Goal: Information Seeking & Learning: Learn about a topic

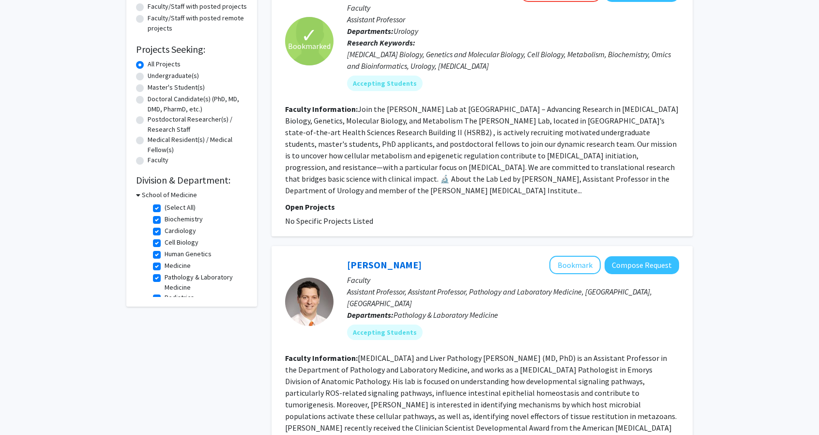
scroll to position [48, 0]
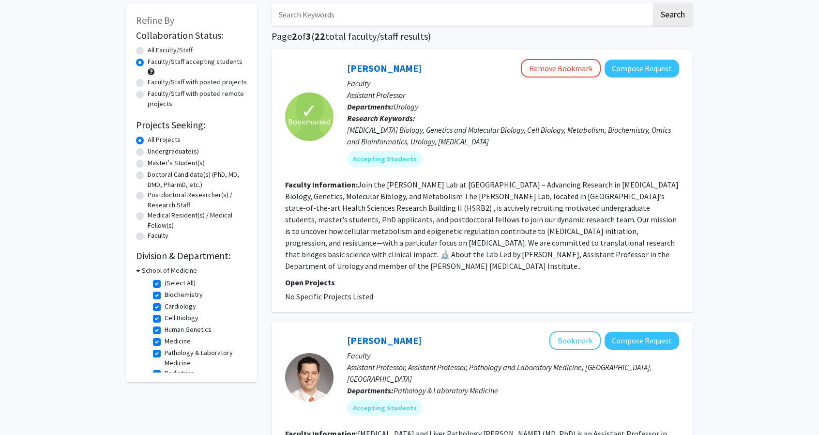
click at [166, 63] on label "Faculty/Staff accepting students" at bounding box center [195, 62] width 95 height 10
click at [154, 63] on input "Faculty/Staff accepting students" at bounding box center [151, 60] width 6 height 6
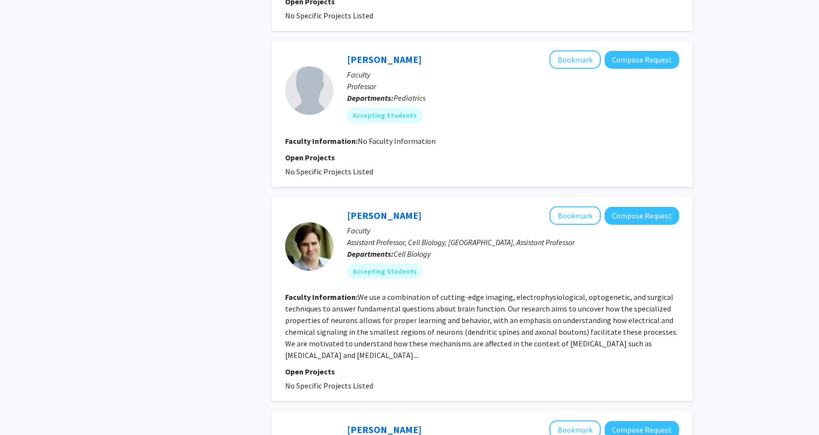
scroll to position [581, 0]
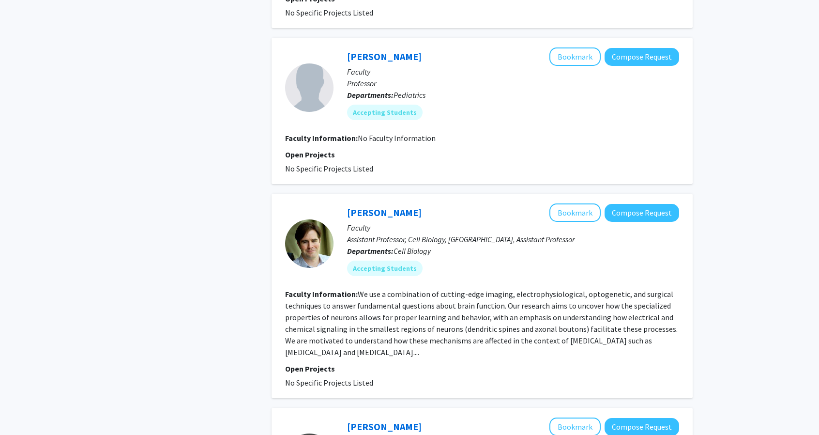
click at [413, 315] on fg-read-more "We use a combination of cutting-edge imaging, electrophysiological, optogenetic…" at bounding box center [481, 323] width 393 height 68
click at [422, 327] on section "Faculty Information: We use a combination of cutting-edge imaging, electrophysi…" at bounding box center [482, 323] width 394 height 70
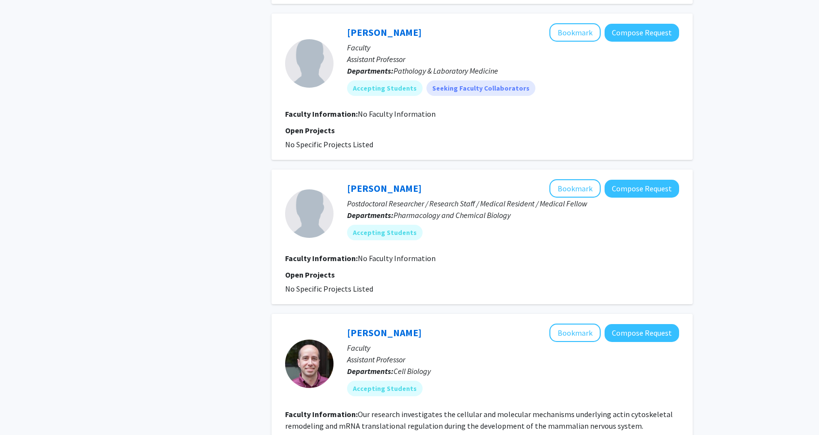
scroll to position [1549, 0]
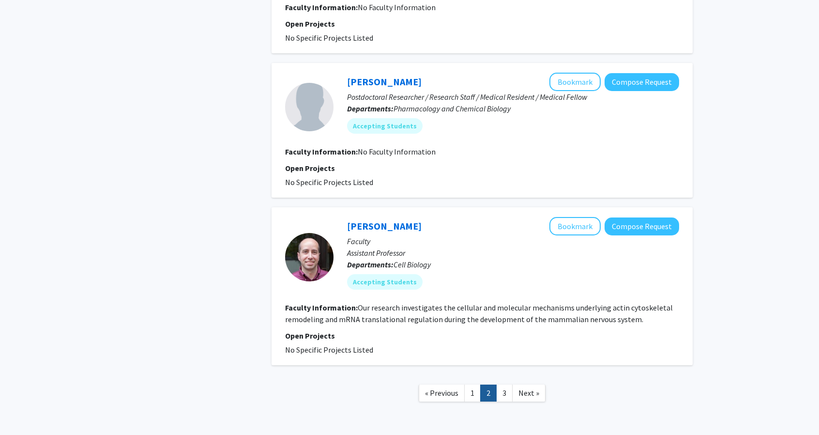
click at [417, 217] on div "Kenneth Myers Bookmark Compose Request" at bounding box center [513, 226] width 332 height 18
click at [393, 220] on link "[PERSON_NAME]" at bounding box center [384, 226] width 75 height 12
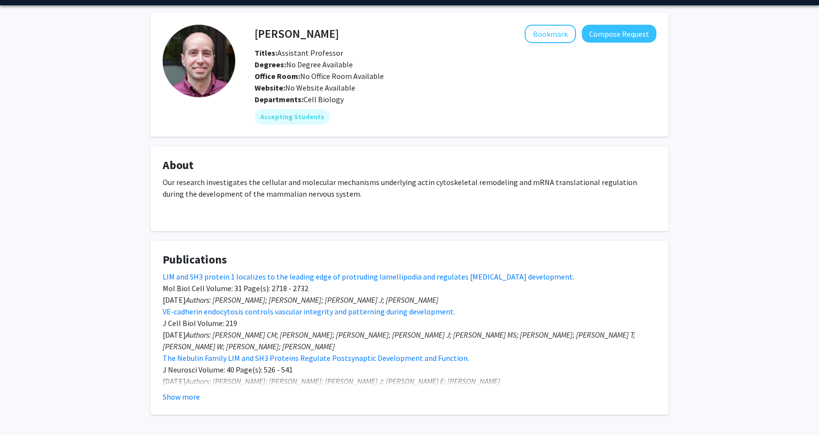
click at [360, 181] on fg-card "About Our research investigates the cellular and molecular mechanisms underlyin…" at bounding box center [410, 188] width 518 height 85
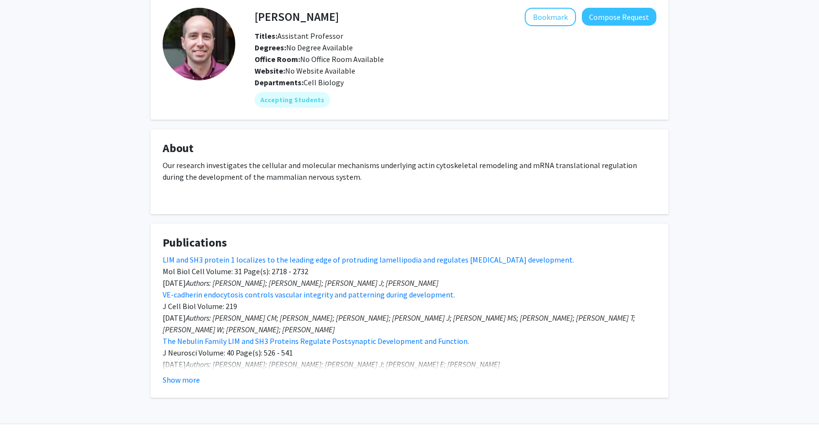
scroll to position [48, 0]
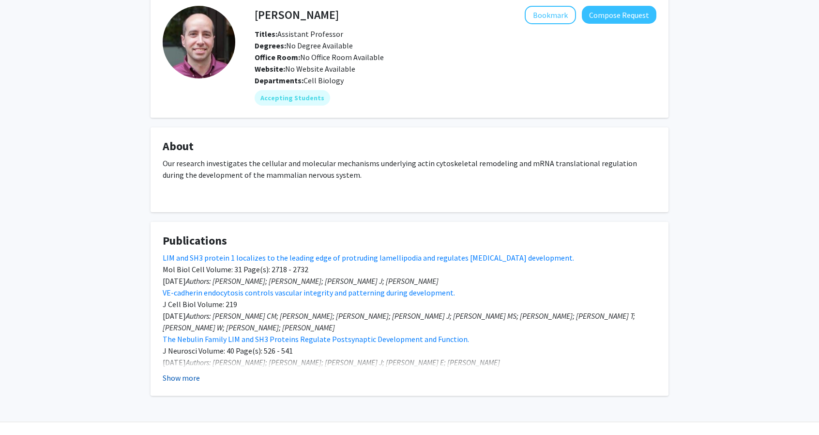
click at [183, 381] on button "Show more" at bounding box center [181, 378] width 37 height 12
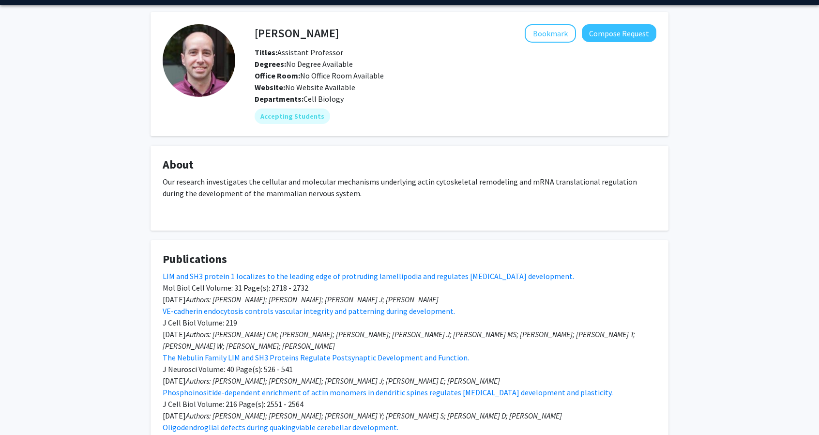
scroll to position [0, 0]
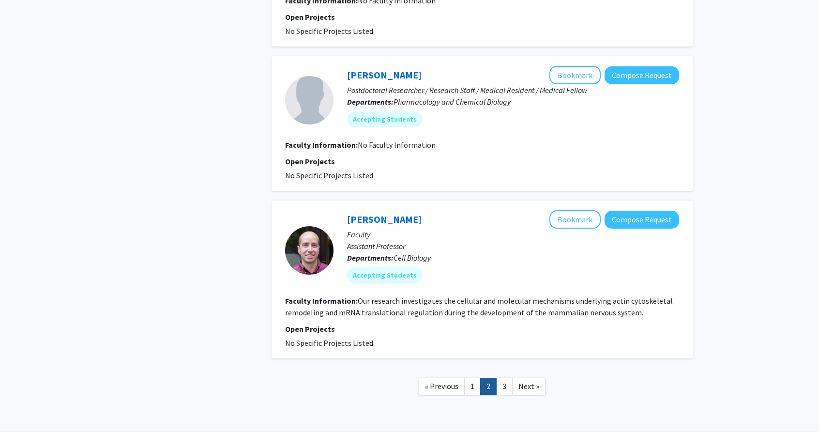
scroll to position [1564, 0]
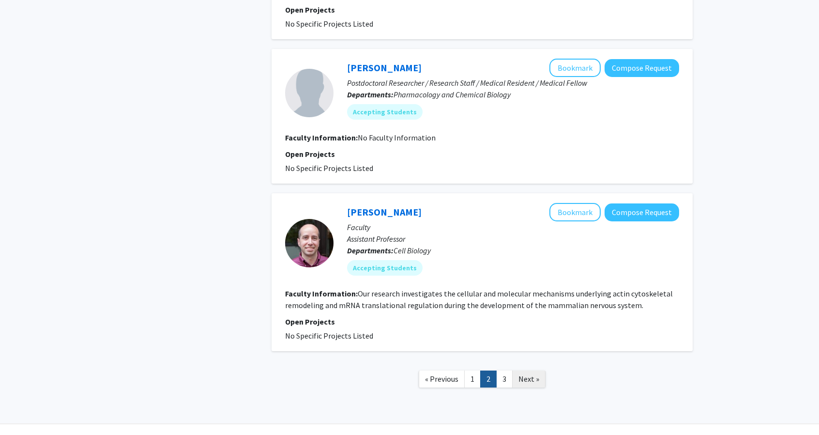
click at [530, 374] on span "Next »" at bounding box center [529, 379] width 21 height 10
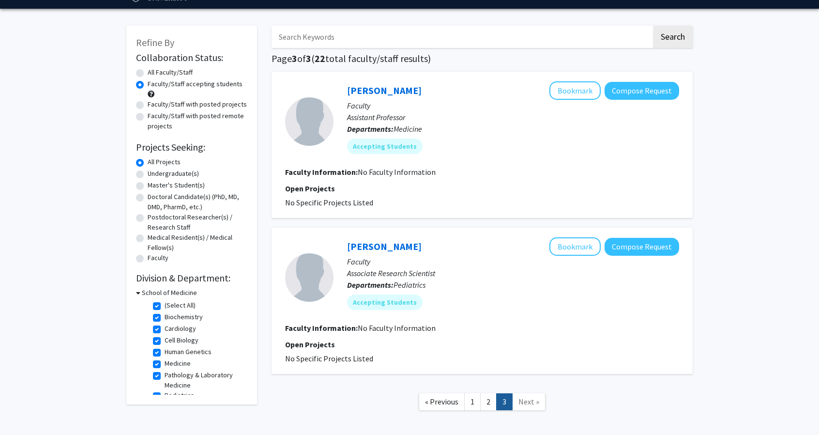
scroll to position [72, 0]
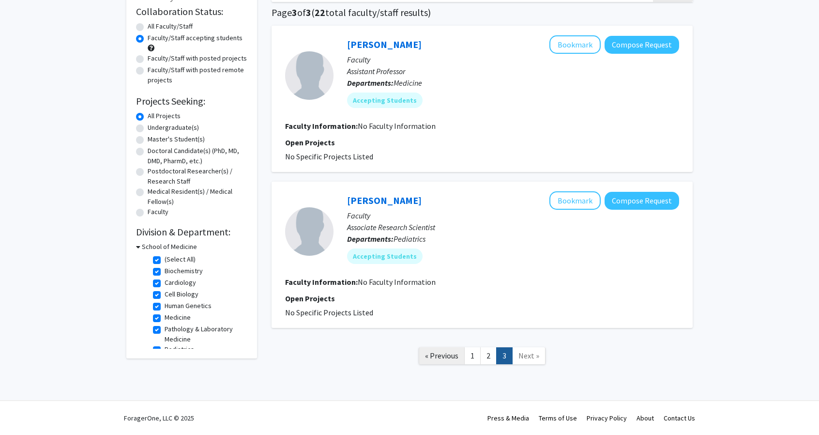
click at [432, 353] on span "« Previous" at bounding box center [441, 356] width 33 height 10
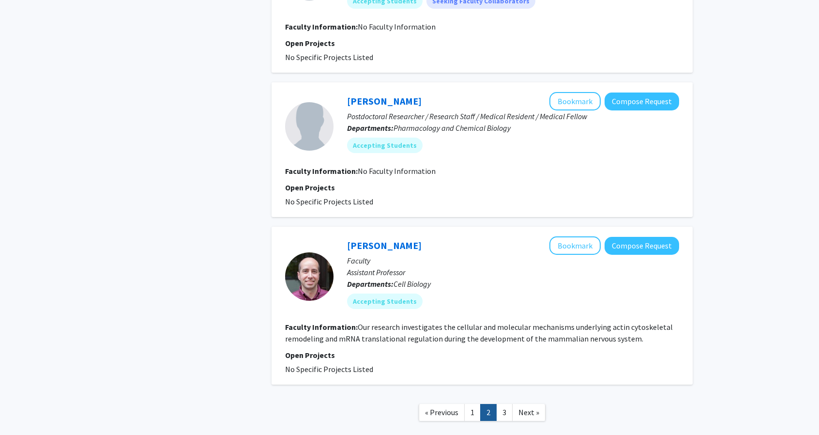
scroll to position [1564, 0]
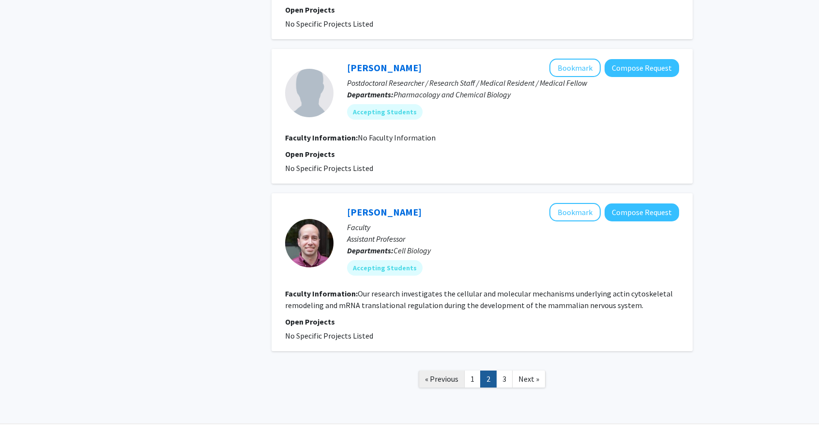
click at [446, 374] on span "« Previous" at bounding box center [441, 379] width 33 height 10
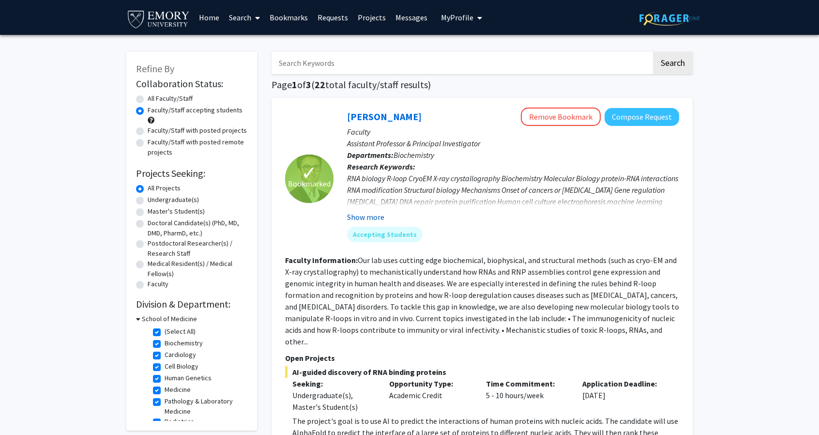
click at [363, 214] on button "Show more" at bounding box center [365, 217] width 37 height 12
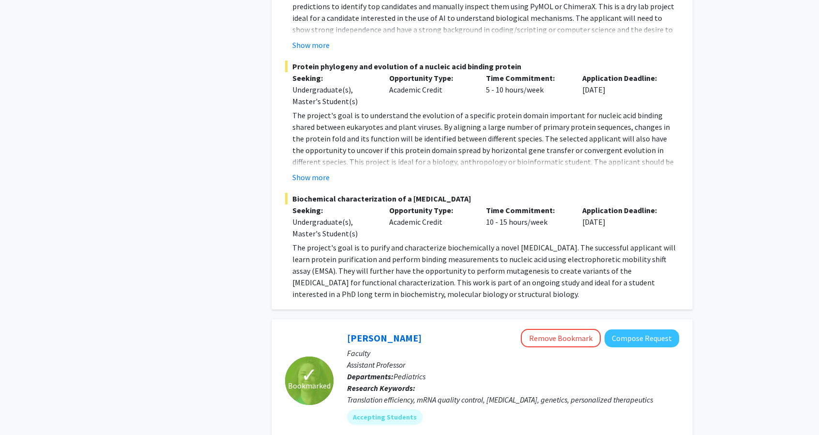
scroll to position [436, 0]
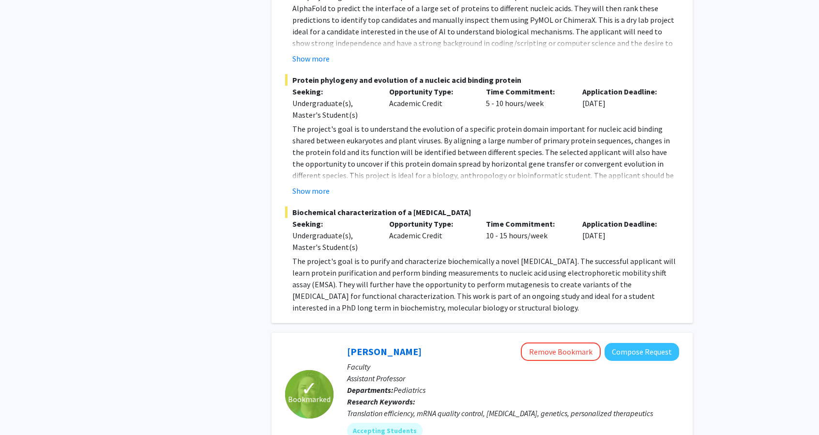
click at [325, 274] on p "The project's goal is to purify and characterize biochemically a novel [MEDICAL…" at bounding box center [485, 284] width 387 height 58
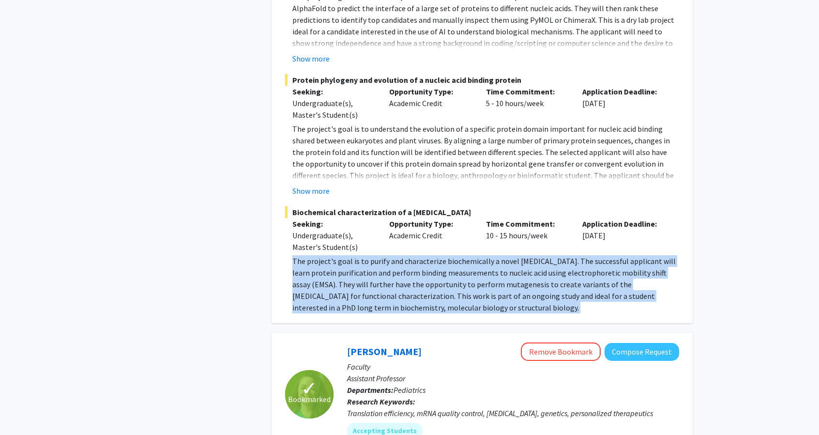
click at [325, 274] on p "The project's goal is to purify and characterize biochemically a novel [MEDICAL…" at bounding box center [485, 284] width 387 height 58
click at [322, 275] on p "The project's goal is to purify and characterize biochemically a novel [MEDICAL…" at bounding box center [485, 284] width 387 height 58
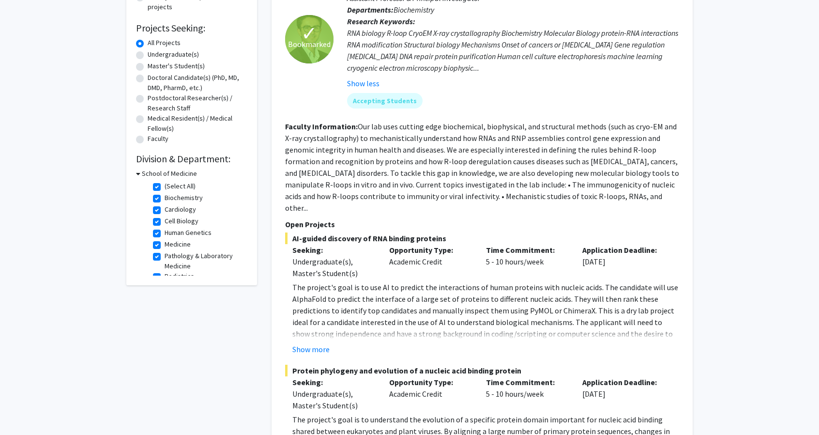
scroll to position [0, 0]
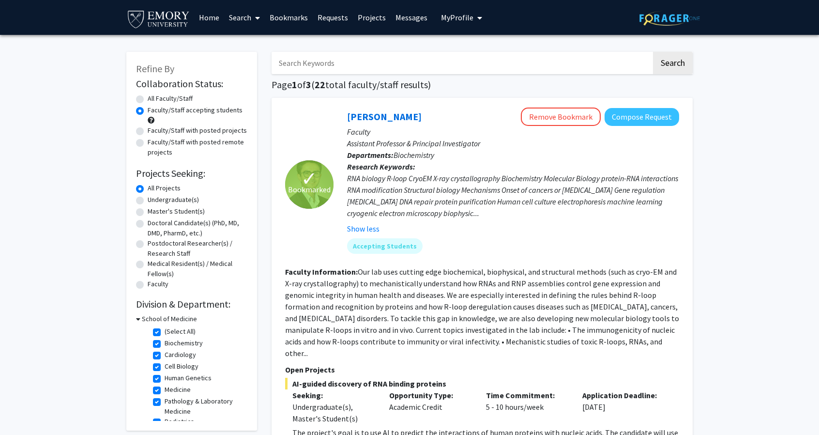
click at [295, 22] on link "Bookmarks" at bounding box center [289, 17] width 48 height 34
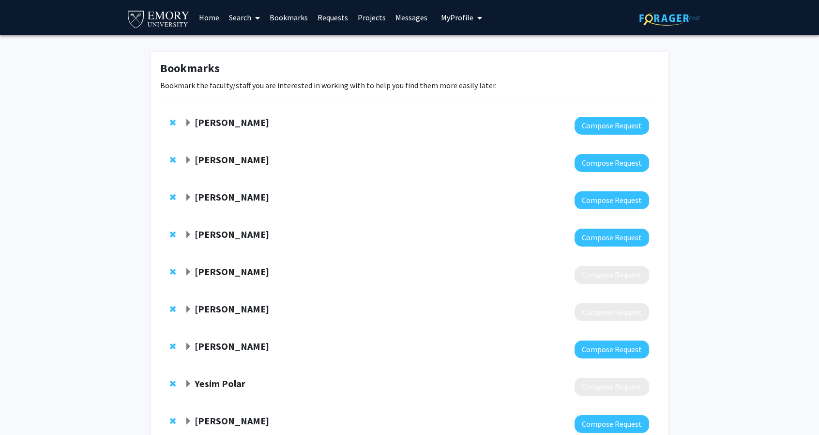
scroll to position [97, 0]
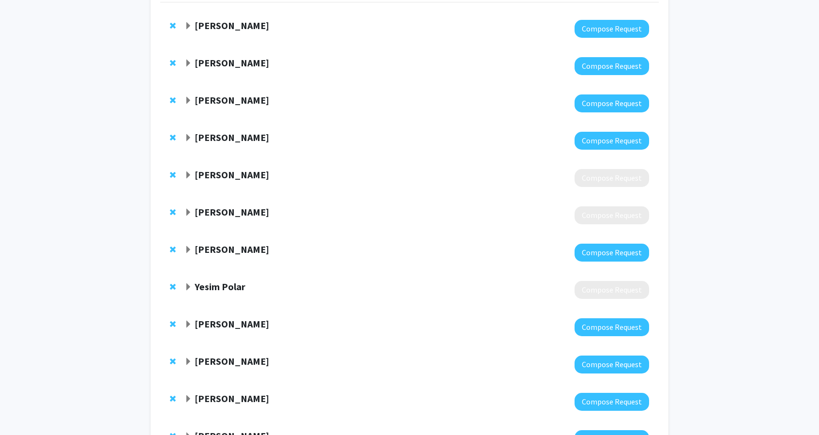
click at [229, 174] on strong "Leila Rieder" at bounding box center [232, 175] width 75 height 12
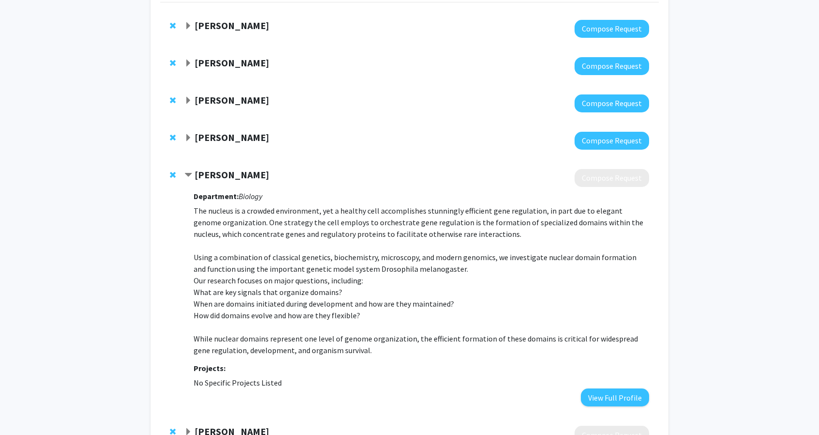
click at [229, 174] on strong "Leila Rieder" at bounding box center [232, 175] width 75 height 12
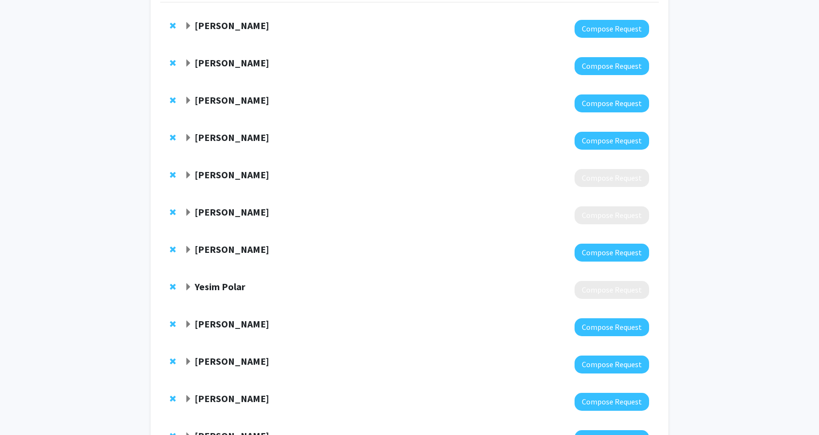
click at [172, 176] on span "Remove Leila Rieder from bookmarks" at bounding box center [173, 175] width 6 height 8
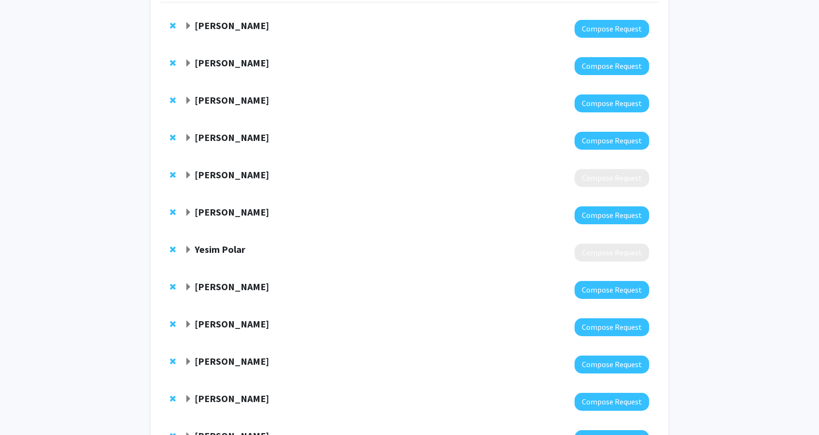
click at [207, 182] on div at bounding box center [416, 178] width 465 height 18
click at [224, 178] on strong "Katrin Henke" at bounding box center [232, 175] width 75 height 12
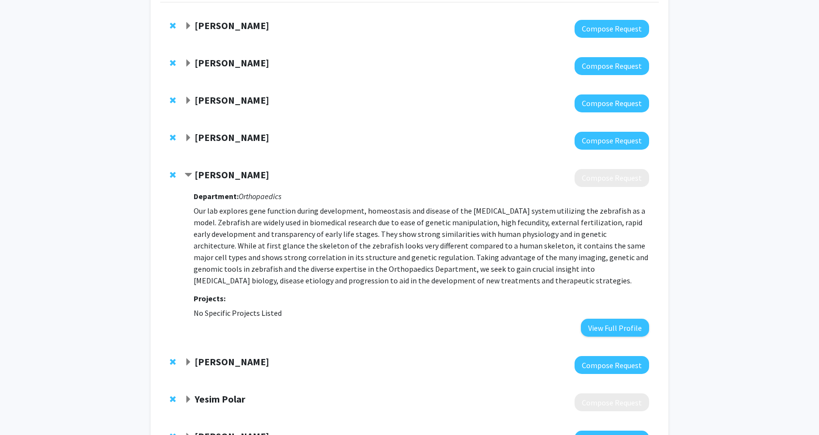
click at [219, 176] on strong "Katrin Henke" at bounding box center [232, 175] width 75 height 12
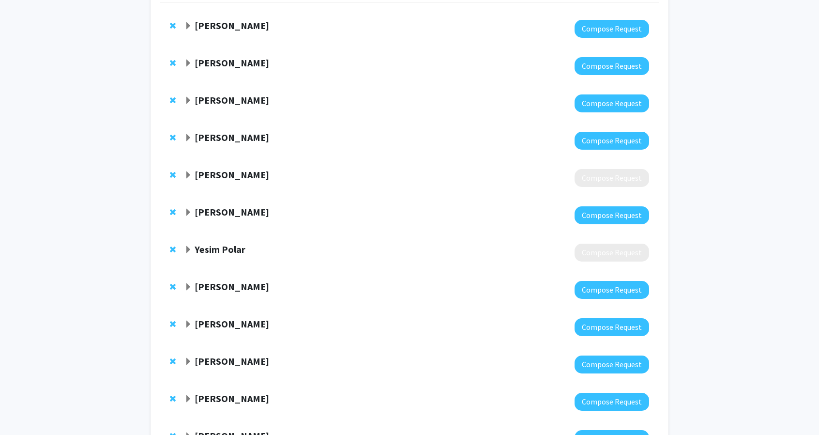
click at [240, 254] on strong "Yesim Polar" at bounding box center [220, 249] width 51 height 12
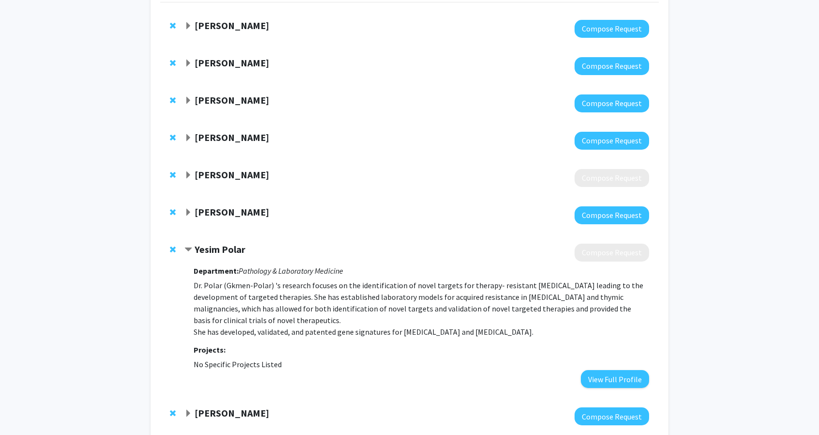
click at [228, 251] on strong "Yesim Polar" at bounding box center [220, 249] width 51 height 12
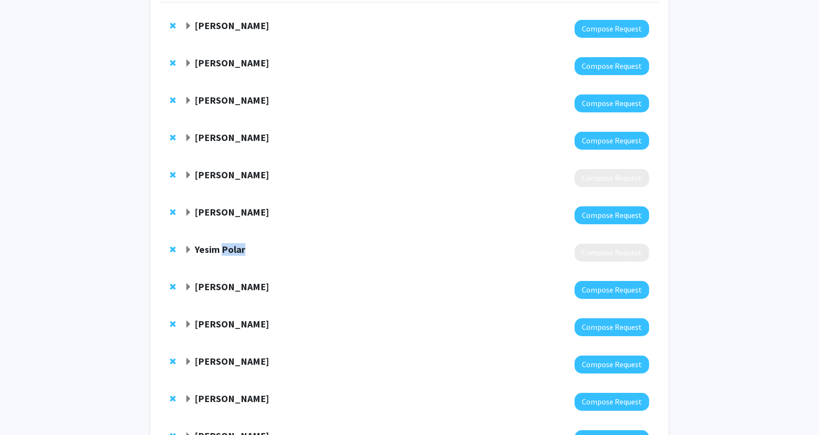
click at [228, 251] on strong "Yesim Polar" at bounding box center [220, 249] width 51 height 12
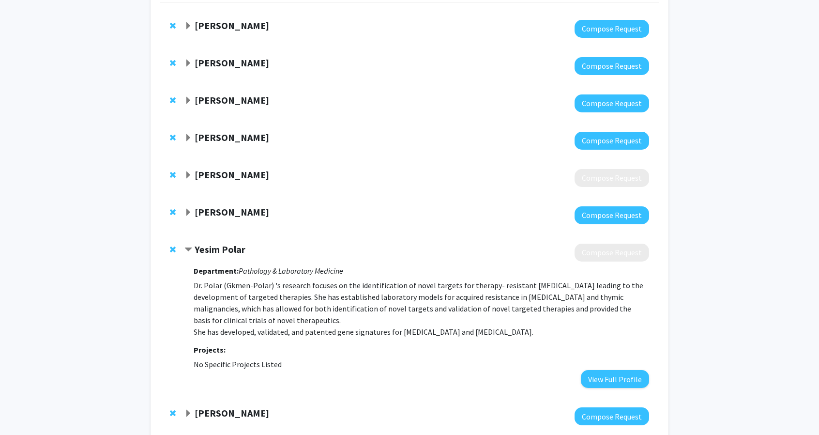
click at [235, 279] on p "Dr. Polar (Gkmen-Polar) 's research focuses on the identification of novel targ…" at bounding box center [422, 308] width 456 height 58
click at [217, 245] on strong "Yesim Polar" at bounding box center [220, 249] width 51 height 12
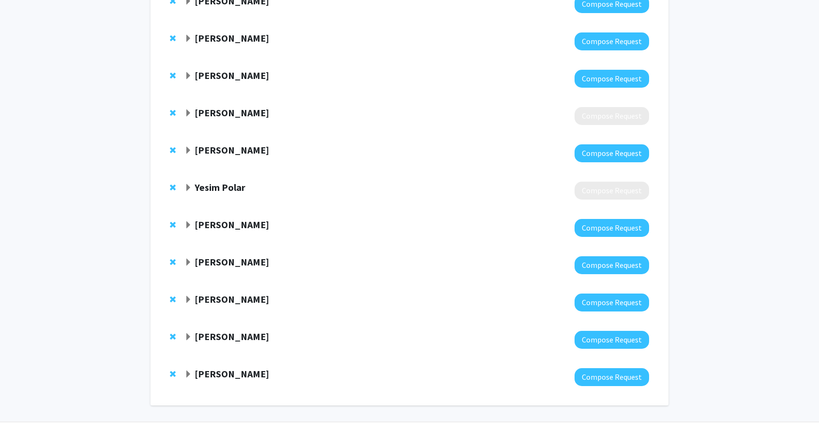
scroll to position [180, 0]
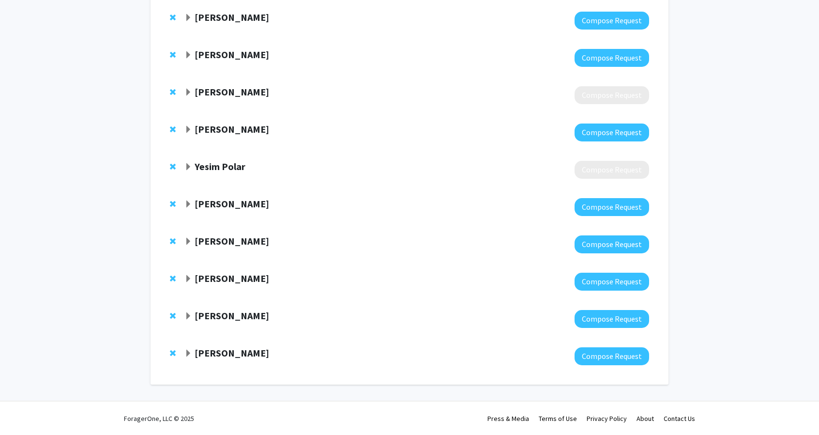
click at [236, 244] on strong "[PERSON_NAME]" at bounding box center [232, 241] width 75 height 12
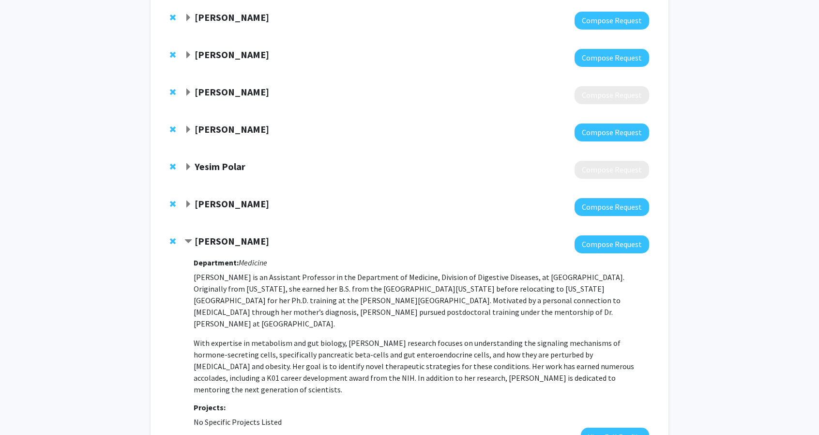
click at [236, 244] on strong "[PERSON_NAME]" at bounding box center [232, 241] width 75 height 12
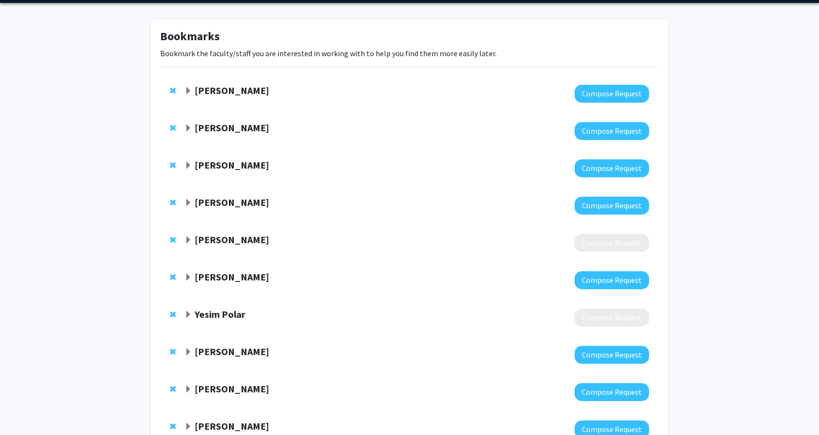
scroll to position [0, 0]
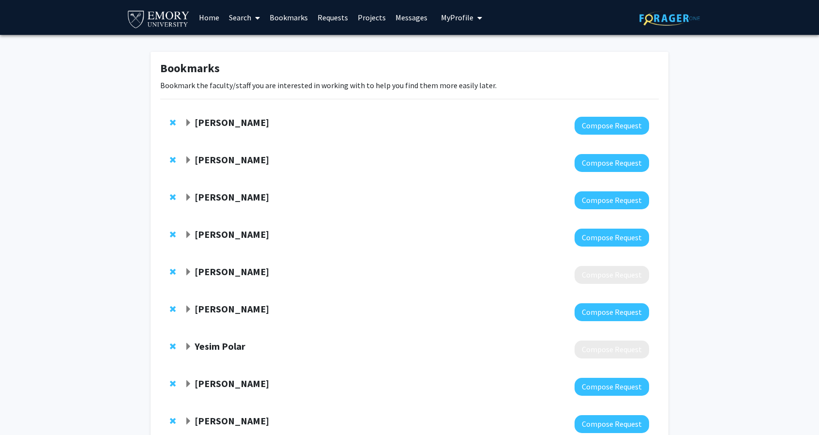
click at [223, 122] on strong "Sarah Fankhauser" at bounding box center [232, 122] width 75 height 12
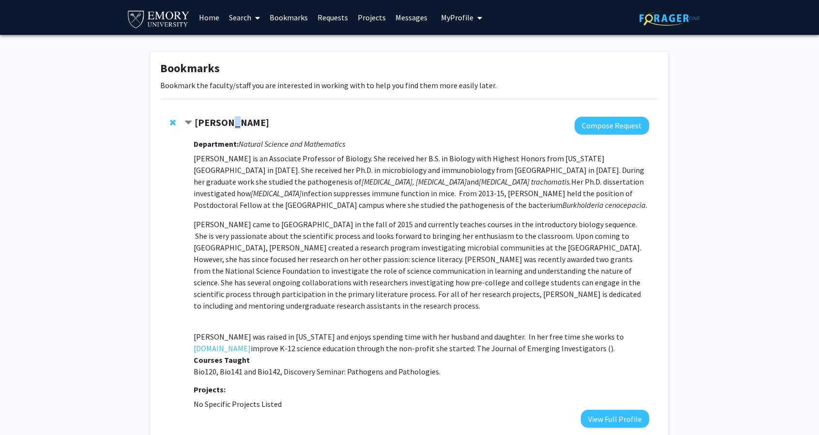
click at [229, 129] on div "Sarah Fankhauser" at bounding box center [288, 123] width 209 height 12
click at [227, 124] on strong "Sarah Fankhauser" at bounding box center [232, 122] width 75 height 12
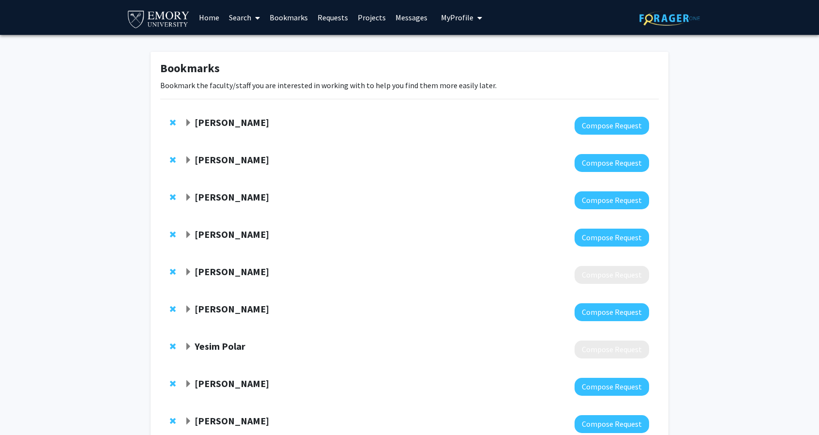
click at [235, 158] on strong "[PERSON_NAME]" at bounding box center [232, 159] width 75 height 12
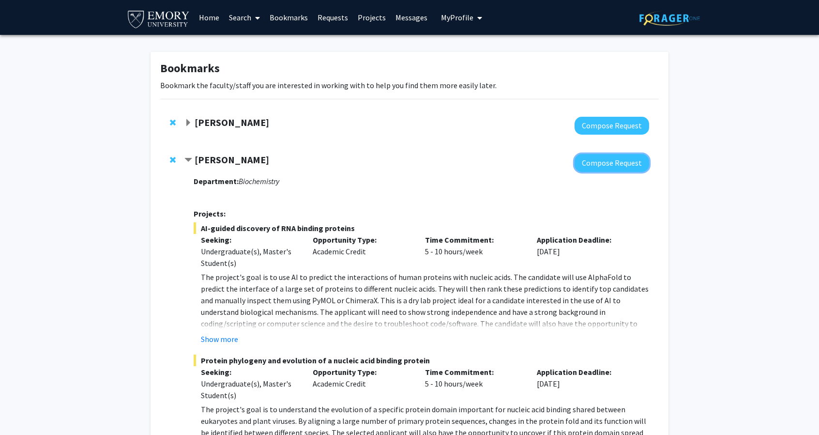
drag, startPoint x: 626, startPoint y: 165, endPoint x: 606, endPoint y: 234, distance: 71.9
click at [606, 234] on div "Charles Bou-Nader Compose Request Department: Biochemistry Projects: AI-guided …" at bounding box center [416, 377] width 465 height 446
click at [606, 234] on p "Application Deadline:" at bounding box center [586, 240] width 98 height 12
click at [603, 167] on button "Compose Request" at bounding box center [612, 163] width 75 height 18
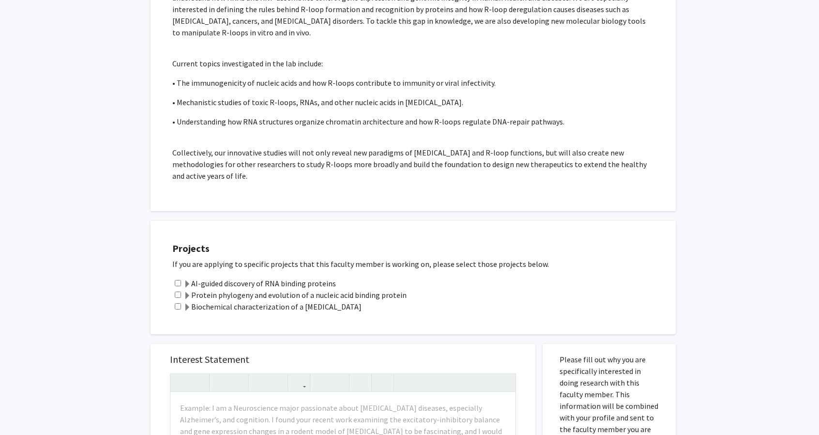
scroll to position [963, 0]
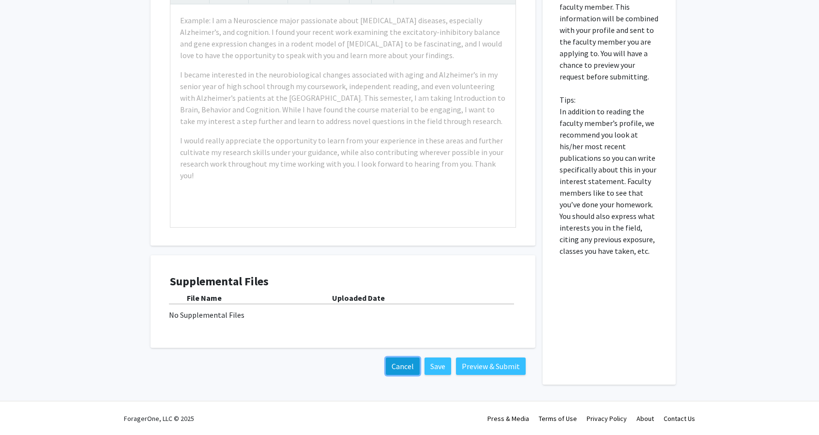
click at [399, 363] on button "Cancel" at bounding box center [403, 365] width 34 height 17
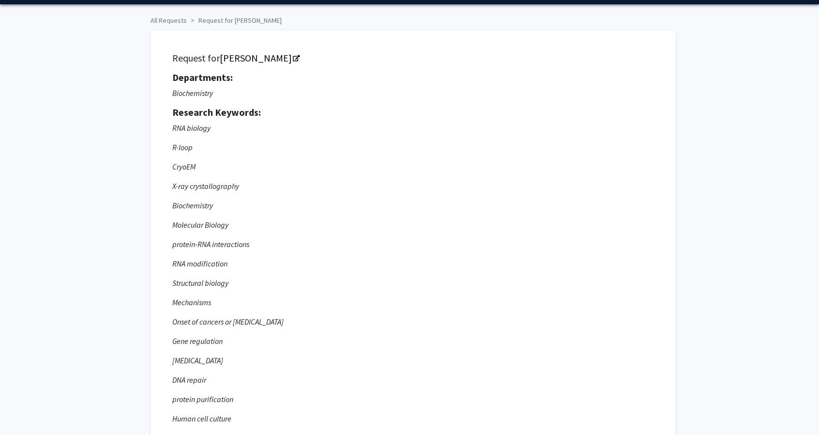
scroll to position [0, 0]
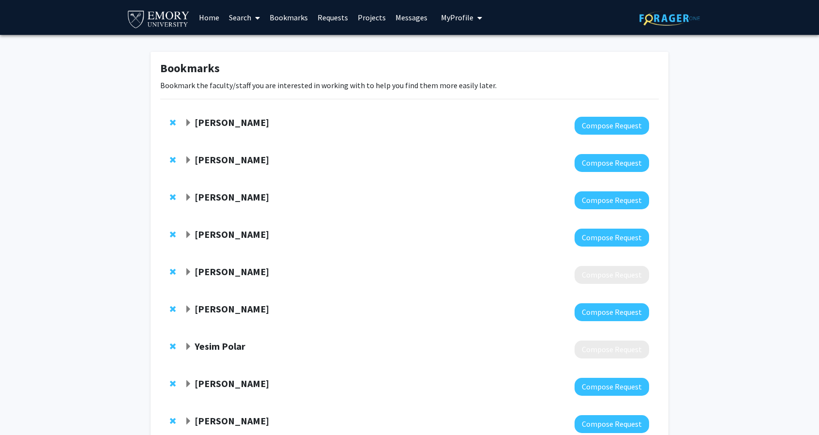
click at [256, 206] on div at bounding box center [416, 200] width 465 height 18
click at [251, 199] on strong "Angie Campbell" at bounding box center [232, 197] width 75 height 12
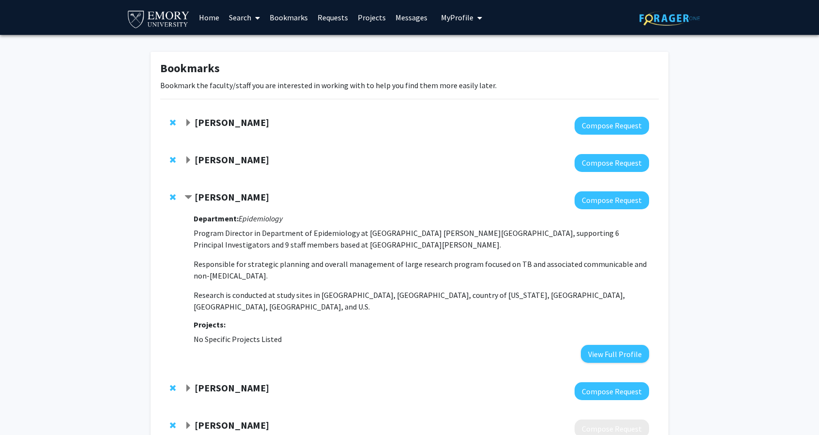
click at [172, 193] on span "Remove Angie Campbell from bookmarks" at bounding box center [173, 197] width 6 height 8
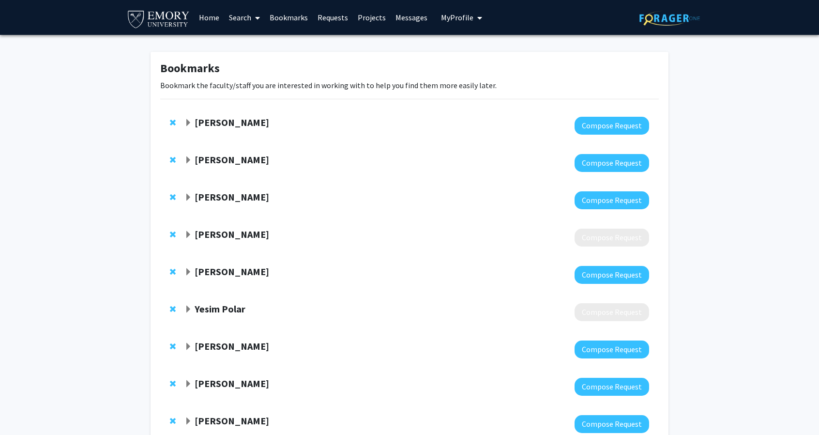
click at [209, 198] on strong "[PERSON_NAME]" at bounding box center [232, 197] width 75 height 12
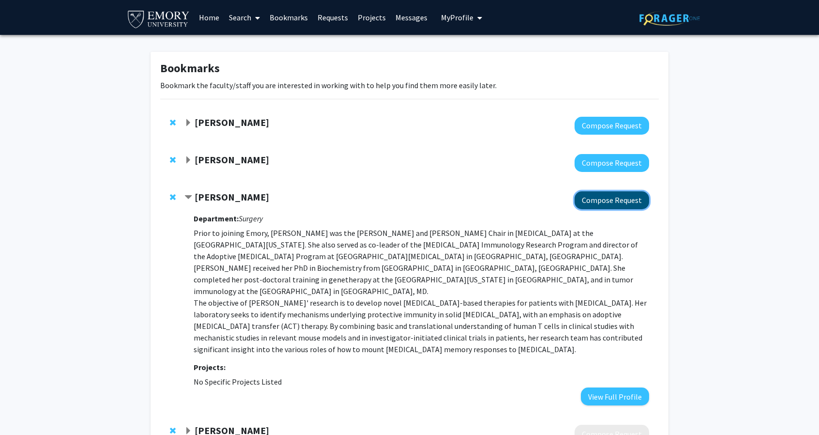
click at [629, 200] on button "Compose Request" at bounding box center [612, 200] width 75 height 18
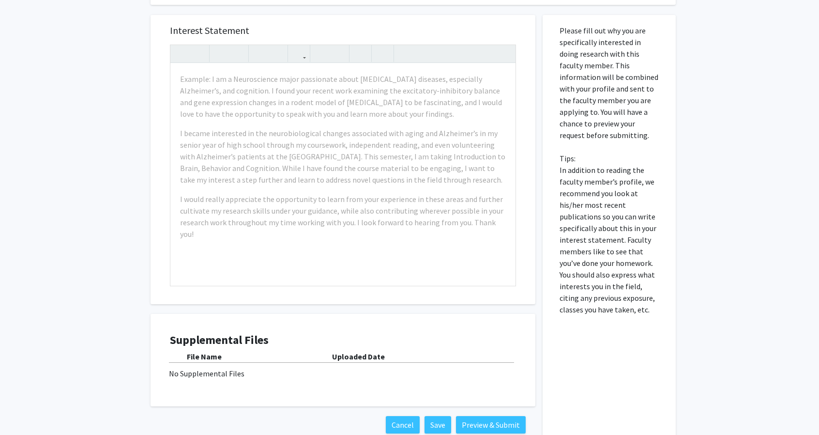
scroll to position [259, 0]
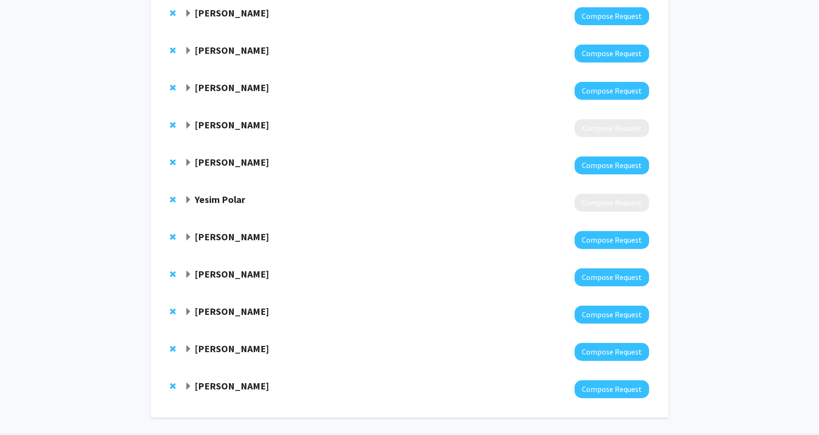
scroll to position [94, 0]
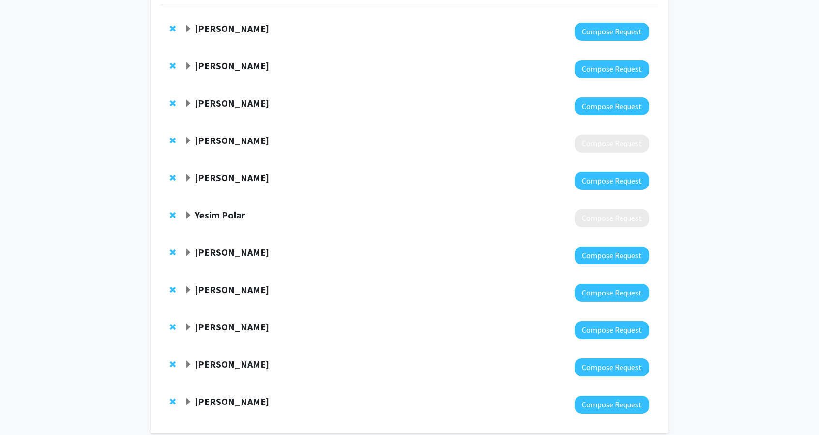
click at [231, 110] on div at bounding box center [416, 106] width 465 height 18
click at [240, 104] on strong "[PERSON_NAME]" at bounding box center [232, 103] width 75 height 12
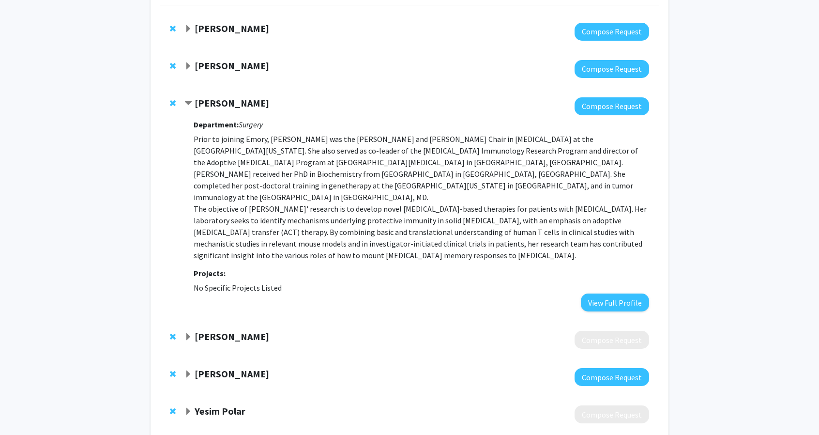
click at [240, 104] on strong "[PERSON_NAME]" at bounding box center [232, 103] width 75 height 12
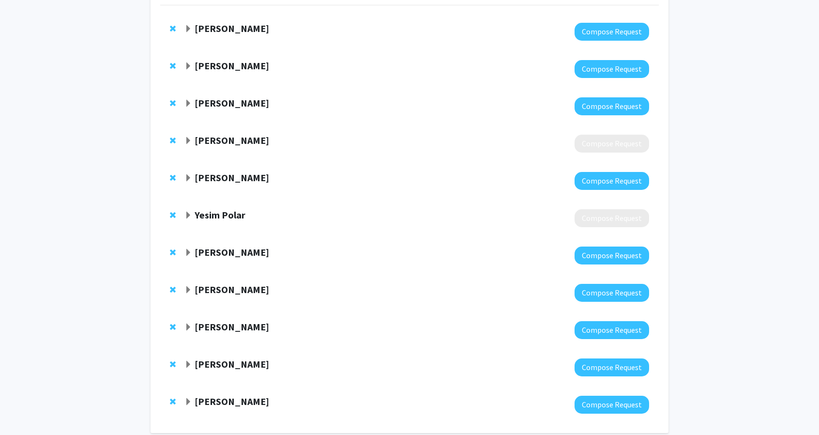
click at [244, 185] on div at bounding box center [416, 181] width 465 height 18
click at [243, 181] on strong "[PERSON_NAME]" at bounding box center [232, 177] width 75 height 12
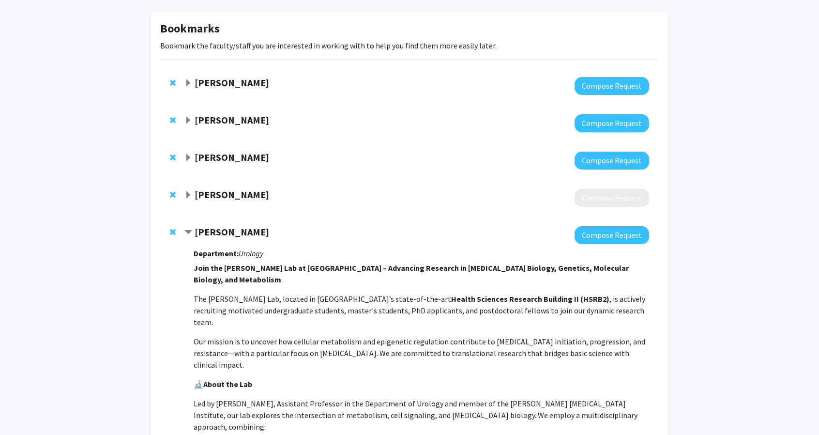
scroll to position [0, 0]
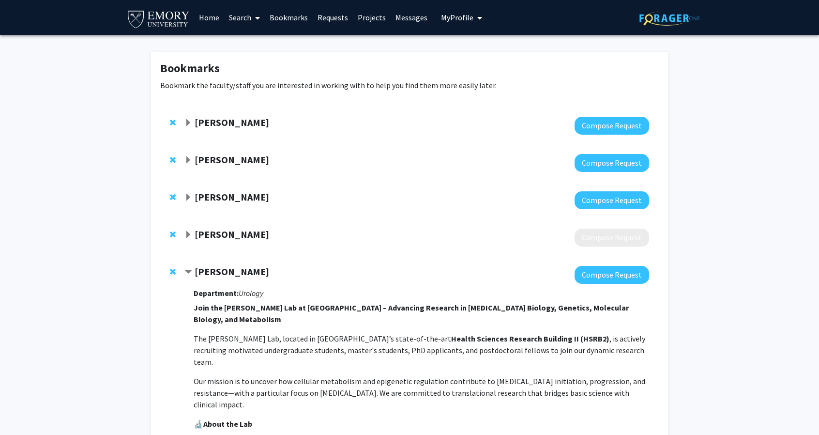
click at [251, 159] on strong "[PERSON_NAME]" at bounding box center [232, 159] width 75 height 12
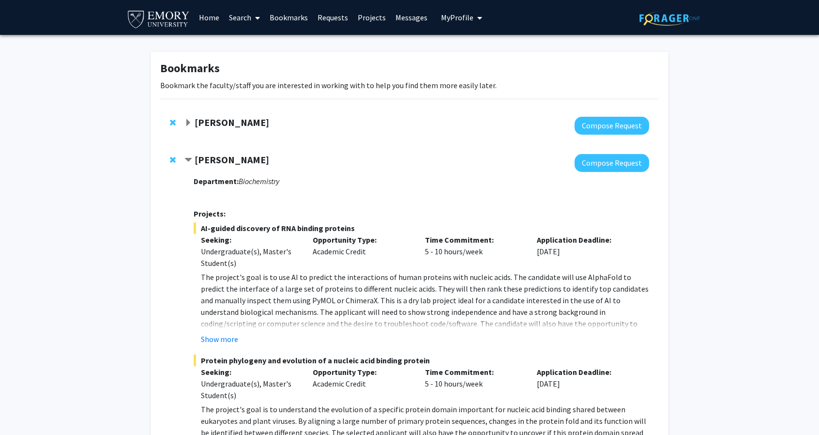
click at [251, 159] on strong "[PERSON_NAME]" at bounding box center [232, 159] width 75 height 12
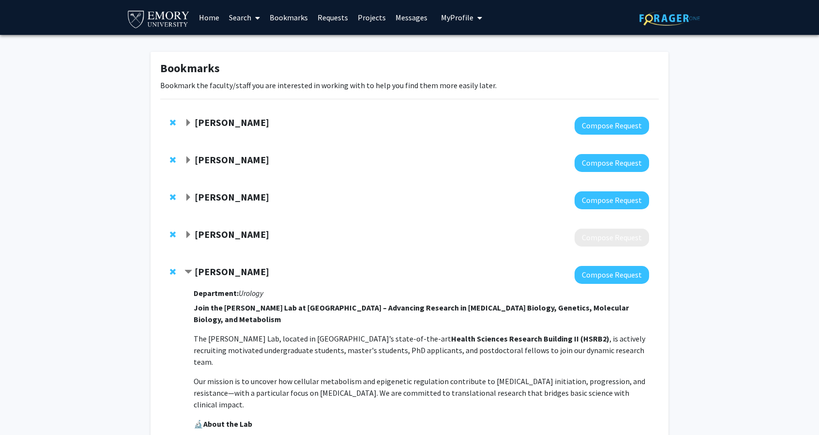
click at [328, 20] on link "Requests" at bounding box center [333, 17] width 40 height 34
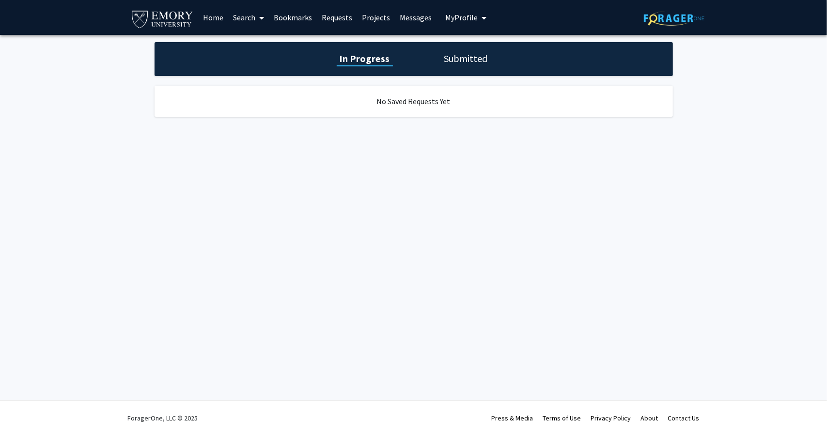
click at [209, 15] on link "Home" at bounding box center [213, 17] width 30 height 34
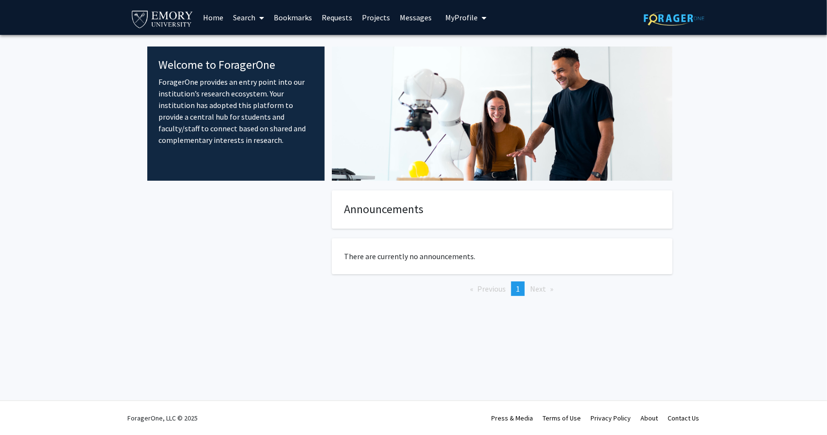
click at [245, 15] on link "Search" at bounding box center [248, 17] width 41 height 34
click at [261, 40] on span "Faculty/Staff" at bounding box center [263, 44] width 71 height 19
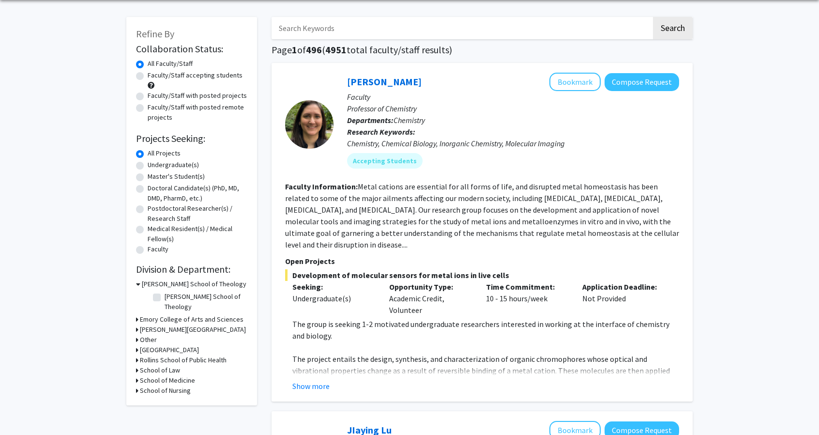
scroll to position [48, 0]
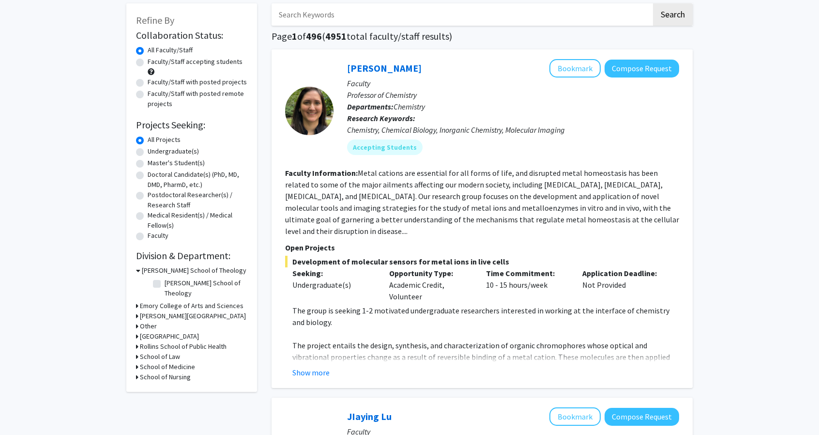
click at [157, 372] on h3 "School of Nursing" at bounding box center [165, 377] width 51 height 10
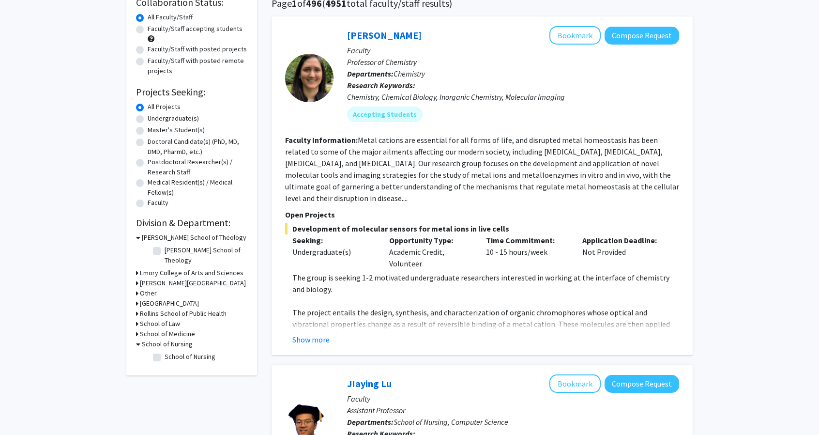
scroll to position [97, 0]
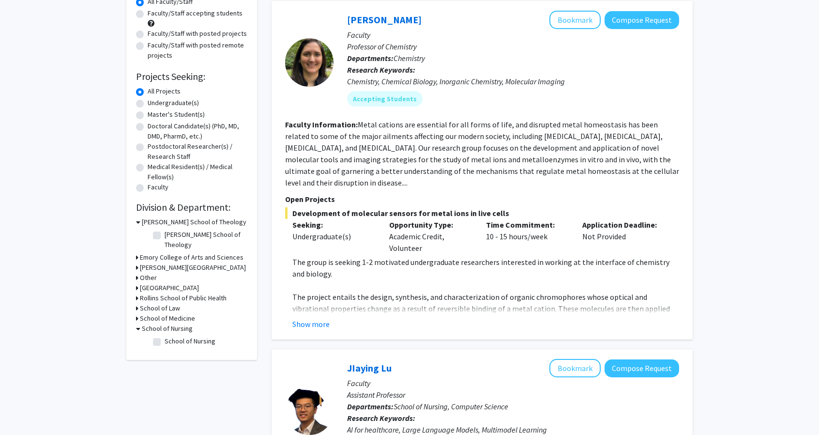
click at [165, 336] on label "School of Nursing" at bounding box center [190, 341] width 51 height 10
click at [165, 336] on input "School of Nursing" at bounding box center [168, 339] width 6 height 6
checkbox input "true"
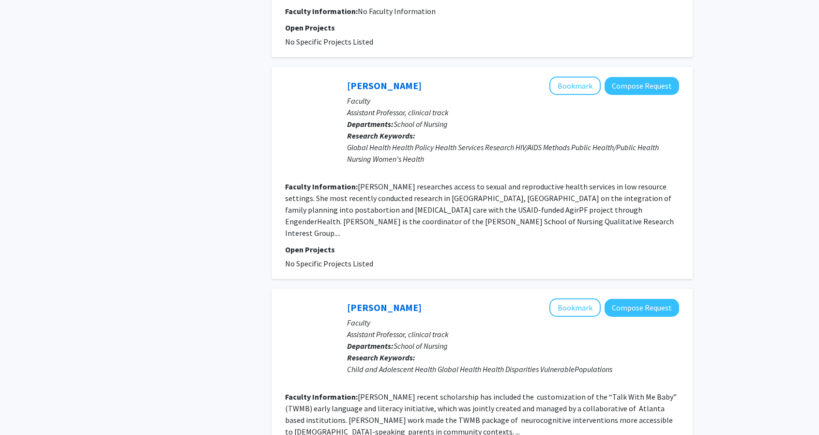
scroll to position [1259, 0]
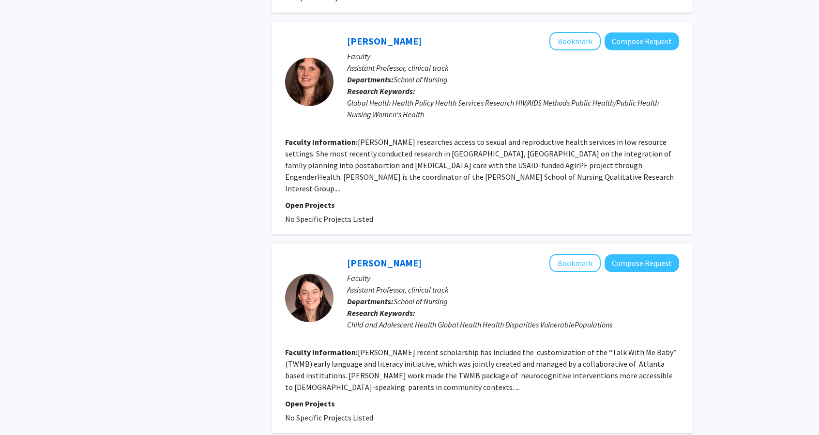
click at [474, 375] on section "Faculty Information: Dr. Becklenberg's recent scholarship has included the cust…" at bounding box center [482, 369] width 394 height 46
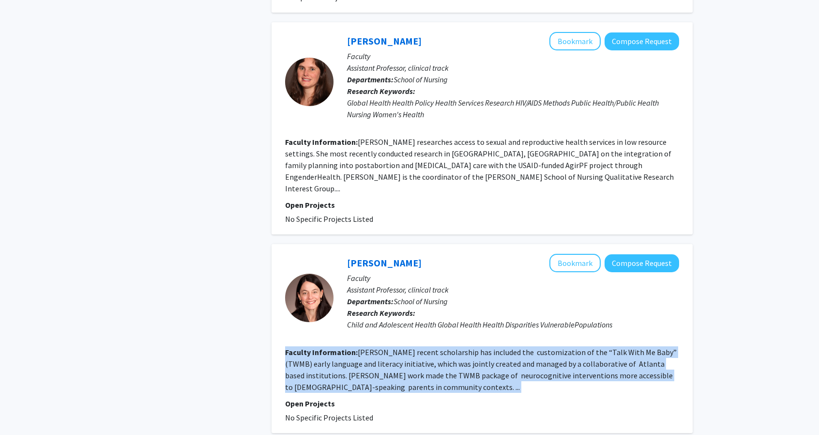
click at [474, 375] on section "Faculty Information: Dr. Becklenberg's recent scholarship has included the cust…" at bounding box center [482, 369] width 394 height 46
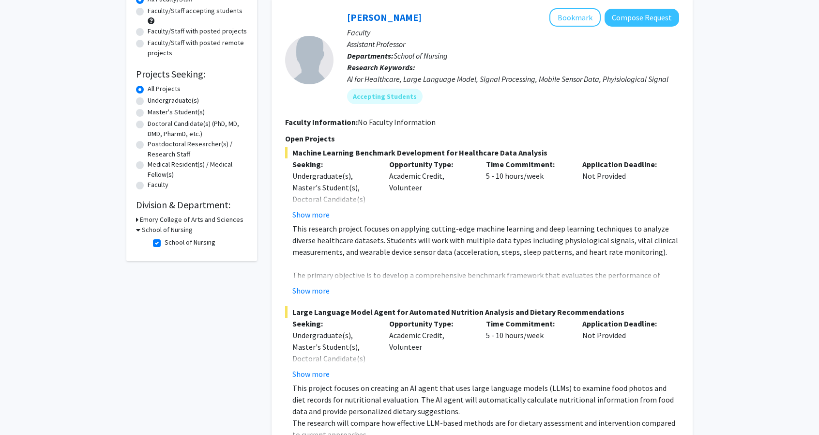
scroll to position [0, 0]
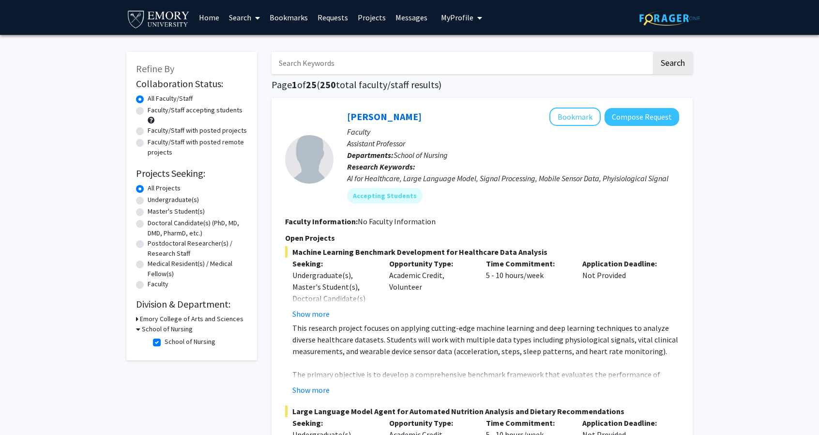
click at [148, 107] on label "Faculty/Staff accepting students" at bounding box center [195, 110] width 95 height 10
click at [148, 107] on input "Faculty/Staff accepting students" at bounding box center [151, 108] width 6 height 6
radio input "true"
click at [170, 105] on div "All Faculty/Staff" at bounding box center [191, 99] width 111 height 12
click at [158, 98] on label "All Faculty/Staff" at bounding box center [170, 98] width 45 height 10
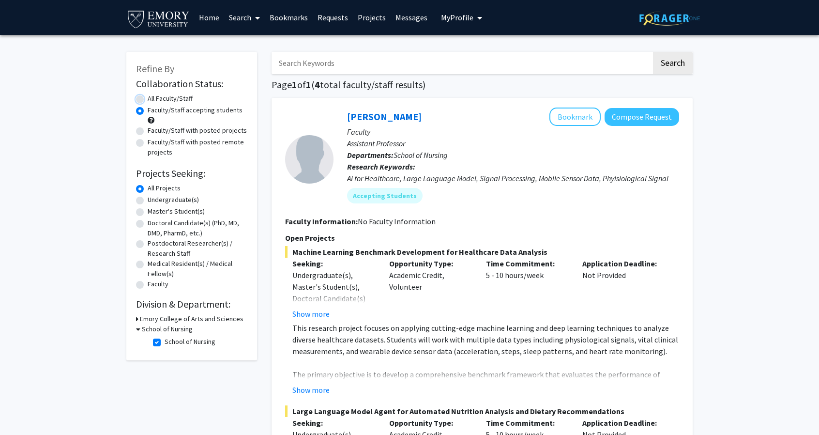
click at [154, 98] on input "All Faculty/Staff" at bounding box center [151, 96] width 6 height 6
radio input "true"
click at [149, 121] on span at bounding box center [151, 120] width 7 height 7
click at [152, 121] on span at bounding box center [151, 120] width 7 height 7
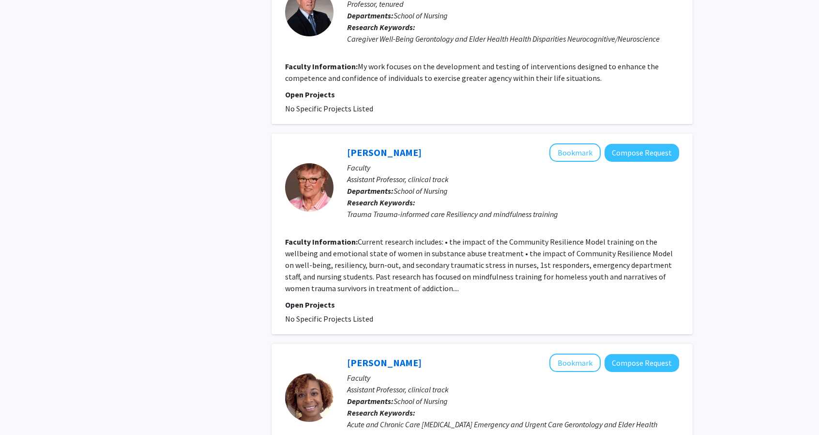
scroll to position [1937, 0]
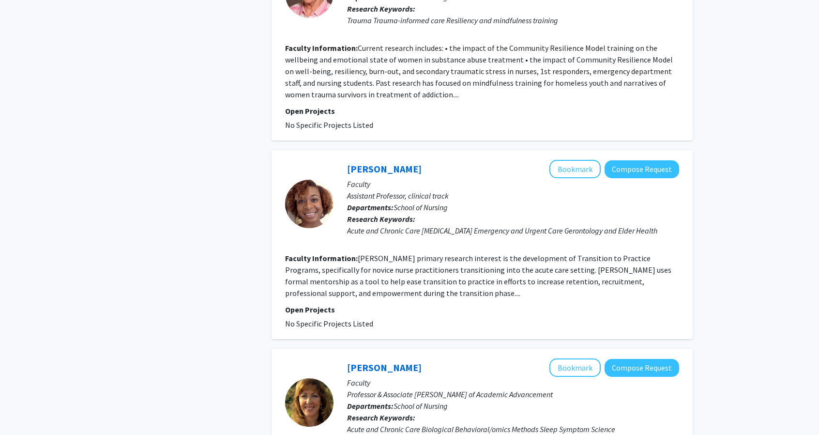
click at [433, 280] on fg-read-more "Dr. Brockett-Walker’s primary research interest is the development of Transitio…" at bounding box center [478, 275] width 386 height 45
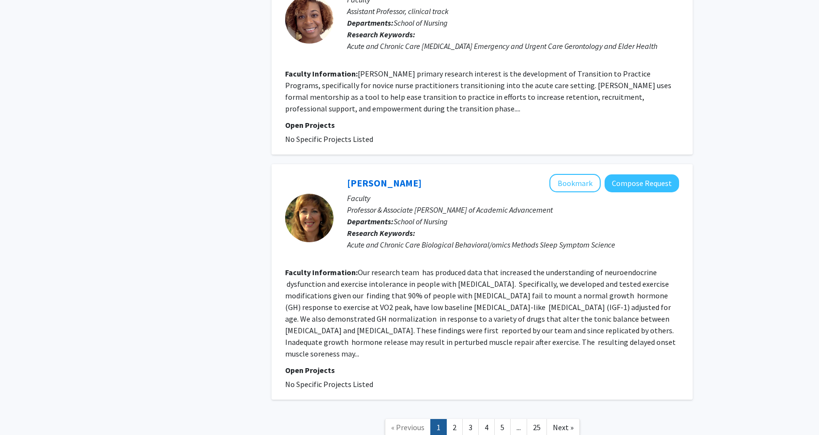
scroll to position [2131, 0]
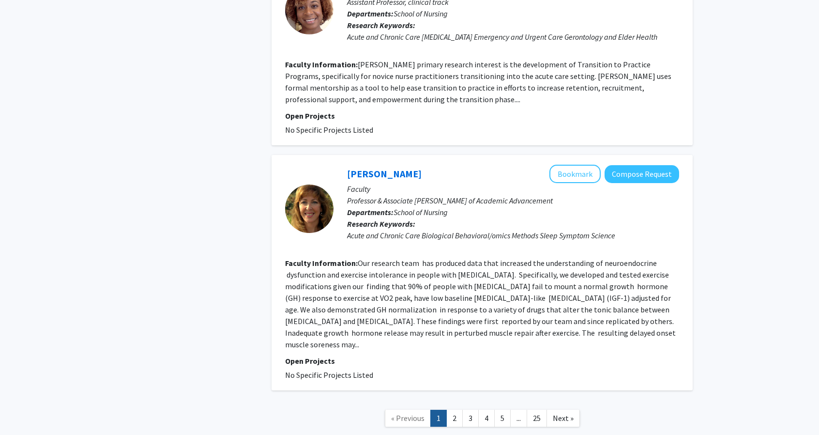
click at [490, 313] on fg-read-more "Our research team has produced data that increased the understanding of neuroen…" at bounding box center [480, 303] width 391 height 91
click at [362, 168] on link "Kim Jones" at bounding box center [384, 174] width 75 height 12
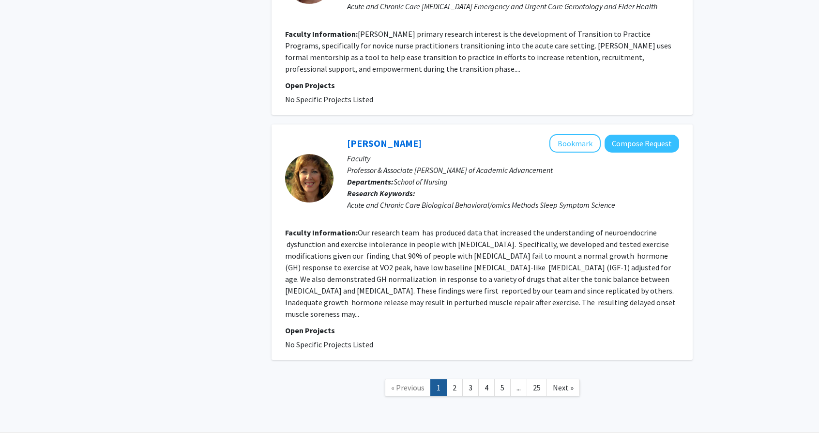
scroll to position [2181, 0]
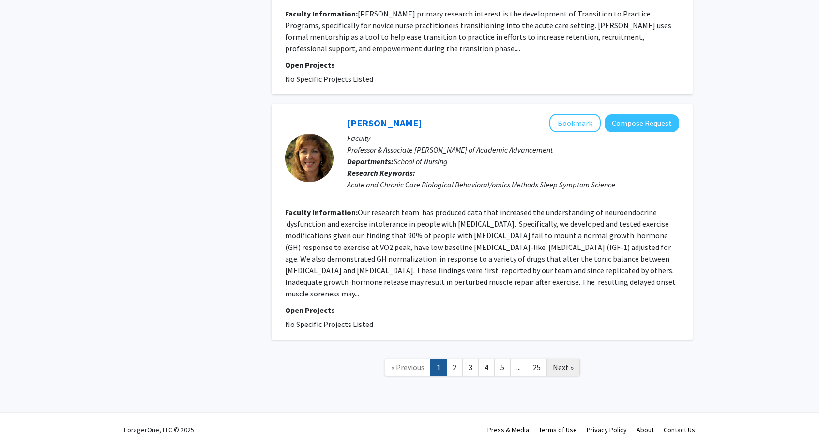
click at [564, 362] on span "Next »" at bounding box center [563, 367] width 21 height 10
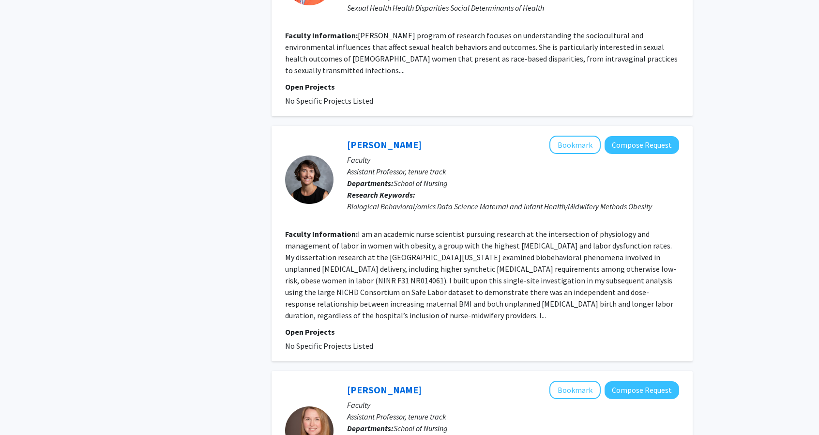
scroll to position [629, 0]
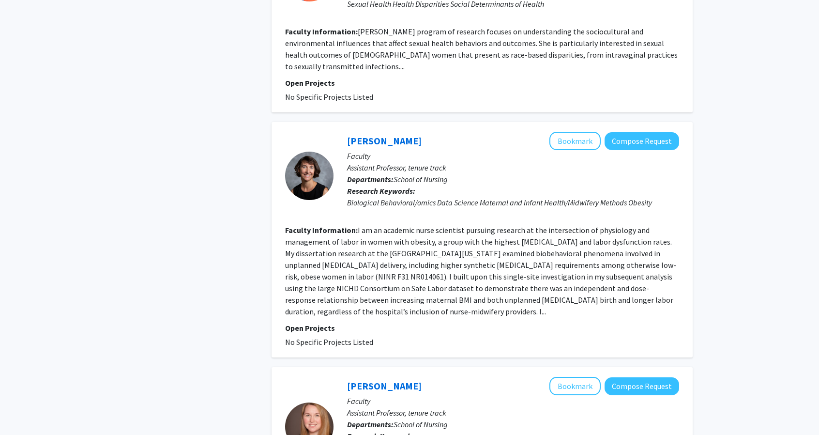
click at [472, 225] on fg-read-more "I am an academic nurse scientist pursuing research at the intersection of physi…" at bounding box center [480, 270] width 391 height 91
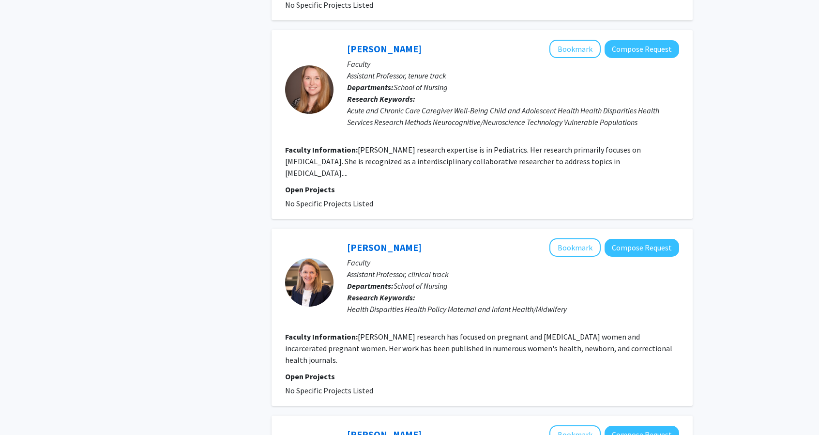
scroll to position [920, 0]
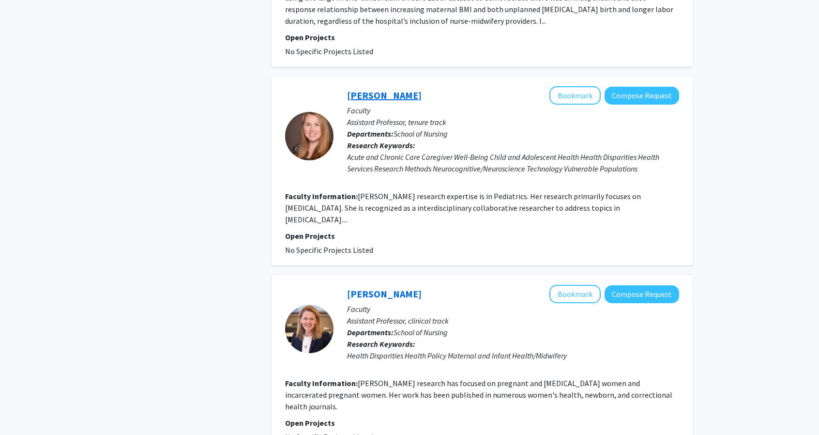
click at [397, 89] on link "Susan Brasher" at bounding box center [384, 95] width 75 height 12
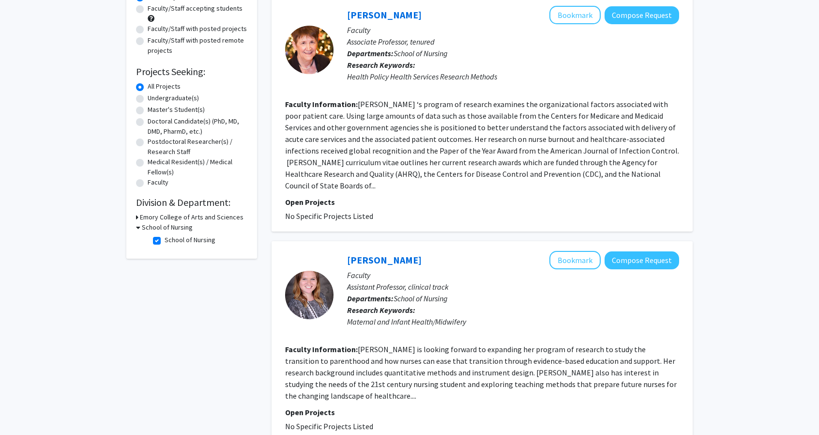
scroll to position [291, 0]
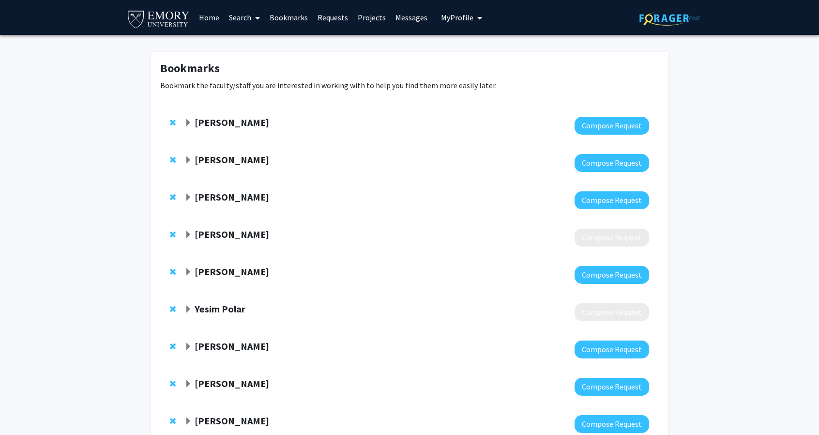
click at [212, 240] on div "Katrin Henke" at bounding box center [288, 235] width 209 height 12
click at [214, 236] on strong "Katrin Henke" at bounding box center [232, 234] width 75 height 12
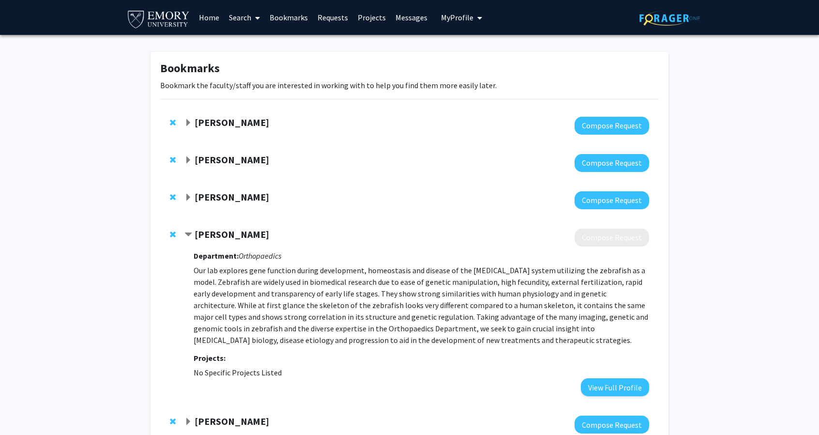
scroll to position [48, 0]
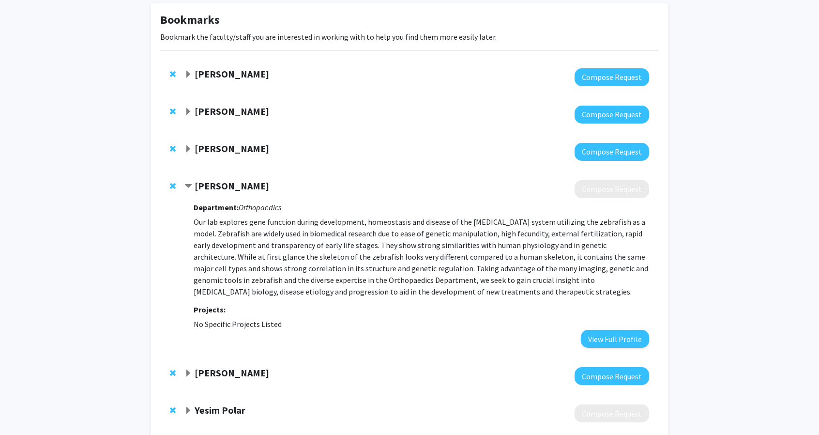
click at [170, 185] on span "Remove Katrin Henke from bookmarks" at bounding box center [173, 186] width 6 height 8
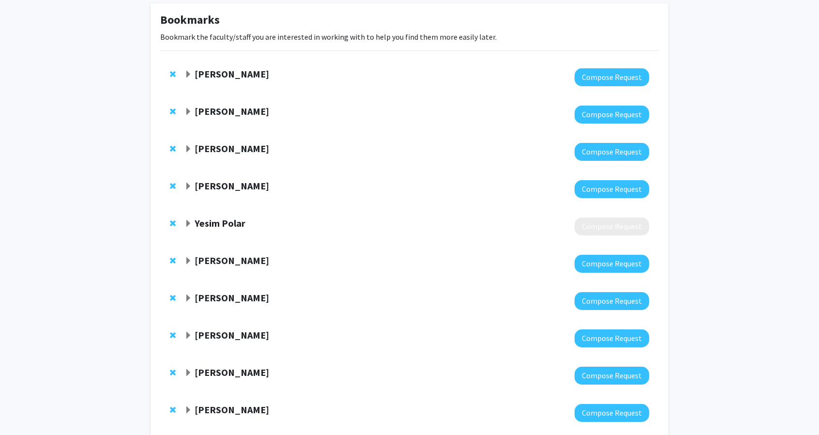
click at [215, 223] on strong "Yesim Polar" at bounding box center [220, 223] width 51 height 12
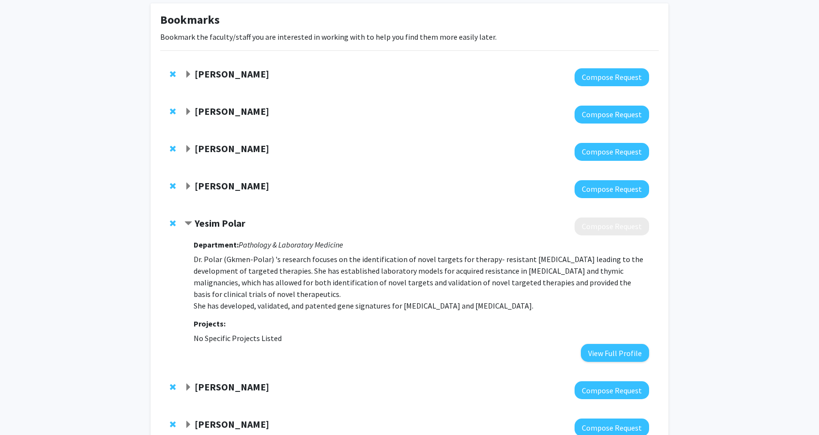
click at [243, 242] on icon "Pathology & Laboratory Medicine" at bounding box center [291, 245] width 105 height 10
click at [175, 222] on span "Remove Yesim Polar from bookmarks" at bounding box center [173, 223] width 6 height 8
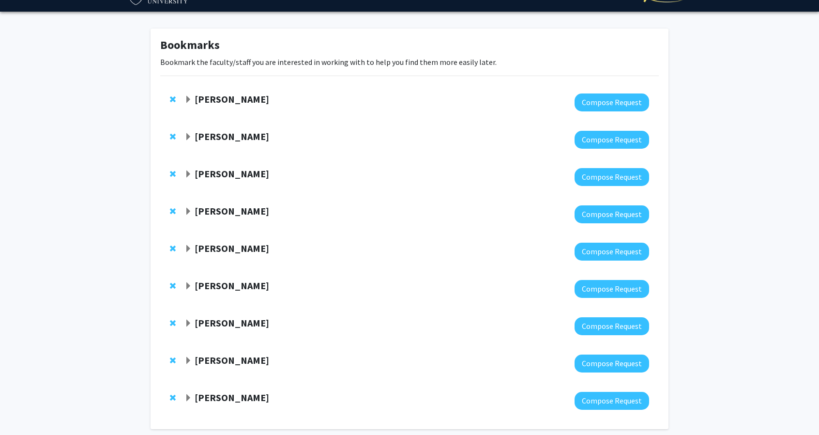
scroll to position [0, 0]
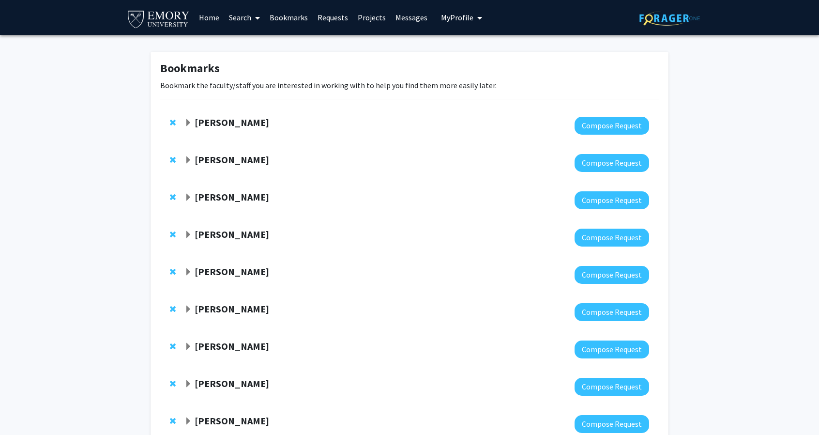
click at [237, 15] on link "Search" at bounding box center [244, 17] width 41 height 34
click at [268, 50] on span "Faculty/Staff" at bounding box center [259, 44] width 71 height 19
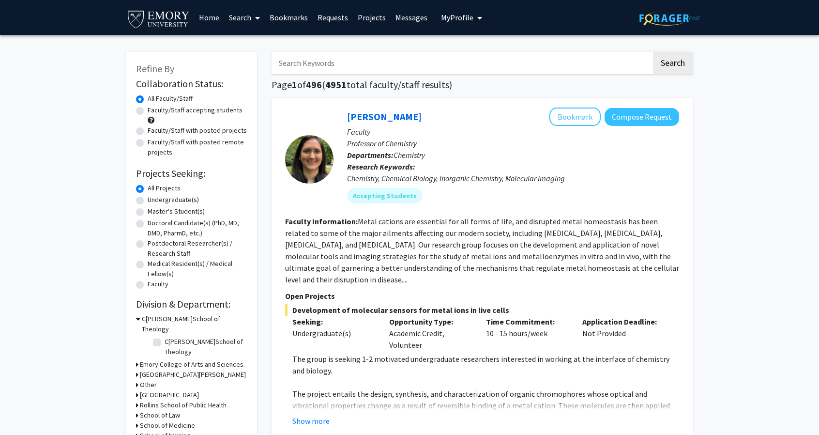
click at [177, 109] on label "Faculty/Staff accepting students" at bounding box center [195, 110] width 95 height 10
click at [154, 109] on input "Faculty/Staff accepting students" at bounding box center [151, 108] width 6 height 6
radio input "true"
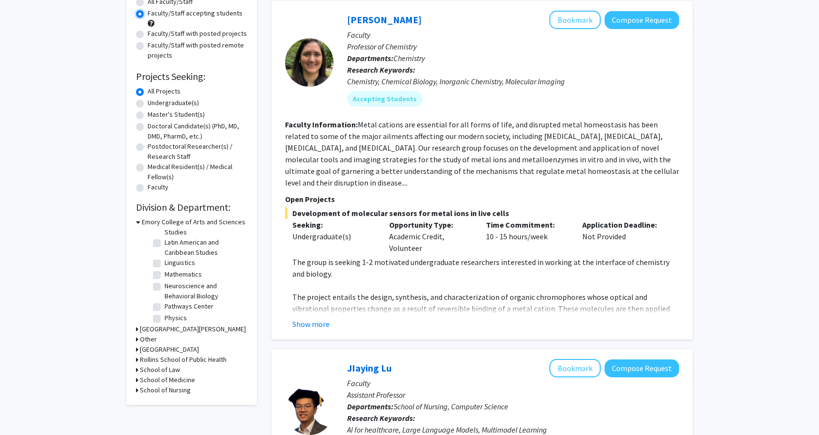
scroll to position [194, 0]
click at [161, 263] on fg-checkbox "Neuroscience and Behavioral Biology Neuroscience and Behavioral Biology" at bounding box center [199, 270] width 92 height 20
click at [165, 265] on label "Neuroscience and Behavioral Biology" at bounding box center [205, 270] width 80 height 20
click at [165, 265] on input "Neuroscience and Behavioral Biology" at bounding box center [168, 263] width 6 height 6
checkbox input "true"
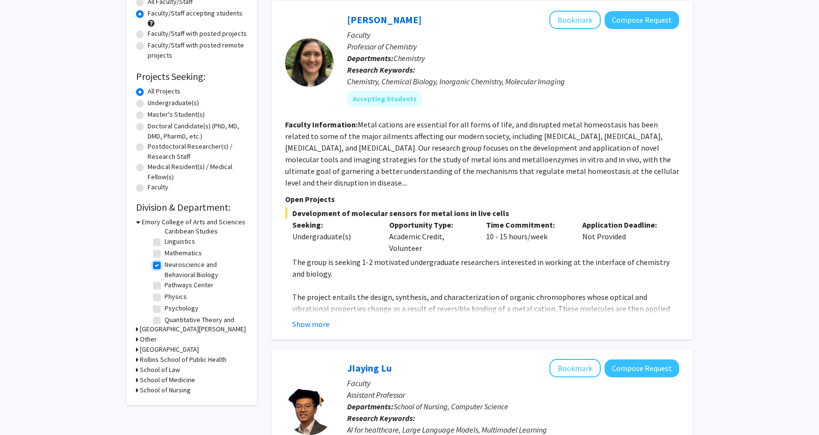
checkbox input "true"
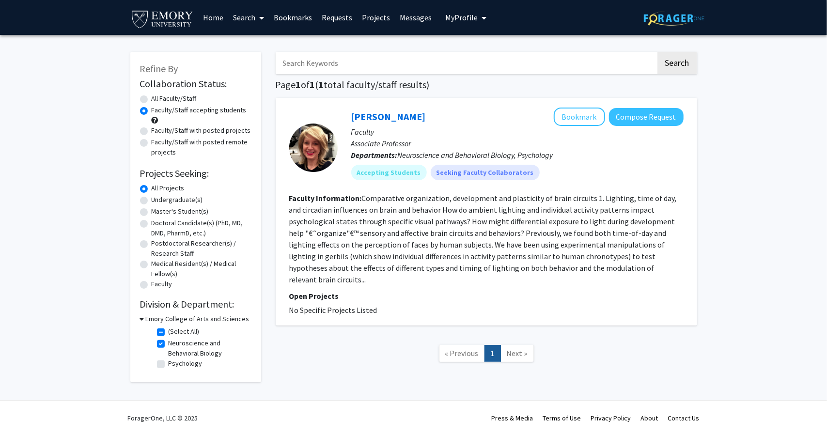
click at [160, 100] on label "All Faculty/Staff" at bounding box center [174, 98] width 45 height 10
click at [158, 100] on input "All Faculty/Staff" at bounding box center [155, 96] width 6 height 6
radio input "true"
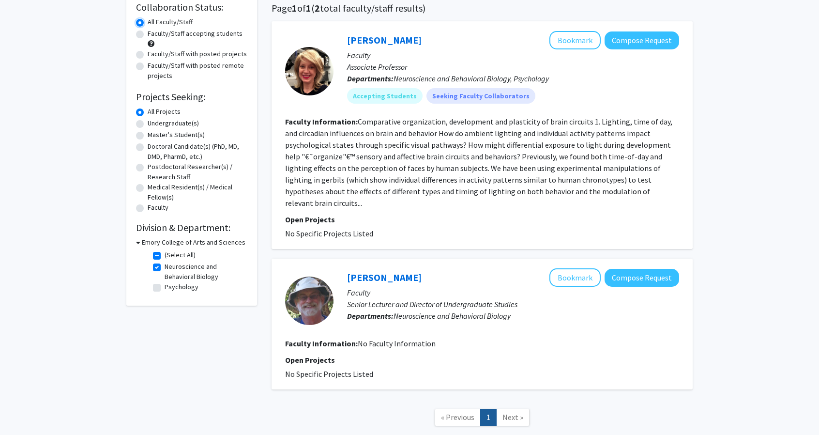
scroll to position [30, 0]
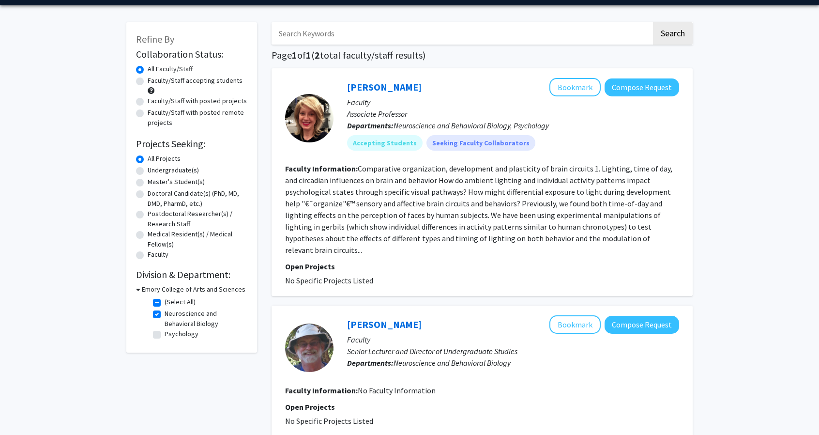
click at [165, 312] on label "Neuroscience and Behavioral Biology" at bounding box center [205, 318] width 80 height 20
click at [165, 312] on input "Neuroscience and Behavioral Biology" at bounding box center [168, 311] width 6 height 6
checkbox input "false"
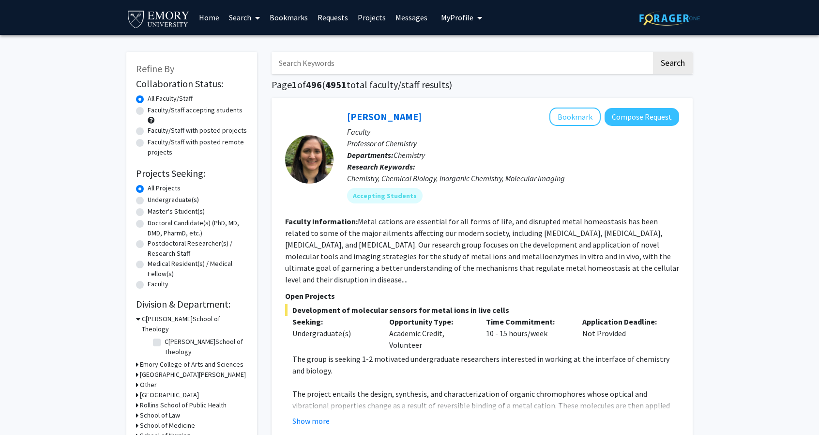
scroll to position [97, 0]
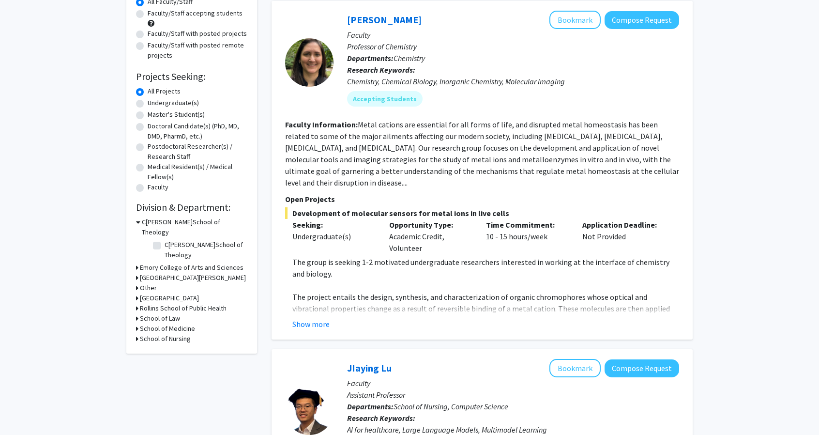
click at [164, 262] on h3 "Emory College of Arts and Sciences" at bounding box center [192, 267] width 104 height 10
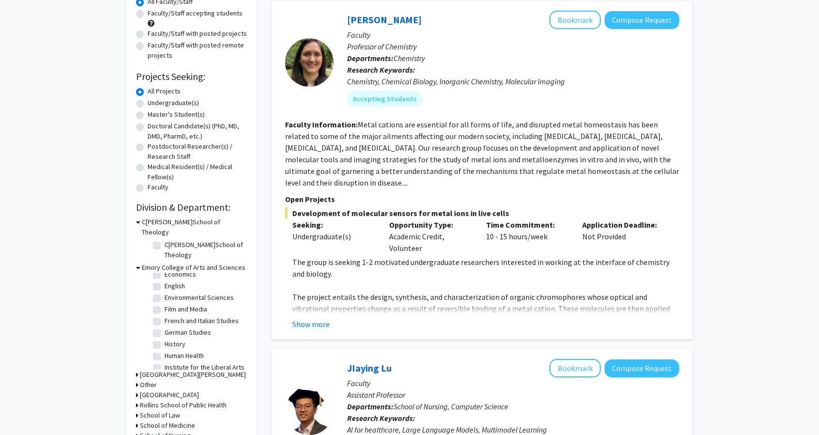
scroll to position [194, 0]
click at [165, 302] on label "Human Health" at bounding box center [184, 307] width 39 height 10
click at [165, 302] on input "Human Health" at bounding box center [168, 305] width 6 height 6
checkbox input "true"
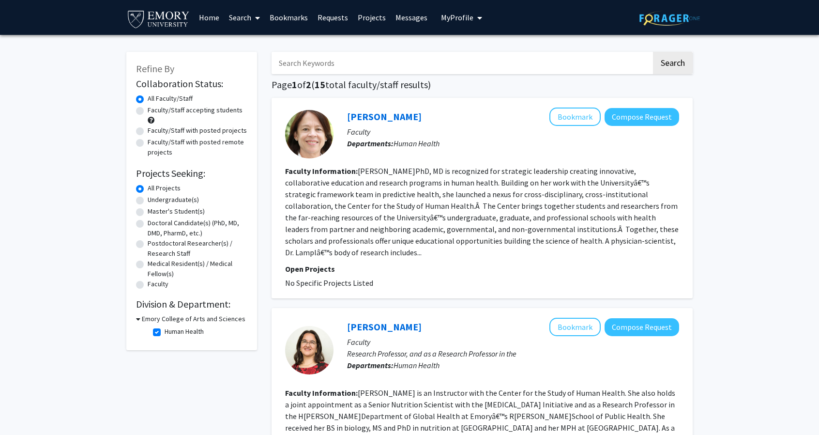
click at [219, 111] on label "Faculty/Staff accepting students" at bounding box center [195, 110] width 95 height 10
click at [154, 111] on input "Faculty/Staff accepting students" at bounding box center [151, 108] width 6 height 6
radio input "true"
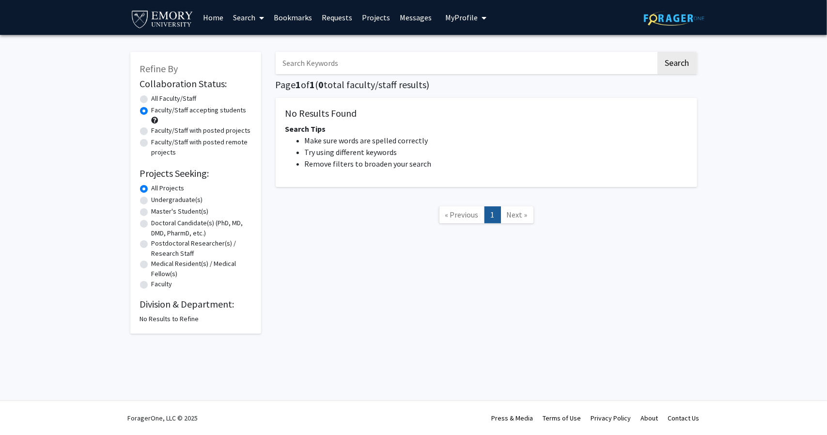
click at [195, 96] on label "All Faculty/Staff" at bounding box center [174, 98] width 45 height 10
click at [158, 96] on input "All Faculty/Staff" at bounding box center [155, 96] width 6 height 6
radio input "true"
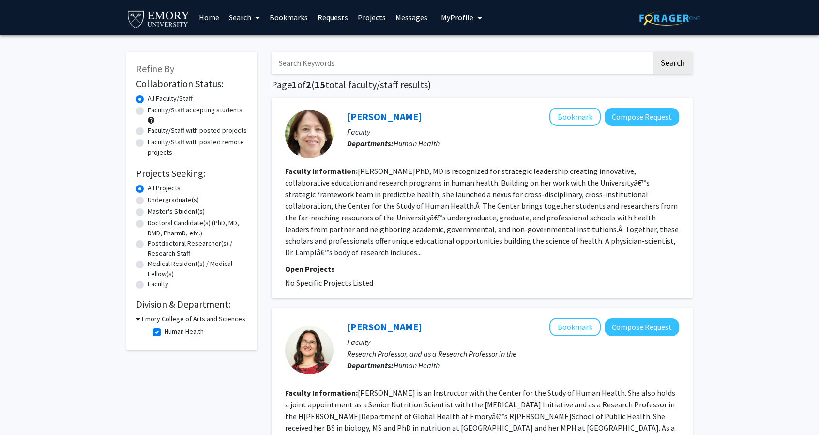
click at [195, 108] on label "Faculty/Staff accepting students" at bounding box center [195, 110] width 95 height 10
click at [154, 108] on input "Faculty/Staff accepting students" at bounding box center [151, 108] width 6 height 6
radio input "true"
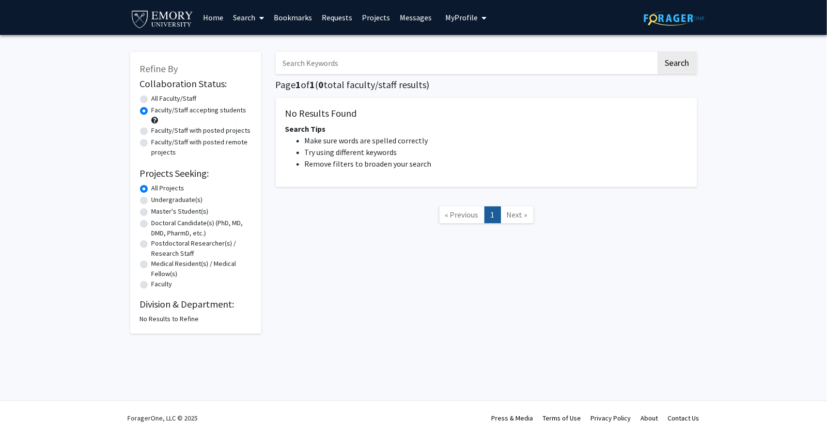
click at [166, 99] on label "All Faculty/Staff" at bounding box center [174, 98] width 45 height 10
click at [158, 99] on input "All Faculty/Staff" at bounding box center [155, 96] width 6 height 6
radio input "true"
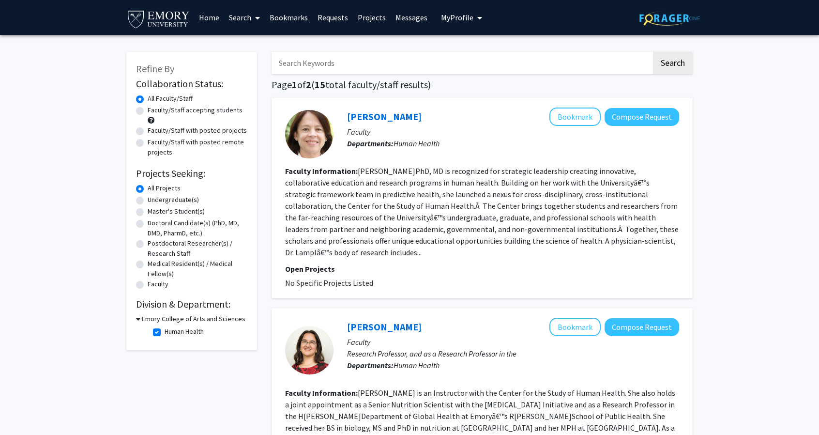
click at [165, 330] on label "Human Health" at bounding box center [184, 331] width 39 height 10
click at [165, 330] on input "Human Health" at bounding box center [168, 329] width 6 height 6
checkbox input "false"
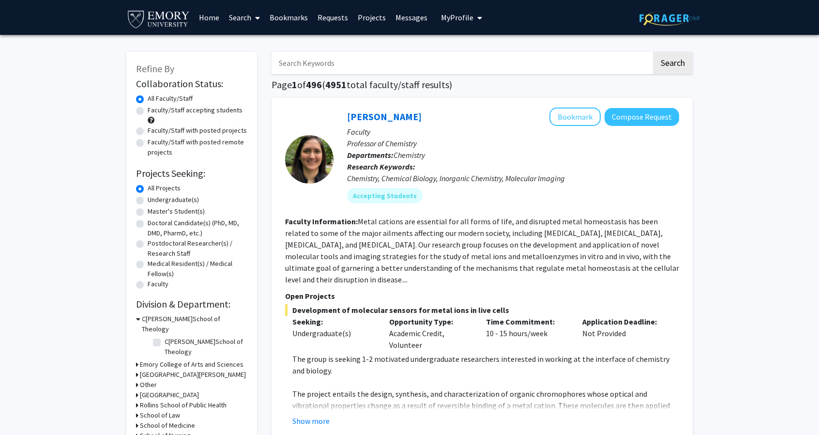
click at [170, 111] on label "Faculty/Staff accepting students" at bounding box center [195, 110] width 95 height 10
click at [154, 111] on input "Faculty/Staff accepting students" at bounding box center [151, 108] width 6 height 6
radio input "true"
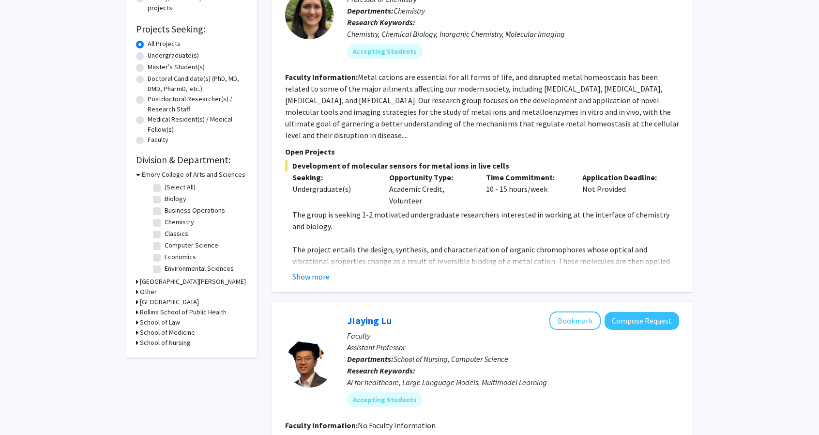
scroll to position [96, 0]
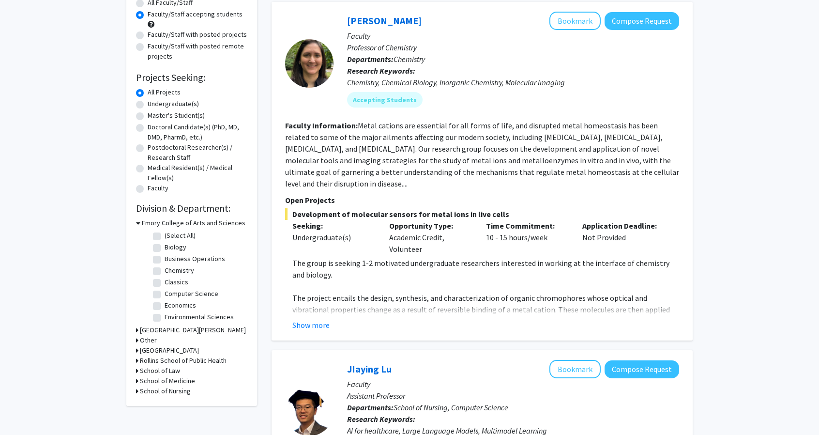
click at [165, 248] on label "Biology" at bounding box center [176, 247] width 22 height 10
click at [165, 248] on input "Biology" at bounding box center [168, 245] width 6 height 6
checkbox input "true"
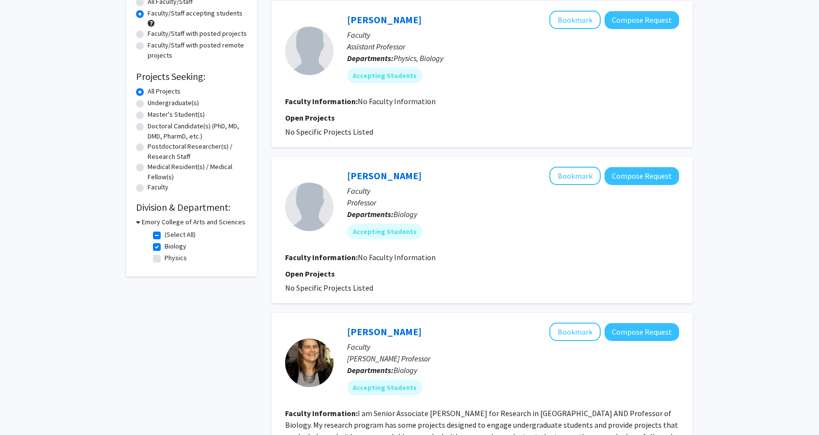
scroll to position [263, 0]
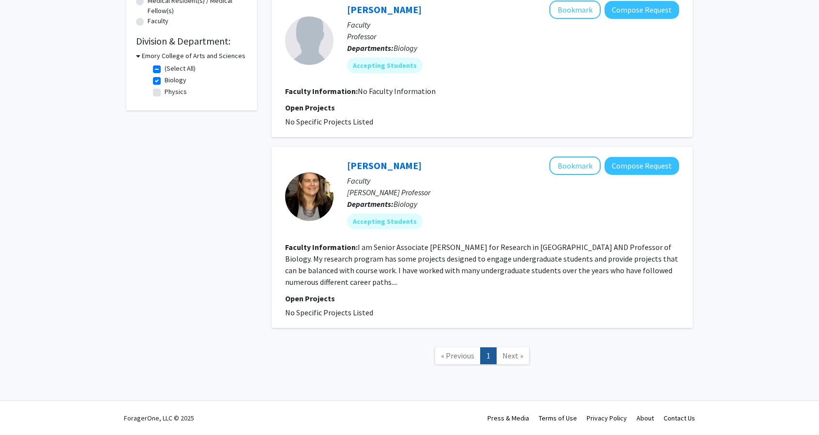
click at [524, 248] on fg-read-more "I am Senior Associate Dean for Research in Emory College AND Professor of Biolo…" at bounding box center [481, 264] width 393 height 45
click at [376, 165] on link "Anita Corbett" at bounding box center [384, 165] width 75 height 12
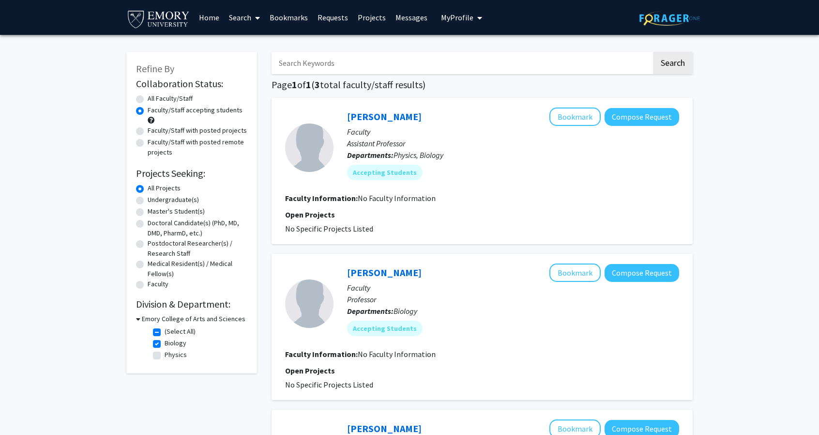
click at [165, 329] on label "(Select All)" at bounding box center [180, 331] width 31 height 10
click at [165, 329] on input "(Select All)" at bounding box center [168, 329] width 6 height 6
checkbox input "false"
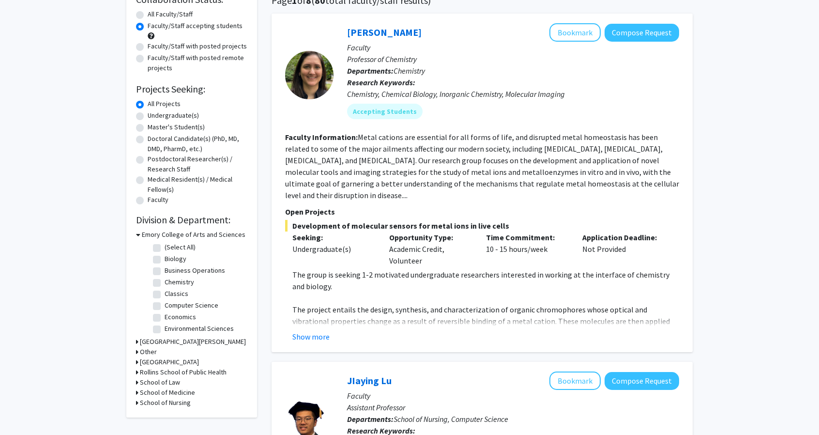
scroll to position [242, 0]
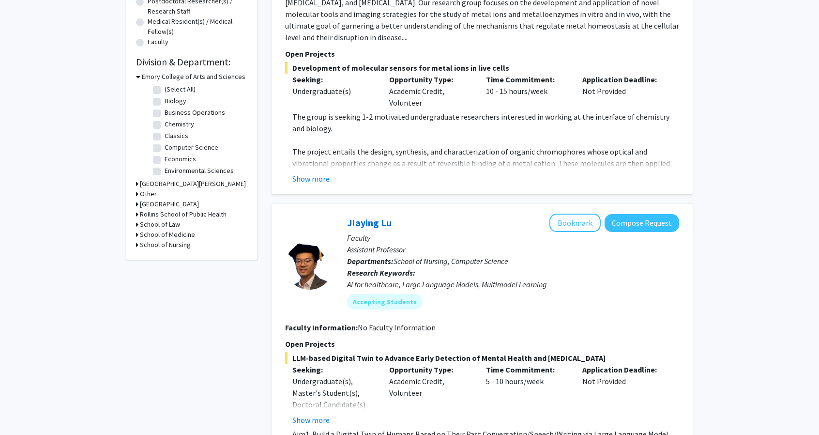
click at [169, 204] on h3 "[GEOGRAPHIC_DATA]" at bounding box center [169, 204] width 59 height 10
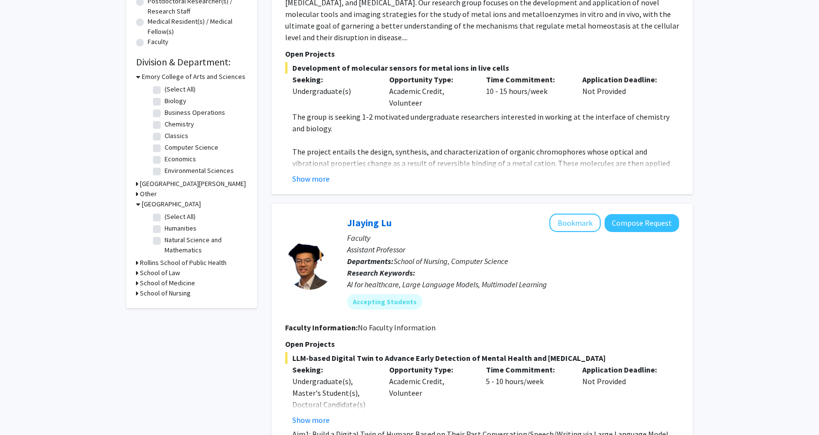
click at [165, 215] on label "(Select All)" at bounding box center [180, 217] width 31 height 10
click at [165, 215] on input "(Select All)" at bounding box center [168, 215] width 6 height 6
checkbox input "true"
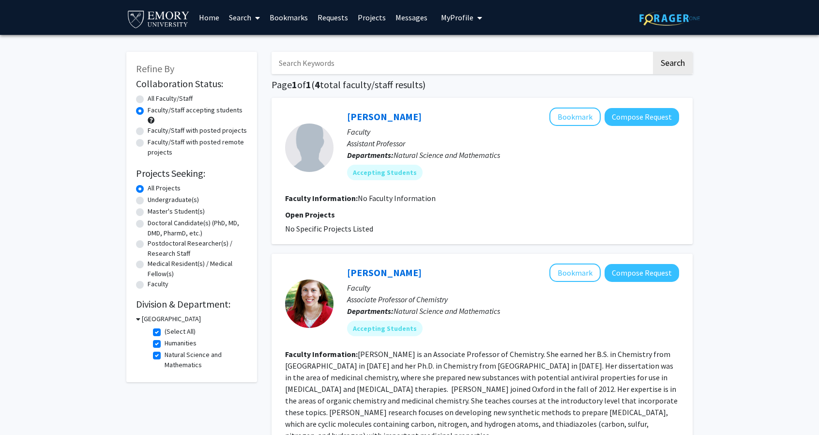
click at [165, 342] on label "Humanities" at bounding box center [181, 343] width 32 height 10
click at [165, 342] on input "Humanities" at bounding box center [168, 341] width 6 height 6
checkbox input "false"
checkbox input "true"
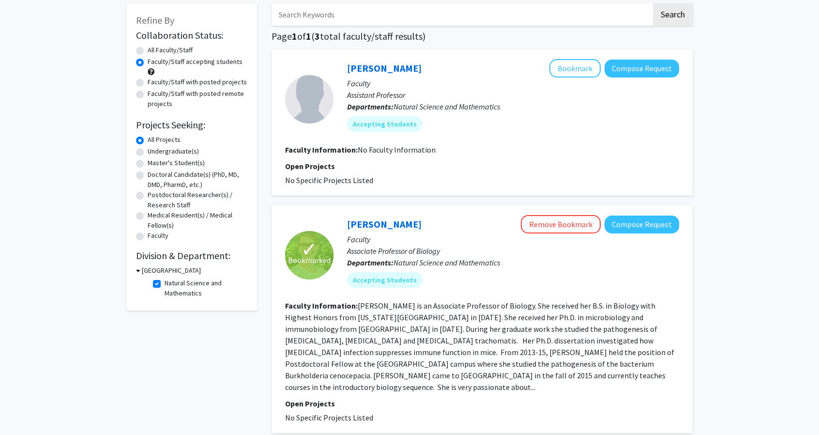
scroll to position [97, 0]
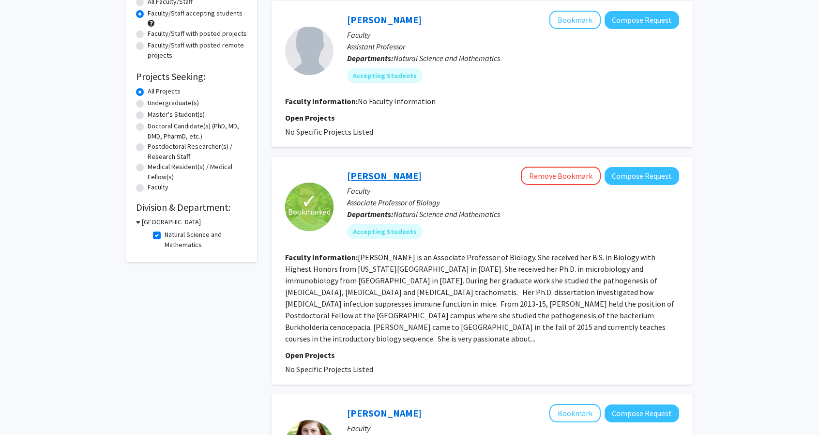
click at [402, 175] on link "Sarah Fankhauser" at bounding box center [384, 175] width 75 height 12
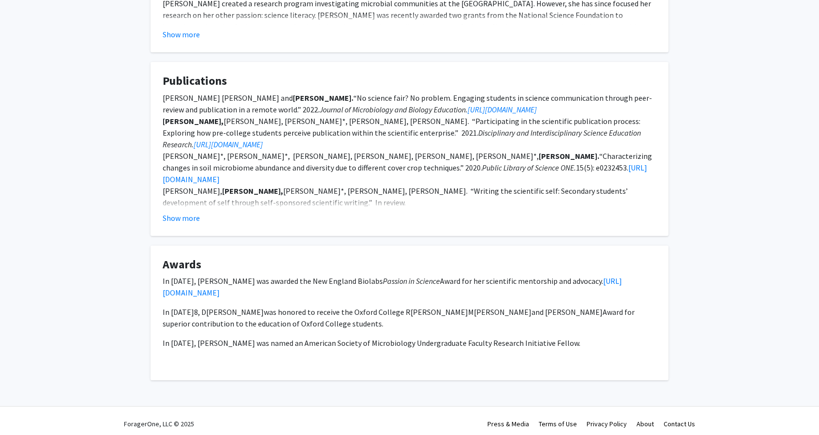
scroll to position [303, 0]
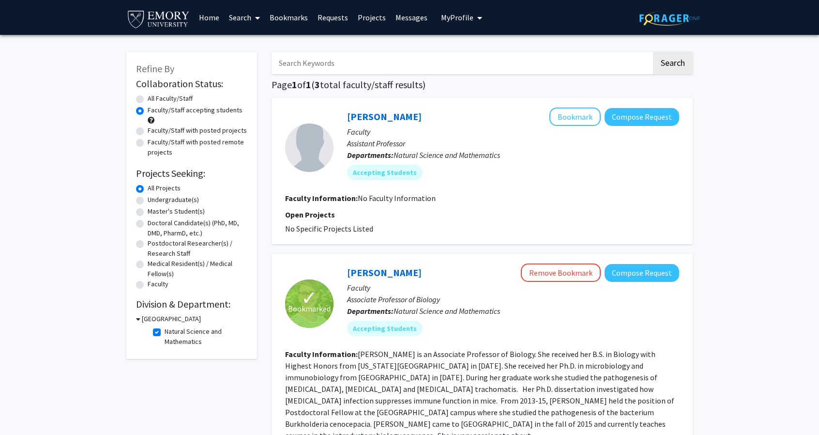
click at [165, 333] on label "Natural Science and Mathematics" at bounding box center [205, 336] width 80 height 20
click at [165, 333] on input "Natural Science and Mathematics" at bounding box center [168, 329] width 6 height 6
checkbox input "false"
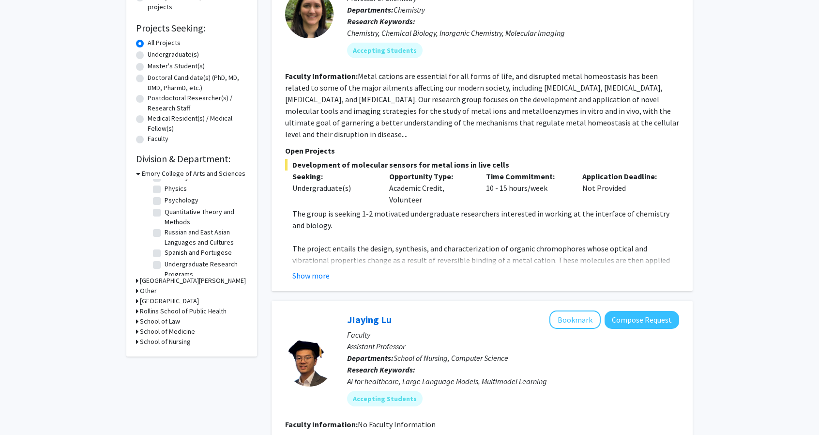
scroll to position [260, 0]
click at [165, 257] on label "Undergraduate Research Programs" at bounding box center [205, 263] width 80 height 20
click at [165, 257] on input "Undergraduate Research Programs" at bounding box center [168, 256] width 6 height 6
checkbox input "true"
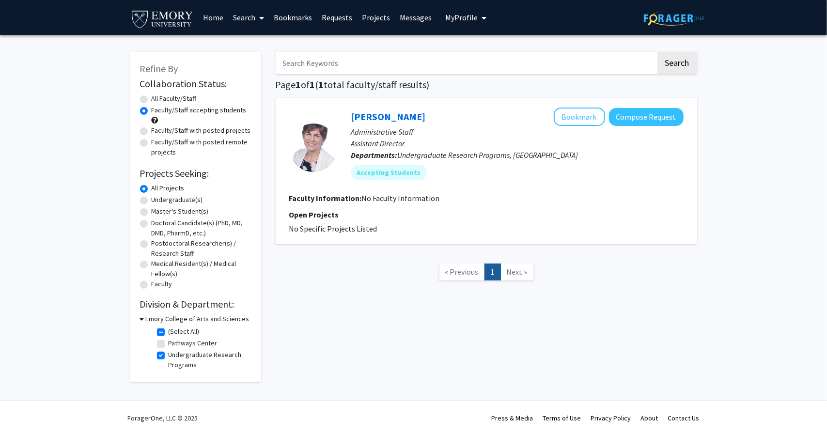
click at [169, 355] on label "Undergraduate Research Programs" at bounding box center [209, 360] width 80 height 20
click at [169, 355] on input "Undergraduate Research Programs" at bounding box center [172, 353] width 6 height 6
checkbox input "false"
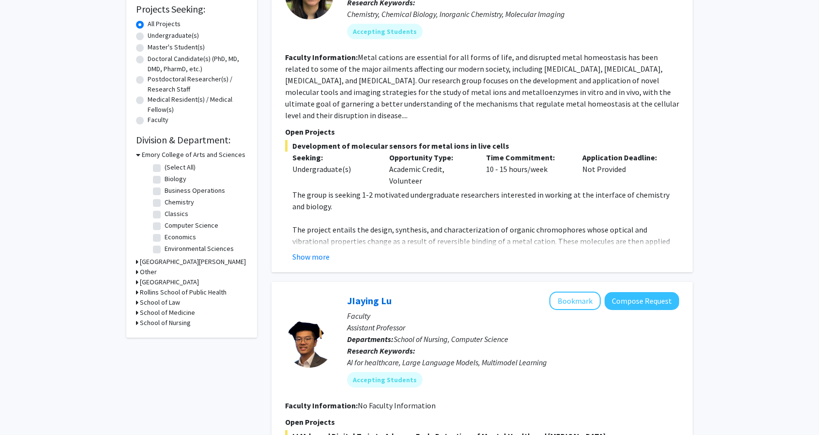
scroll to position [291, 0]
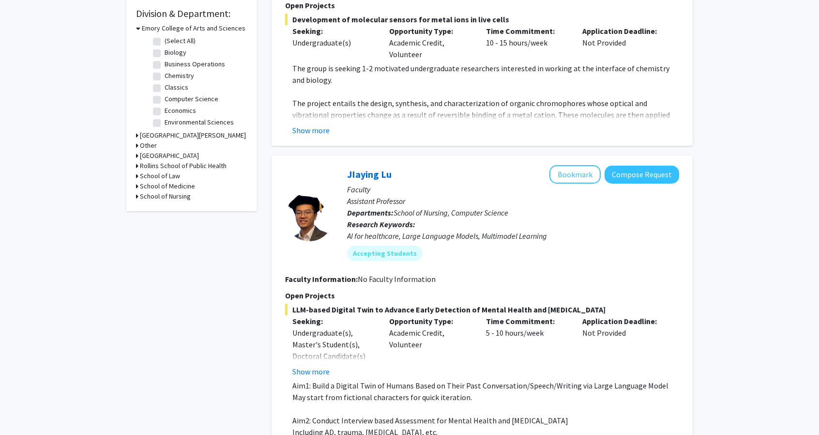
click at [163, 197] on h3 "School of Nursing" at bounding box center [165, 196] width 51 height 10
click at [155, 187] on h3 "School of Medicine" at bounding box center [167, 186] width 55 height 10
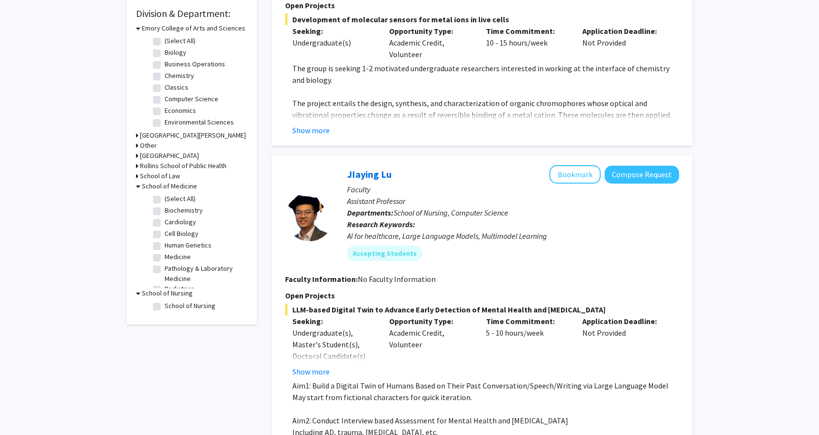
click at [165, 203] on label "(Select All)" at bounding box center [180, 199] width 31 height 10
click at [165, 200] on input "(Select All)" at bounding box center [168, 197] width 6 height 6
checkbox input "true"
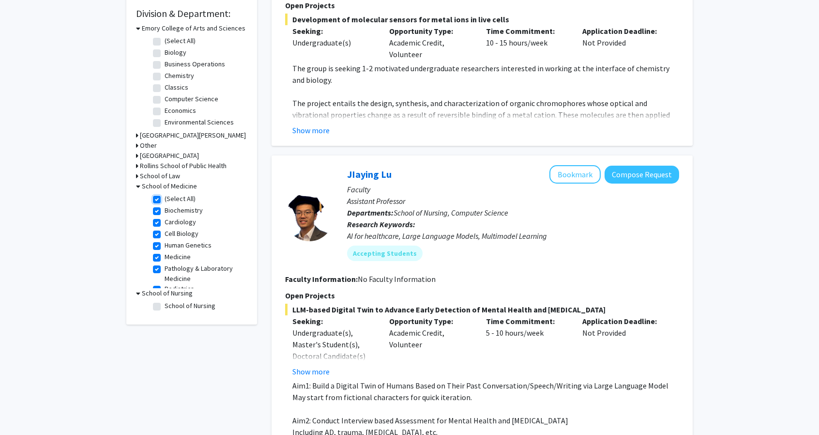
checkbox input "true"
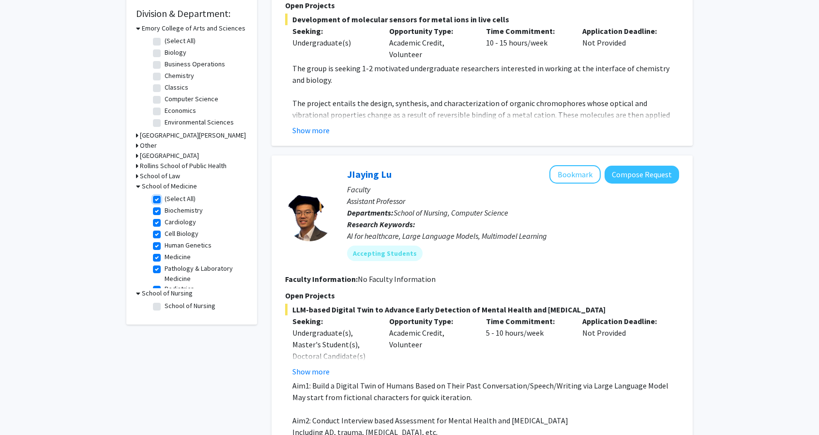
checkbox input "true"
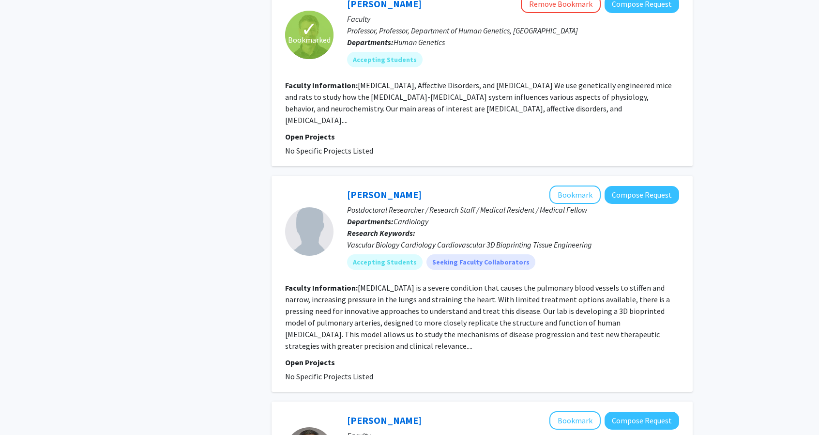
scroll to position [2034, 0]
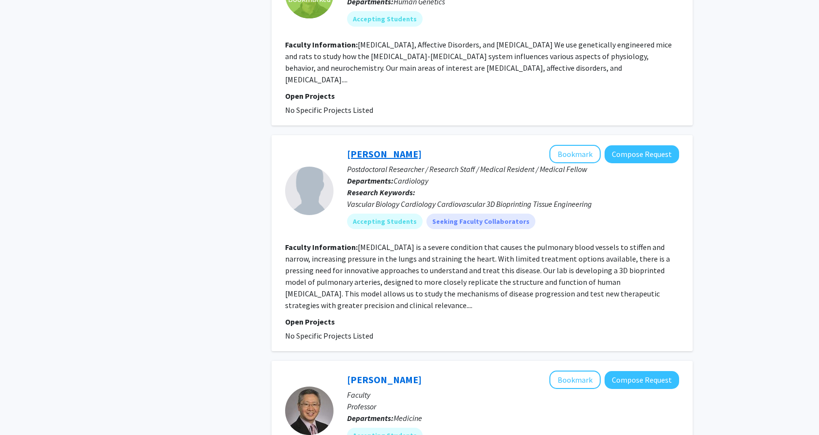
click at [361, 148] on link "[PERSON_NAME]" at bounding box center [384, 154] width 75 height 12
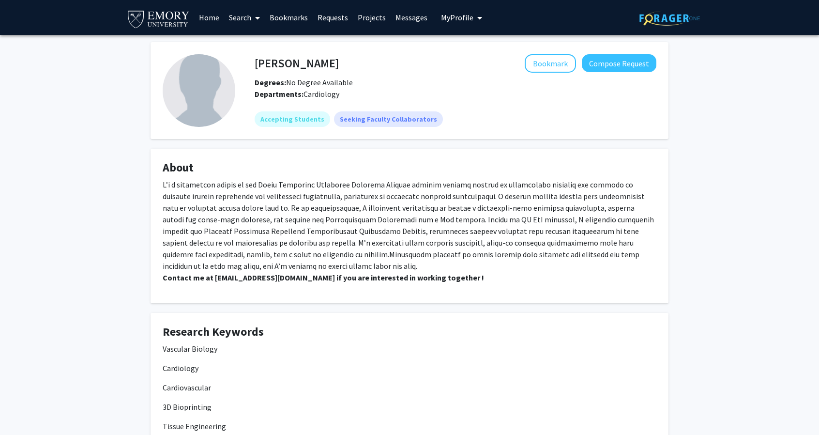
click at [431, 259] on p "Contact me at kkaw@emory.edu if you are interested in working together !" at bounding box center [410, 231] width 494 height 105
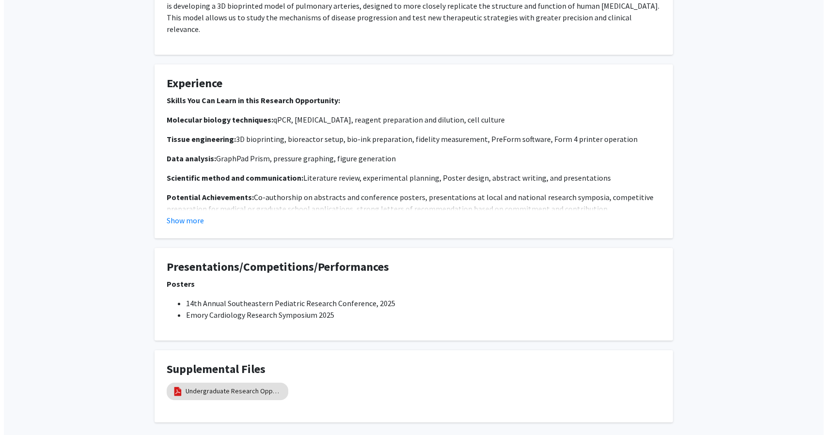
scroll to position [550, 0]
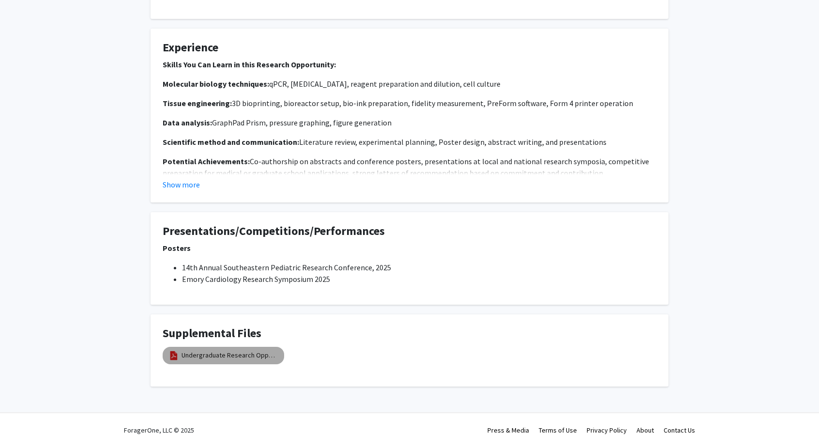
click at [261, 350] on mat-chip "Undergraduate Research Opportunity" at bounding box center [224, 355] width 122 height 17
click at [258, 350] on link "Undergraduate Research Opportunity" at bounding box center [230, 355] width 97 height 10
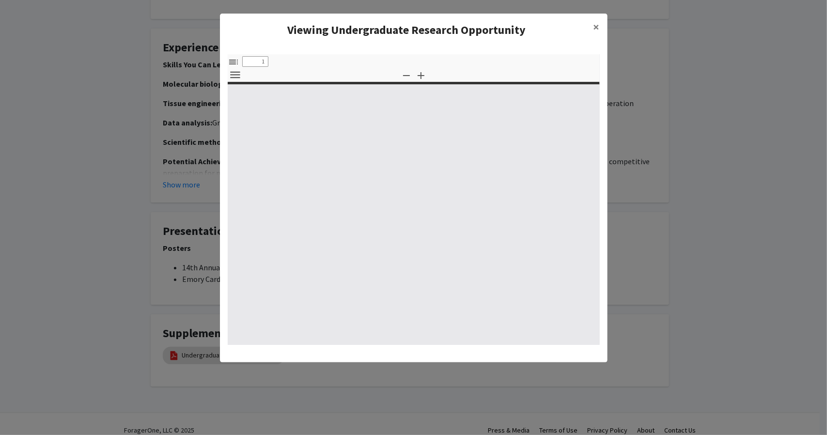
select select "custom"
type input "0"
select select "custom"
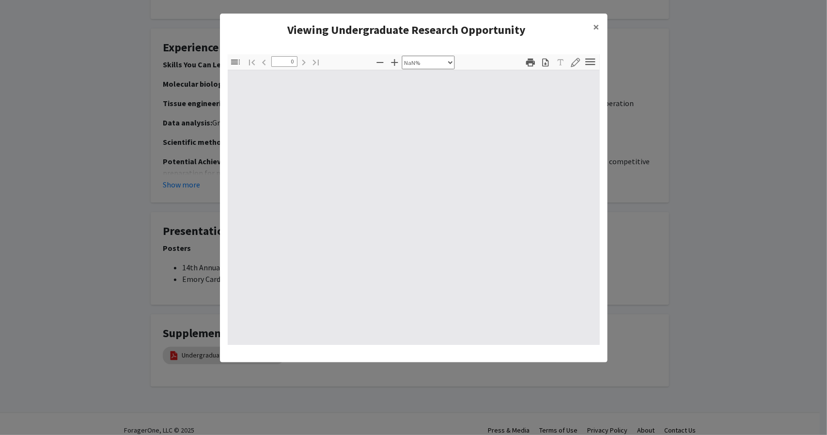
type input "1"
select select "auto"
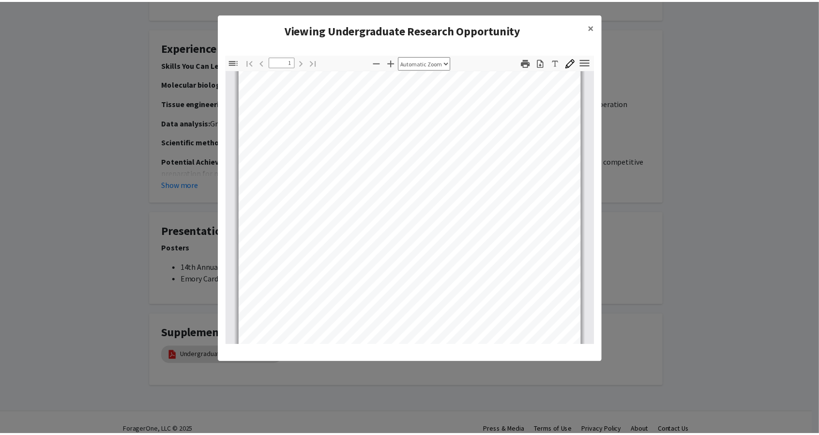
scroll to position [145, 0]
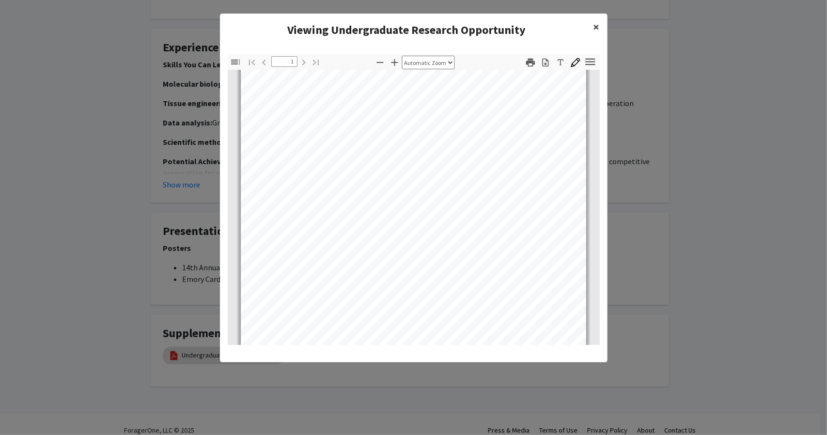
click at [594, 23] on span "×" at bounding box center [596, 26] width 6 height 15
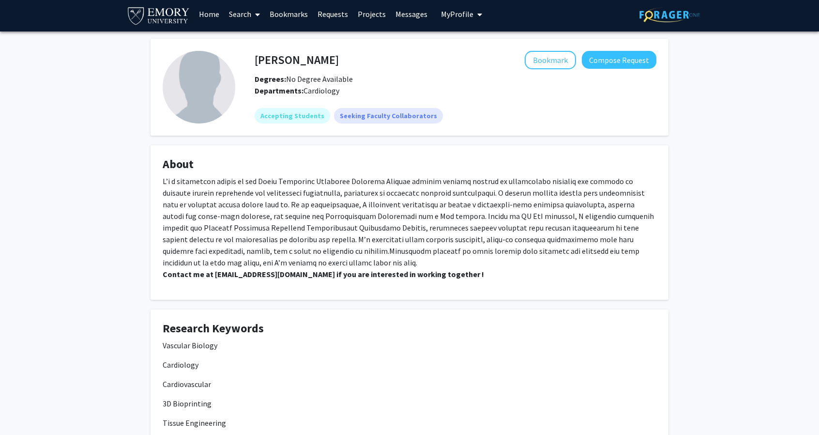
scroll to position [0, 0]
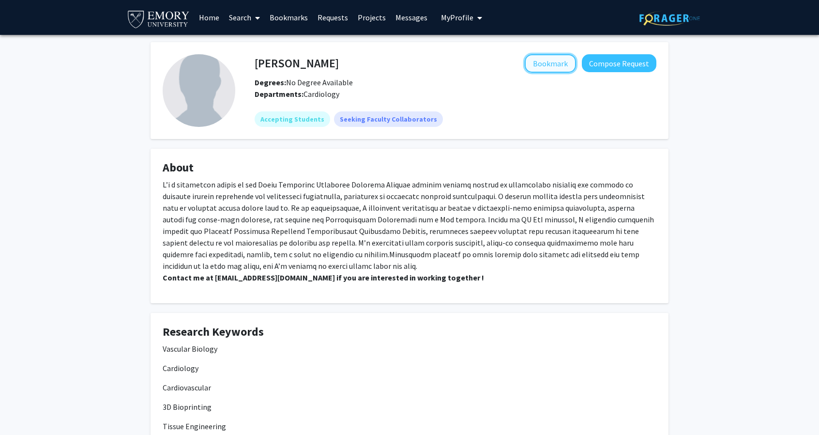
click at [558, 64] on button "Bookmark" at bounding box center [550, 63] width 51 height 18
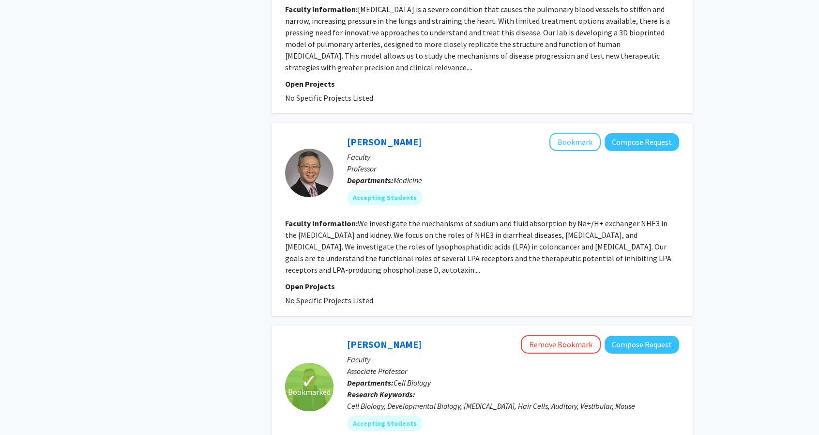
scroll to position [2196, 0]
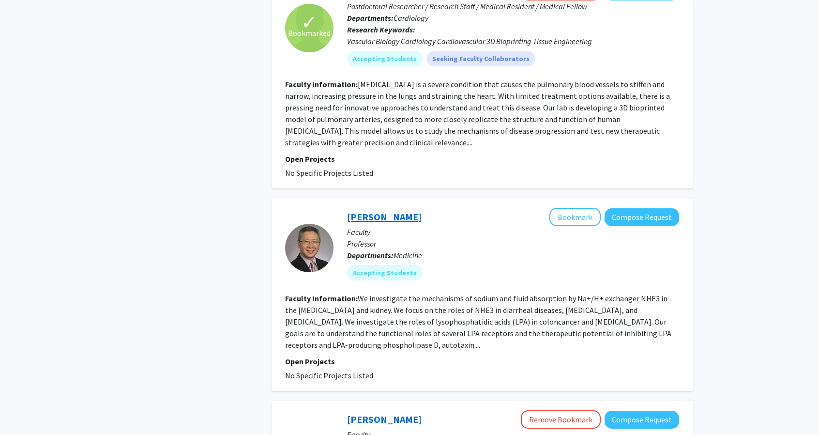
click at [368, 211] on link "[PERSON_NAME]" at bounding box center [384, 217] width 75 height 12
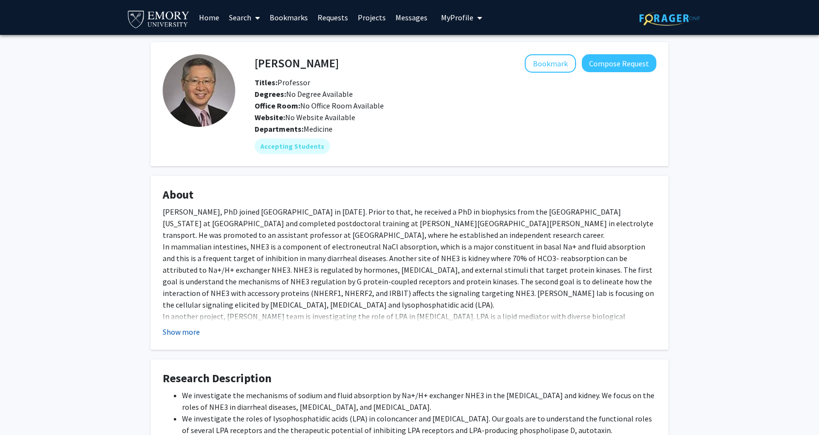
click at [190, 331] on button "Show more" at bounding box center [181, 332] width 37 height 12
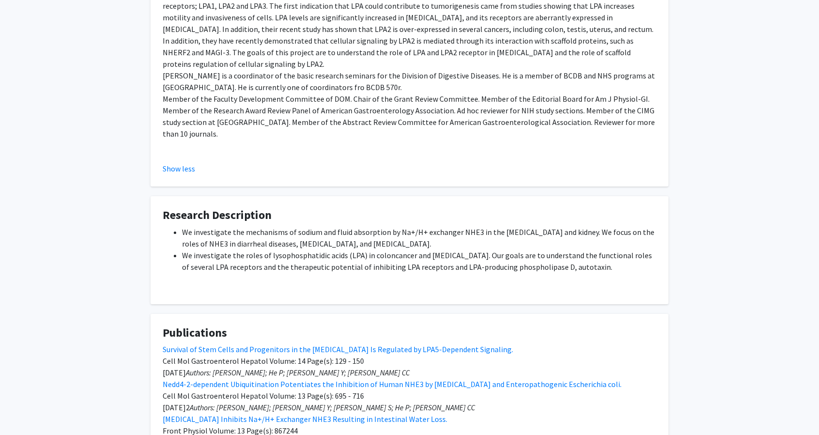
scroll to position [339, 0]
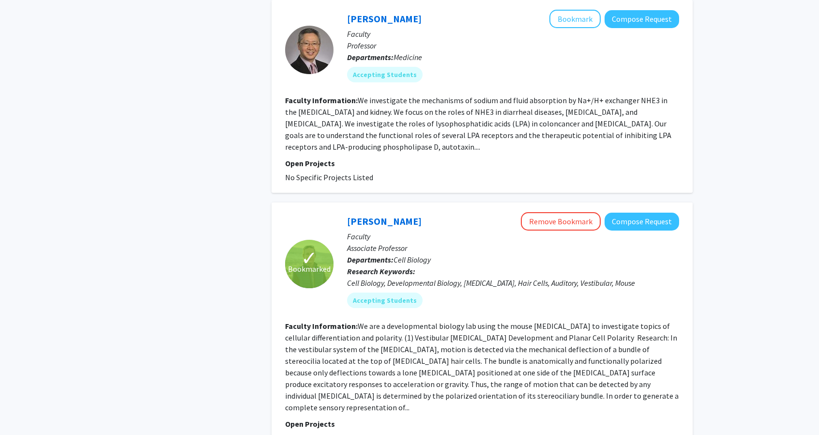
scroll to position [2439, 0]
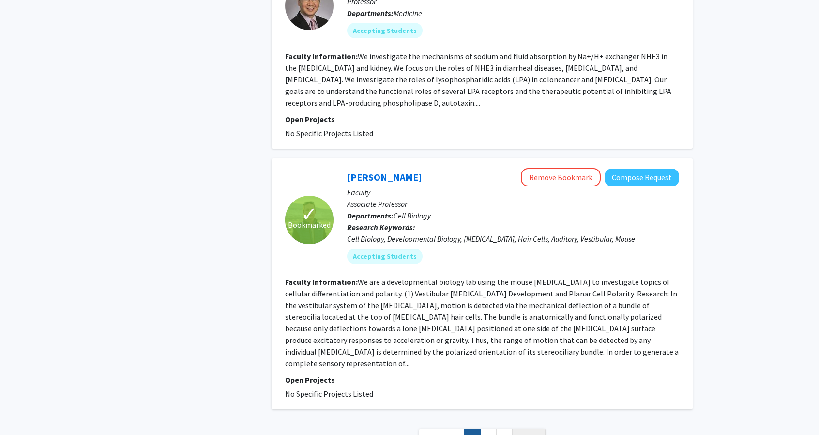
click at [531, 432] on span "Next »" at bounding box center [529, 437] width 21 height 10
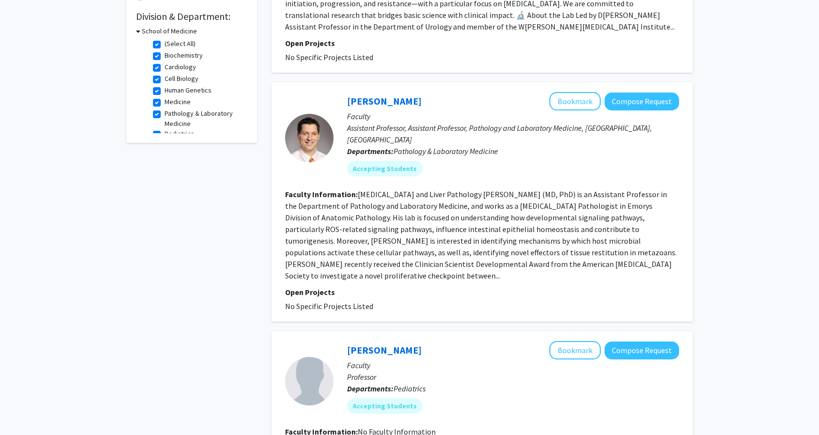
scroll to position [291, 0]
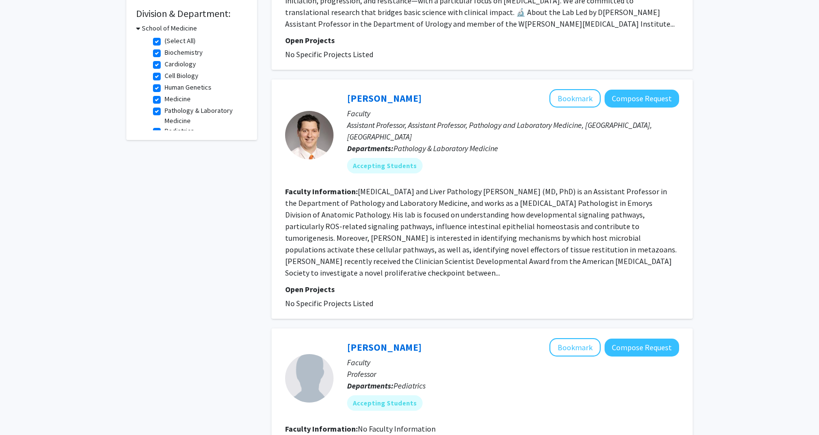
click at [466, 189] on fg-read-more "[MEDICAL_DATA] and Liver Pathology [PERSON_NAME] (MD, PhD) is an Assistant Prof…" at bounding box center [481, 231] width 392 height 91
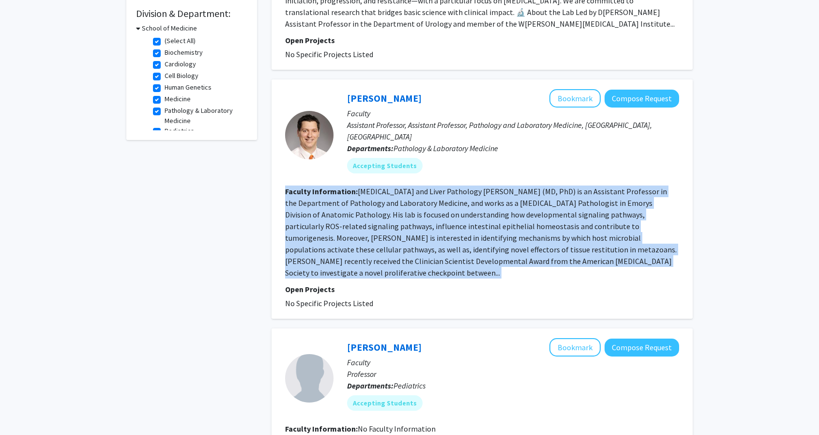
click at [466, 189] on fg-read-more "[MEDICAL_DATA] and Liver Pathology [PERSON_NAME] (MD, PhD) is an Assistant Prof…" at bounding box center [481, 231] width 392 height 91
click at [460, 186] on fg-read-more "[MEDICAL_DATA] and Liver Pathology [PERSON_NAME] (MD, PhD) is an Assistant Prof…" at bounding box center [481, 231] width 392 height 91
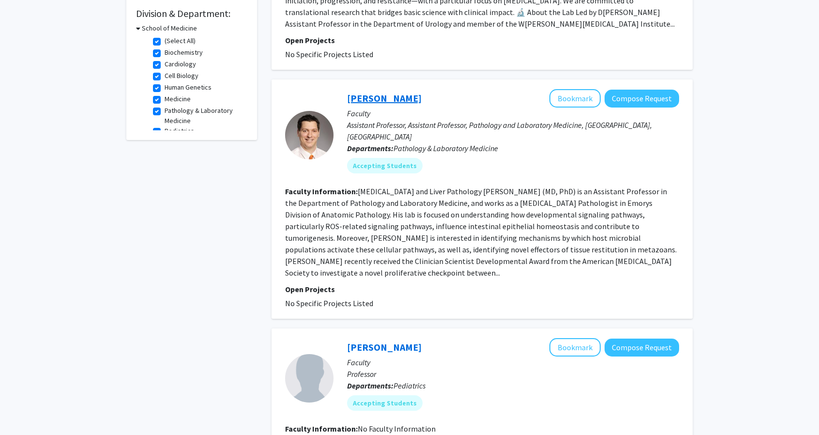
click at [394, 92] on link "[PERSON_NAME]" at bounding box center [384, 98] width 75 height 12
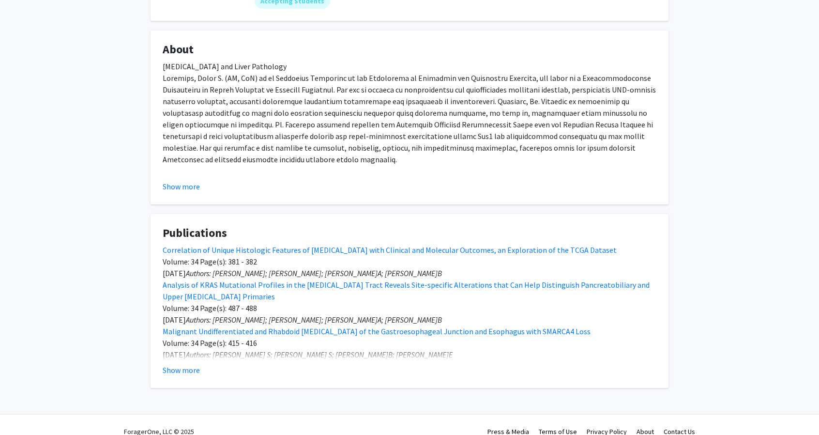
scroll to position [158, 0]
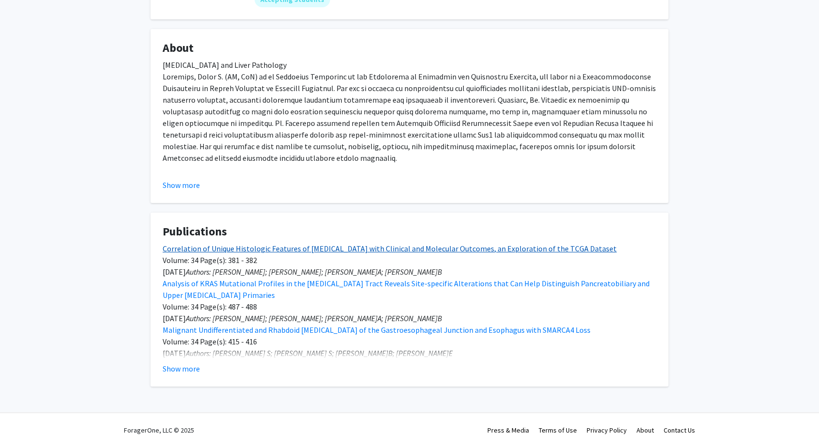
click at [358, 244] on link "Correlation of Unique Histologic Features of Colorectal Adenocarcinoma with Cli…" at bounding box center [390, 249] width 454 height 10
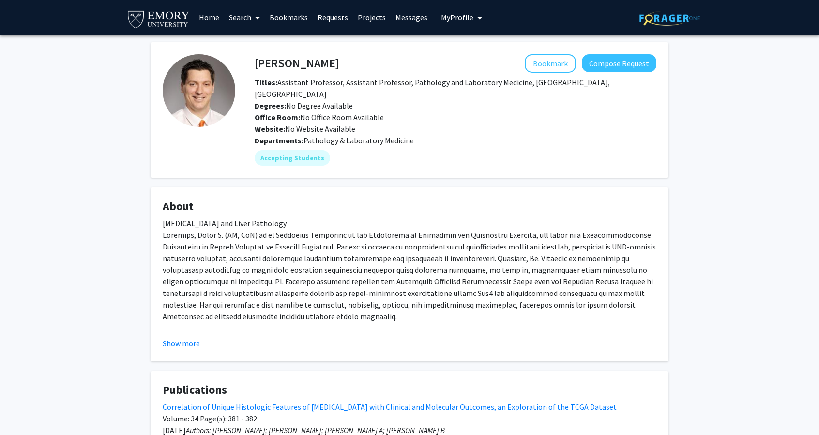
click at [245, 18] on link "Search" at bounding box center [244, 17] width 41 height 34
click at [264, 51] on span "Faculty/Staff" at bounding box center [259, 44] width 71 height 19
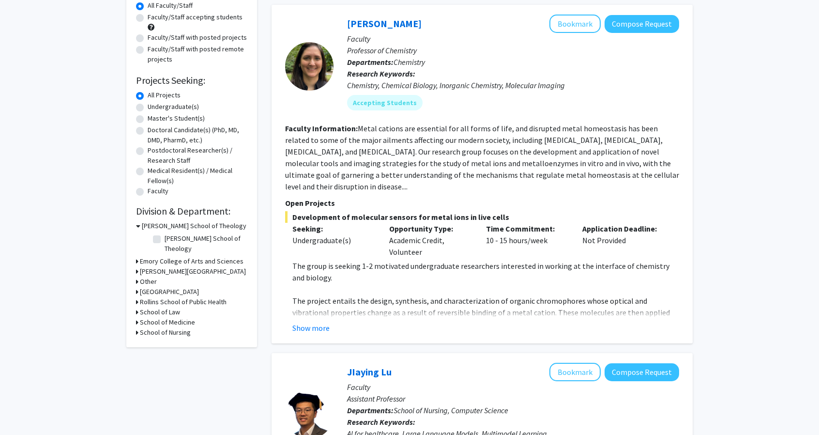
scroll to position [97, 0]
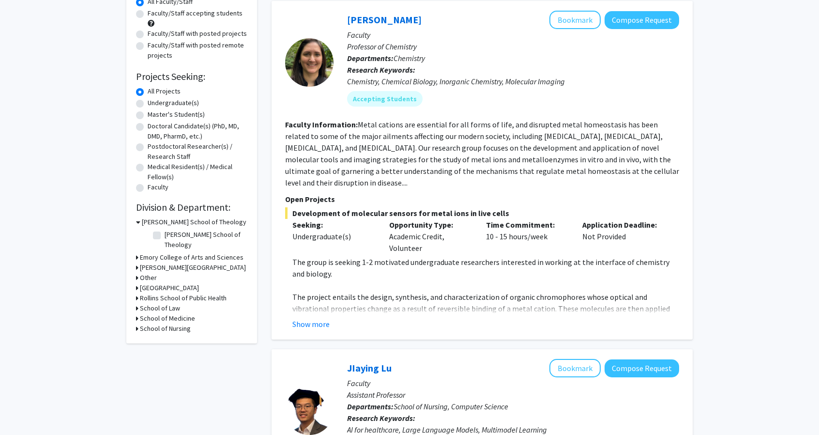
click at [170, 313] on h3 "School of Medicine" at bounding box center [167, 318] width 55 height 10
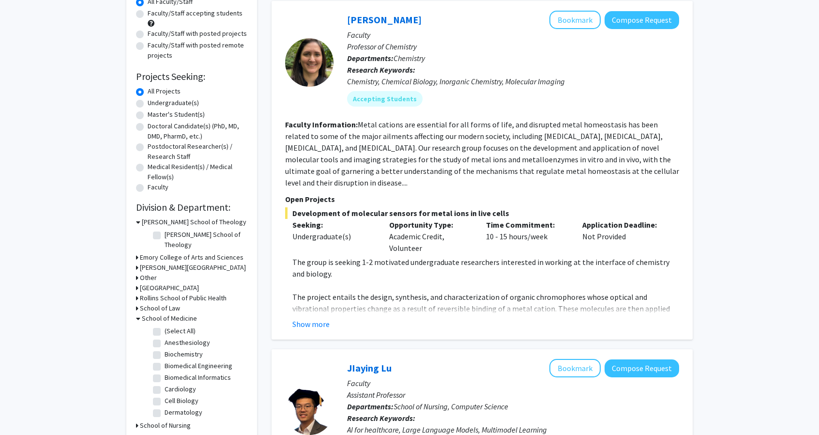
click at [165, 326] on label "(Select All)" at bounding box center [180, 331] width 31 height 10
click at [165, 326] on input "(Select All)" at bounding box center [168, 329] width 6 height 6
checkbox input "true"
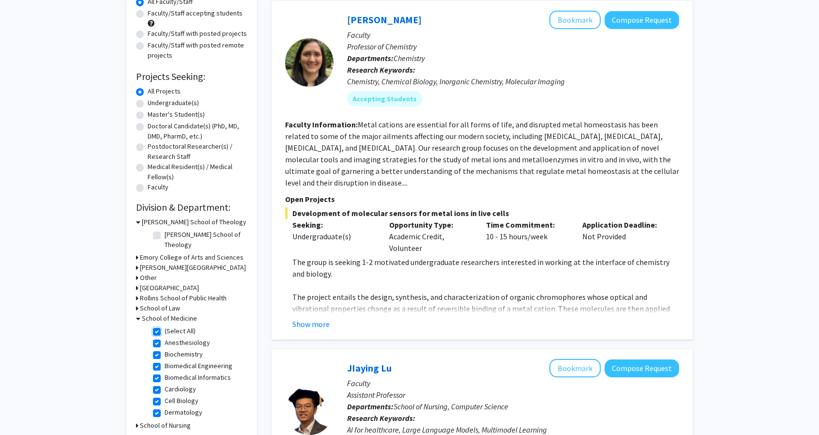
checkbox input "true"
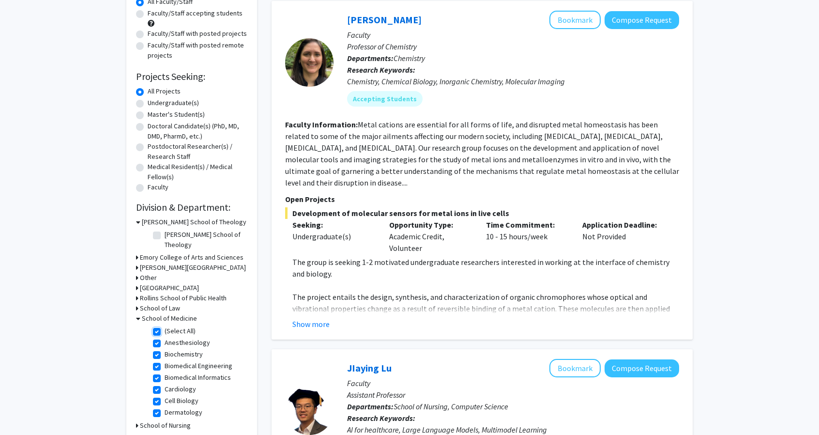
checkbox input "true"
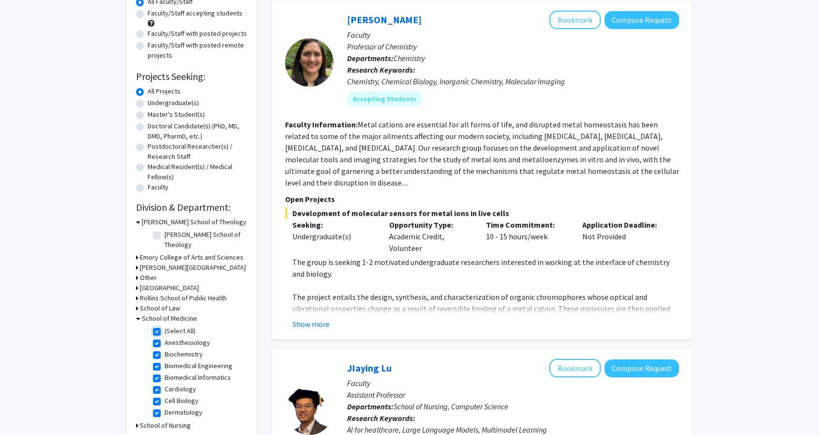
checkbox input "true"
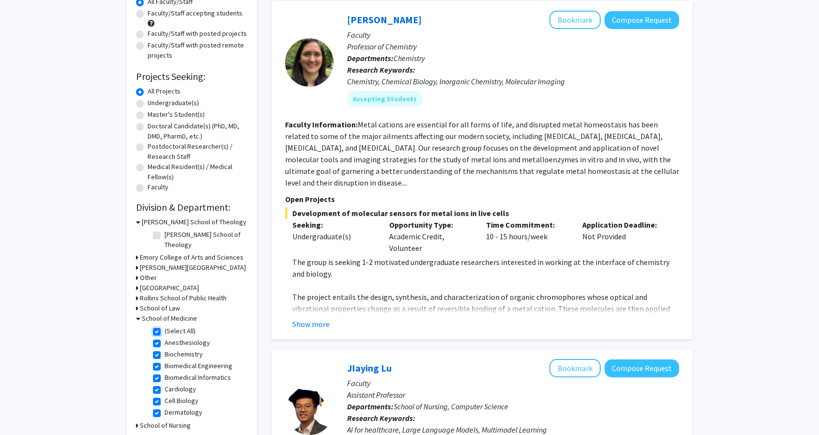
checkbox input "true"
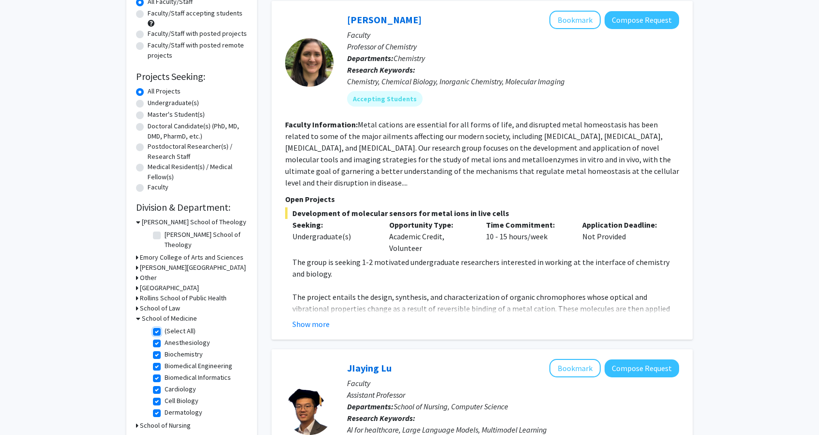
checkbox input "true"
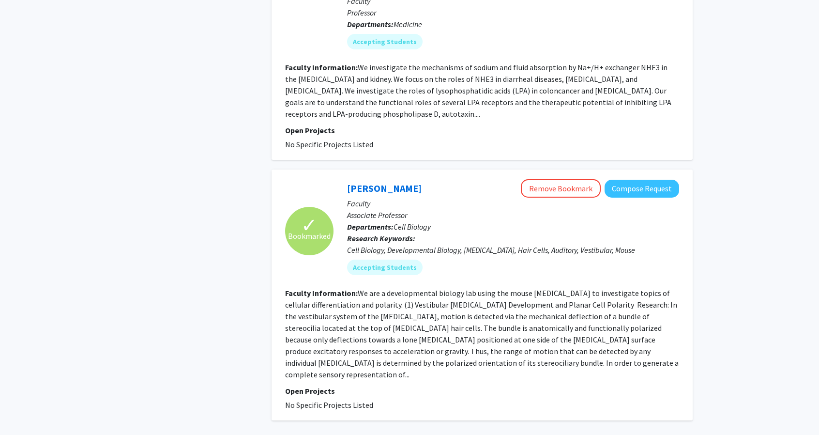
scroll to position [2439, 0]
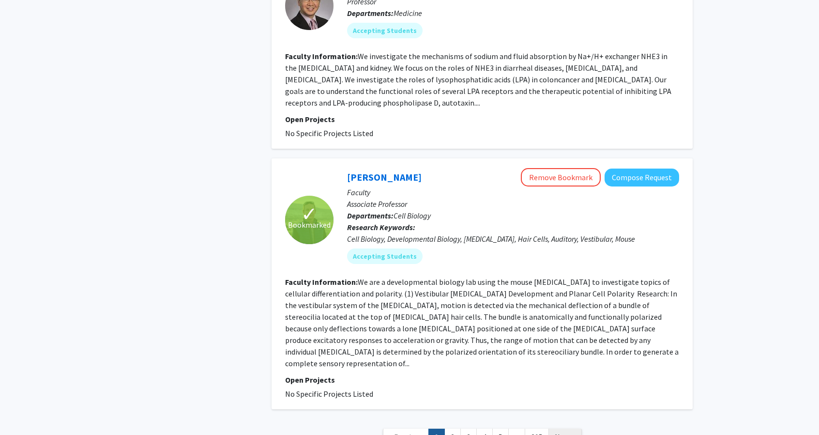
click at [560, 432] on span "Next »" at bounding box center [565, 437] width 21 height 10
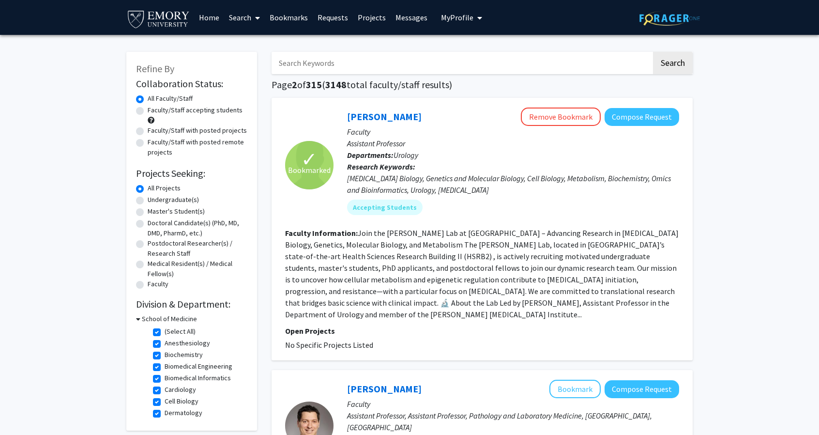
click at [161, 113] on label "Faculty/Staff accepting students" at bounding box center [195, 110] width 95 height 10
click at [154, 111] on input "Faculty/Staff accepting students" at bounding box center [151, 108] width 6 height 6
radio input "true"
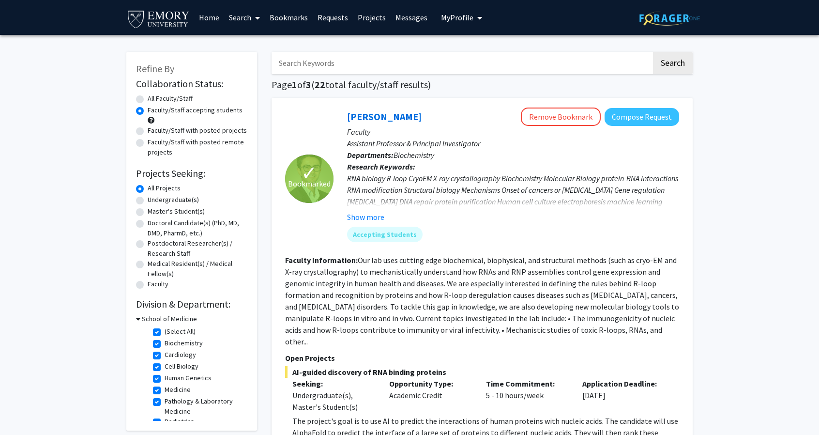
click at [161, 98] on label "All Faculty/Staff" at bounding box center [170, 98] width 45 height 10
click at [154, 98] on input "All Faculty/Staff" at bounding box center [151, 96] width 6 height 6
radio input "true"
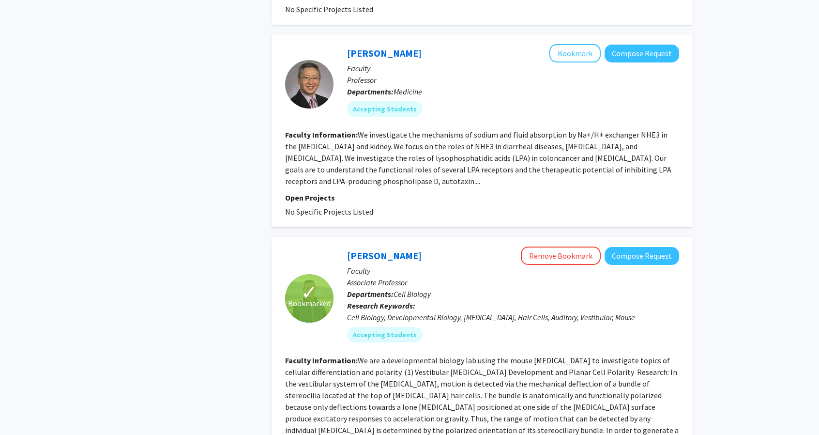
scroll to position [2439, 0]
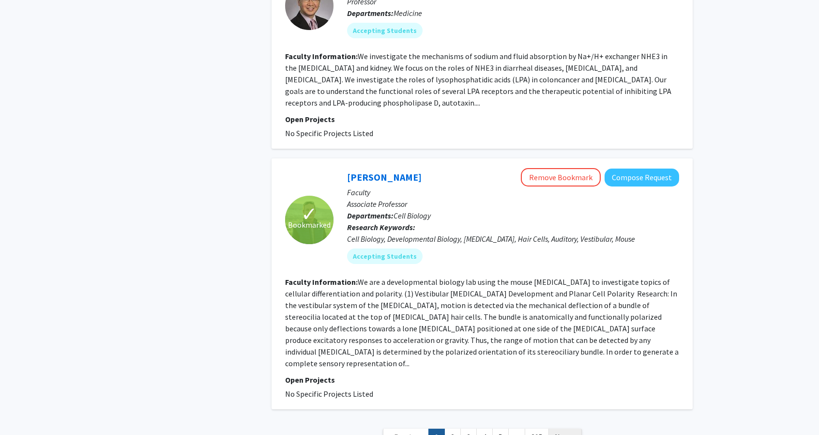
click at [563, 432] on span "Next »" at bounding box center [565, 437] width 21 height 10
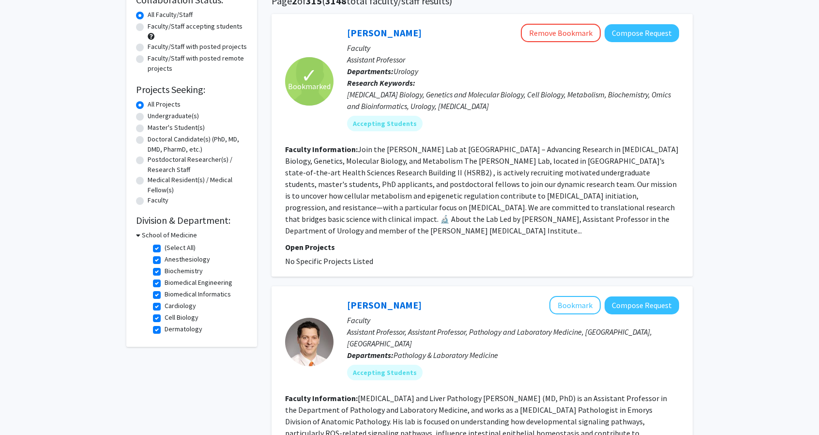
scroll to position [111, 0]
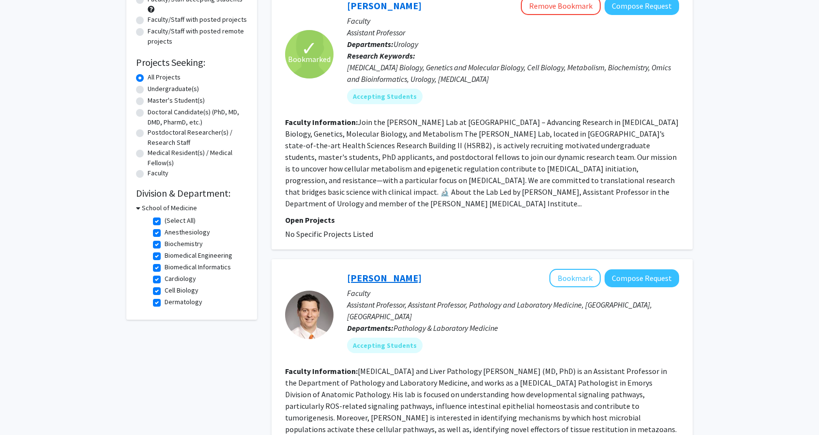
click at [387, 272] on link "[PERSON_NAME]" at bounding box center [384, 278] width 75 height 12
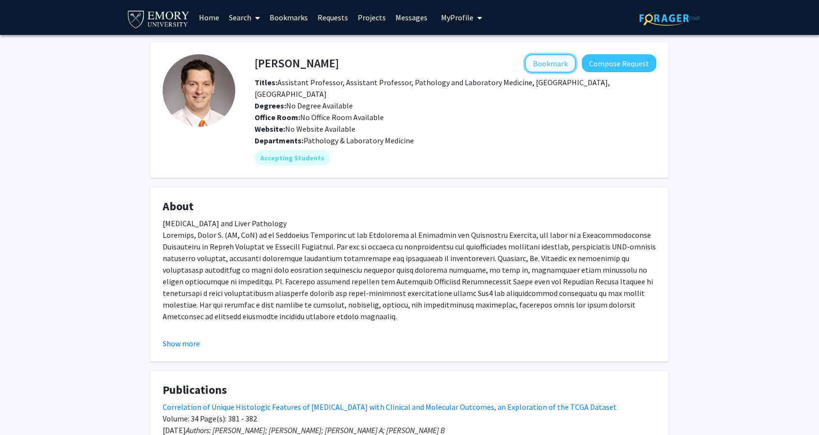
click at [557, 69] on button "Bookmark" at bounding box center [550, 63] width 51 height 18
click at [172, 337] on button "Show more" at bounding box center [181, 343] width 37 height 12
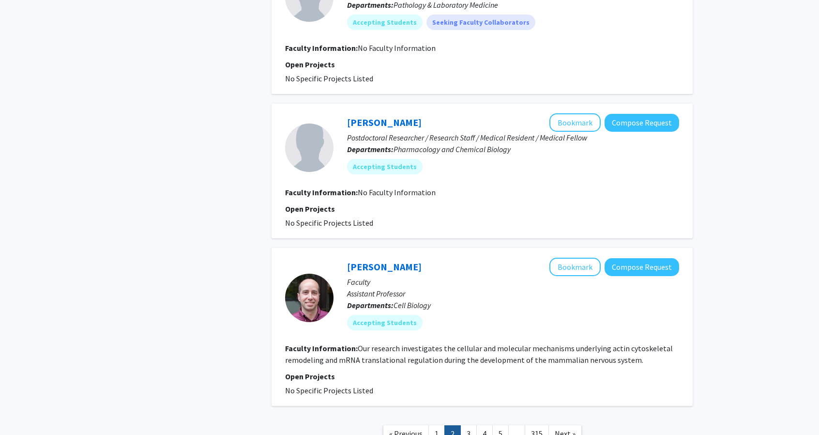
scroll to position [1564, 0]
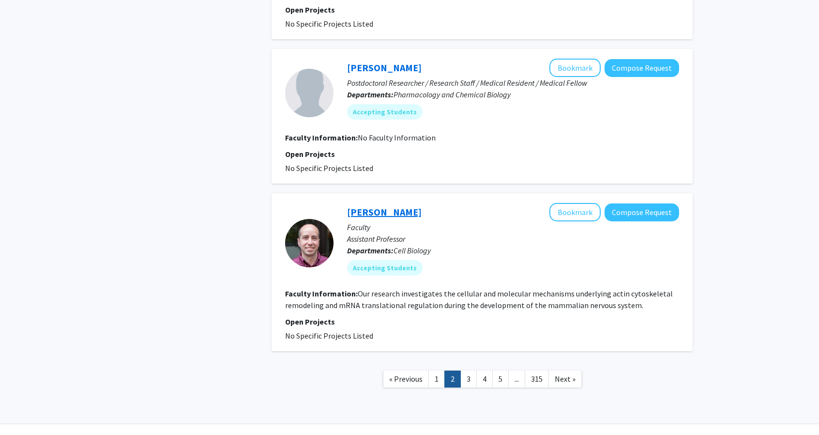
click at [381, 206] on link "[PERSON_NAME]" at bounding box center [384, 212] width 75 height 12
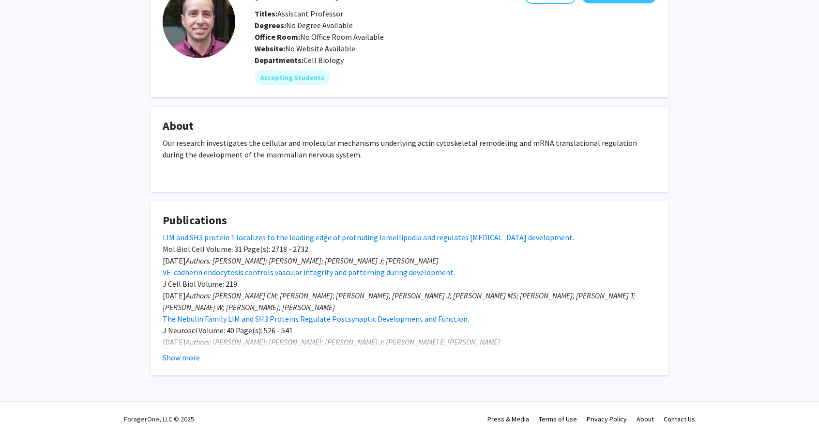
scroll to position [69, 0]
click at [414, 233] on link "LIM and SH3 protein 1 localizes to the leading edge of protruding lamellipodia …" at bounding box center [369, 237] width 412 height 10
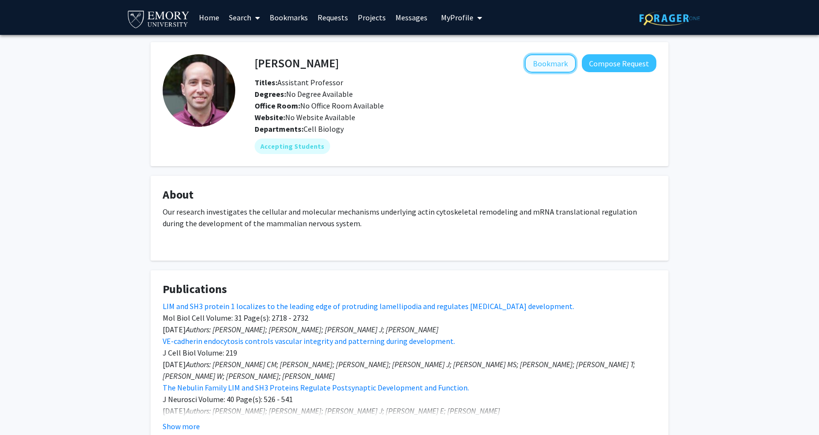
click at [560, 66] on button "Bookmark" at bounding box center [550, 63] width 51 height 18
click at [249, 15] on link "Search" at bounding box center [244, 17] width 41 height 34
click at [245, 15] on link "Search" at bounding box center [244, 17] width 41 height 34
click at [257, 46] on span "Faculty/Staff" at bounding box center [259, 44] width 71 height 19
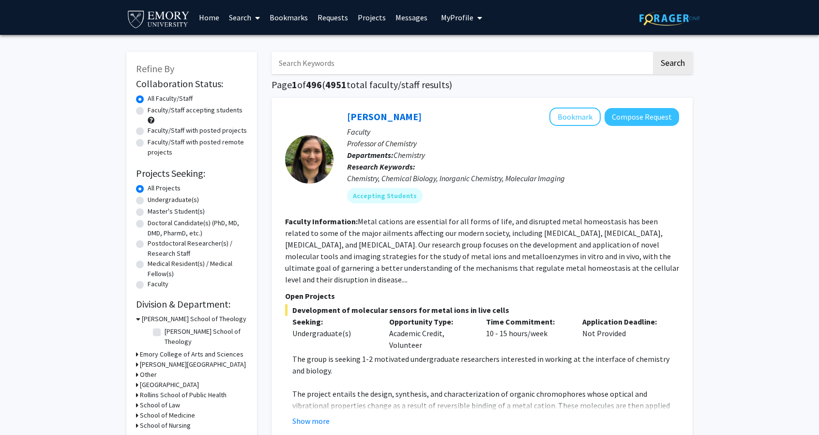
click at [148, 111] on label "Faculty/Staff accepting students" at bounding box center [195, 110] width 95 height 10
click at [148, 111] on input "Faculty/Staff accepting students" at bounding box center [151, 108] width 6 height 6
radio input "true"
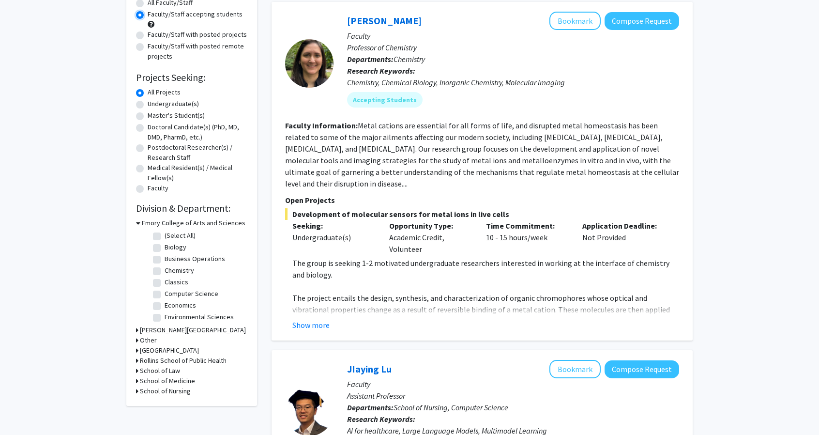
scroll to position [97, 0]
click at [171, 377] on h3 "School of Medicine" at bounding box center [167, 380] width 55 height 10
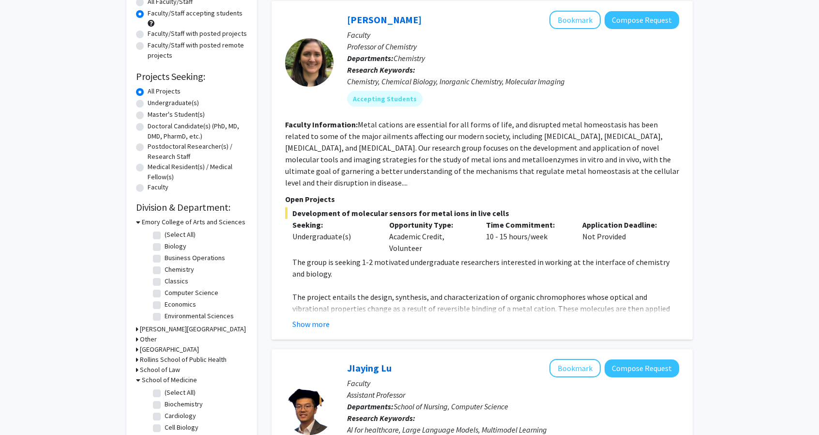
click at [165, 394] on label "(Select All)" at bounding box center [180, 392] width 31 height 10
click at [165, 394] on input "(Select All)" at bounding box center [168, 390] width 6 height 6
checkbox input "true"
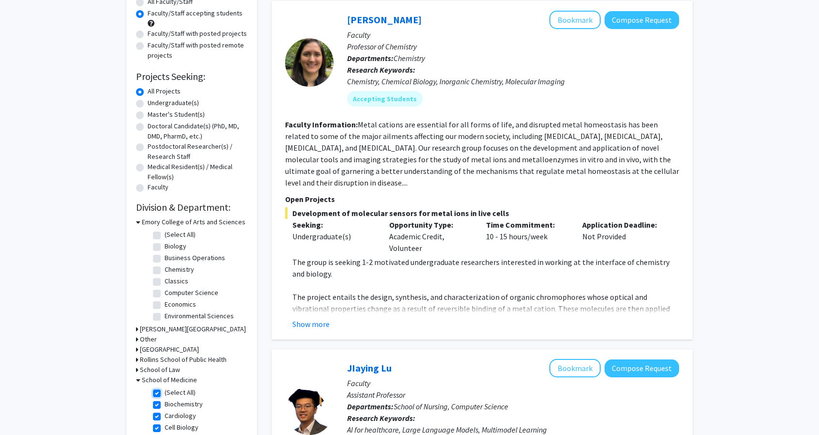
checkbox input "true"
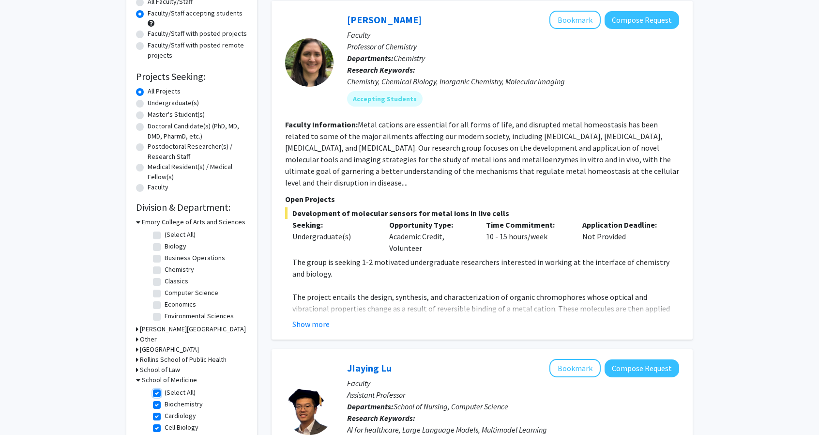
checkbox input "true"
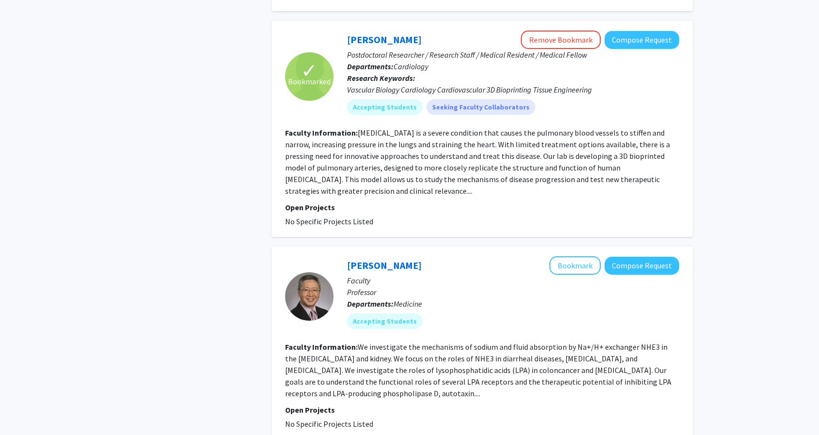
scroll to position [2439, 0]
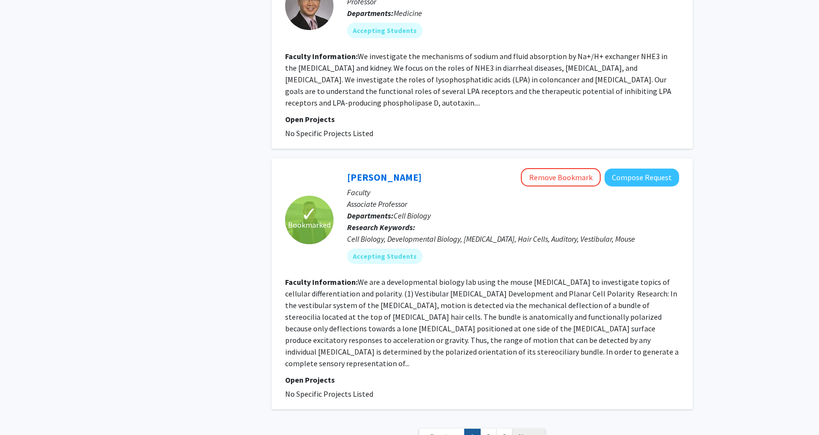
click at [532, 432] on span "Next »" at bounding box center [529, 437] width 21 height 10
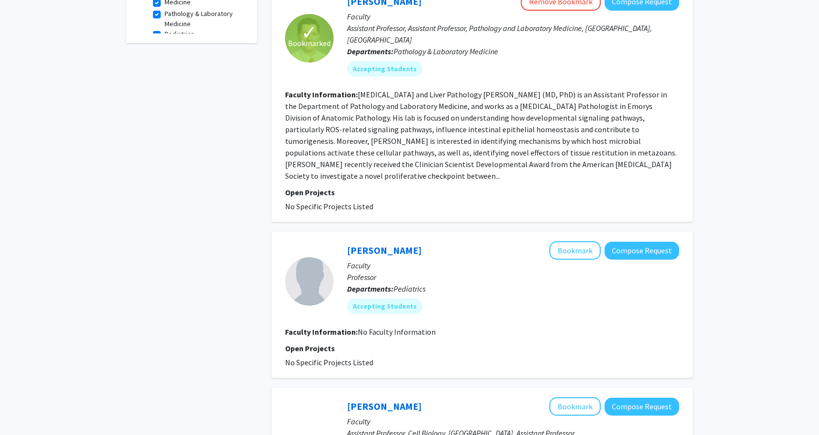
scroll to position [629, 0]
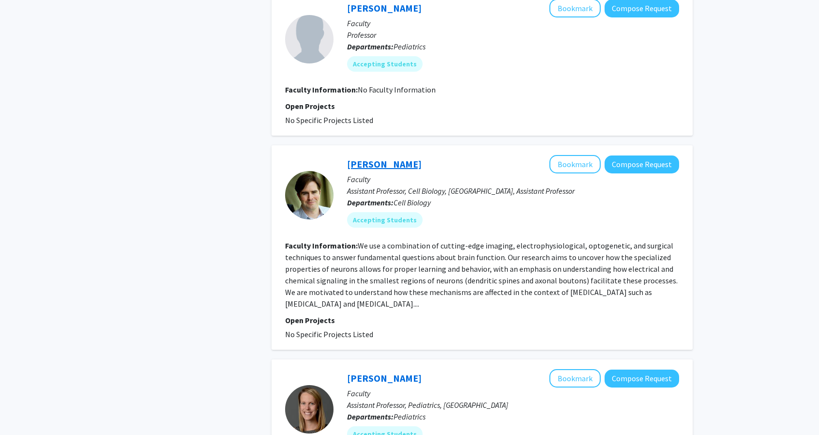
click at [386, 158] on link "[PERSON_NAME]" at bounding box center [384, 164] width 75 height 12
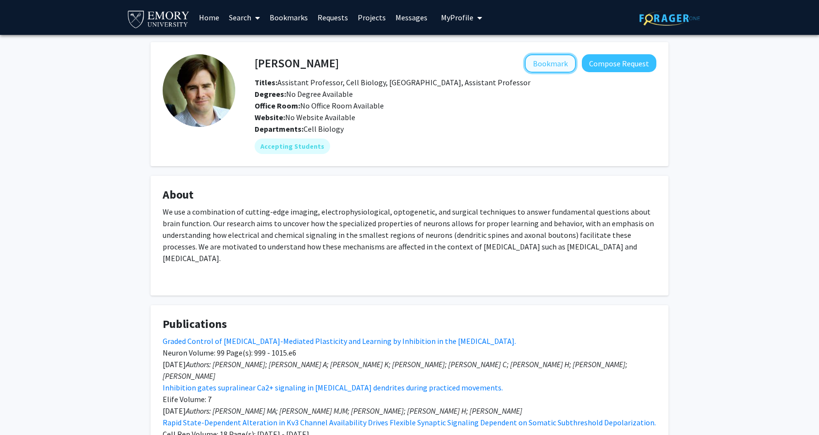
click at [551, 66] on button "Bookmark" at bounding box center [550, 63] width 51 height 18
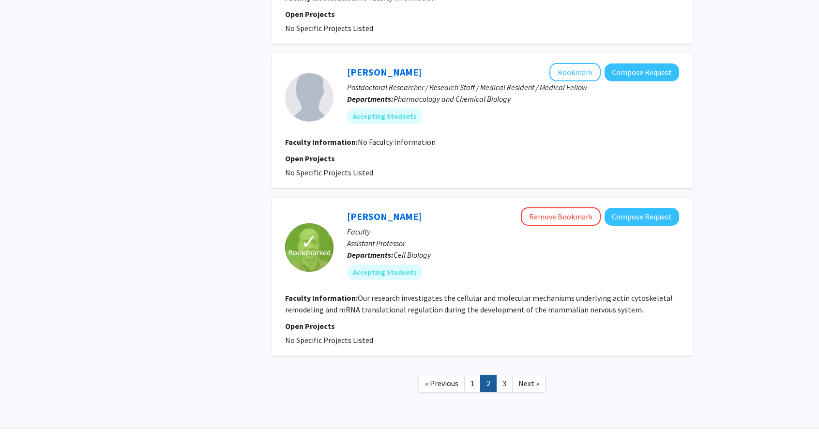
scroll to position [1564, 0]
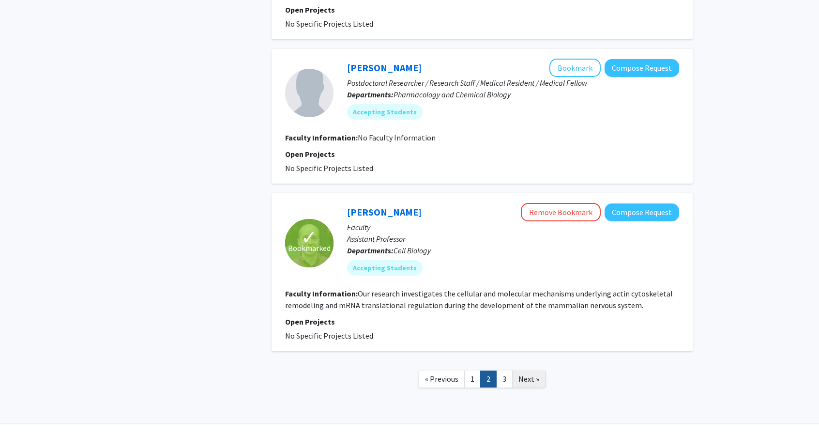
click at [525, 370] on link "Next »" at bounding box center [528, 378] width 33 height 17
